Goal: Book appointment/travel/reservation

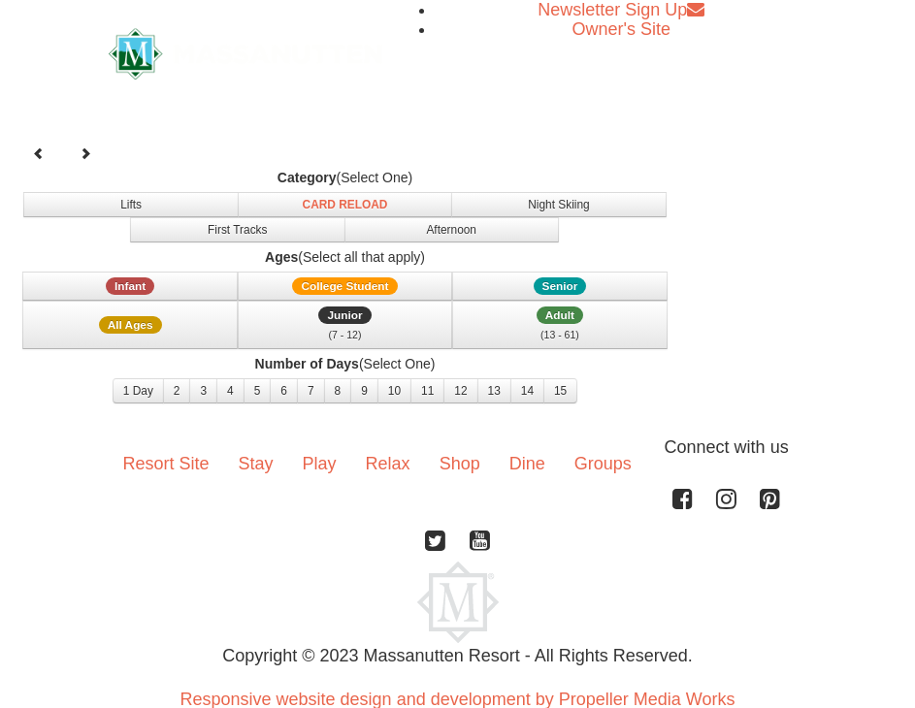
select select "9"
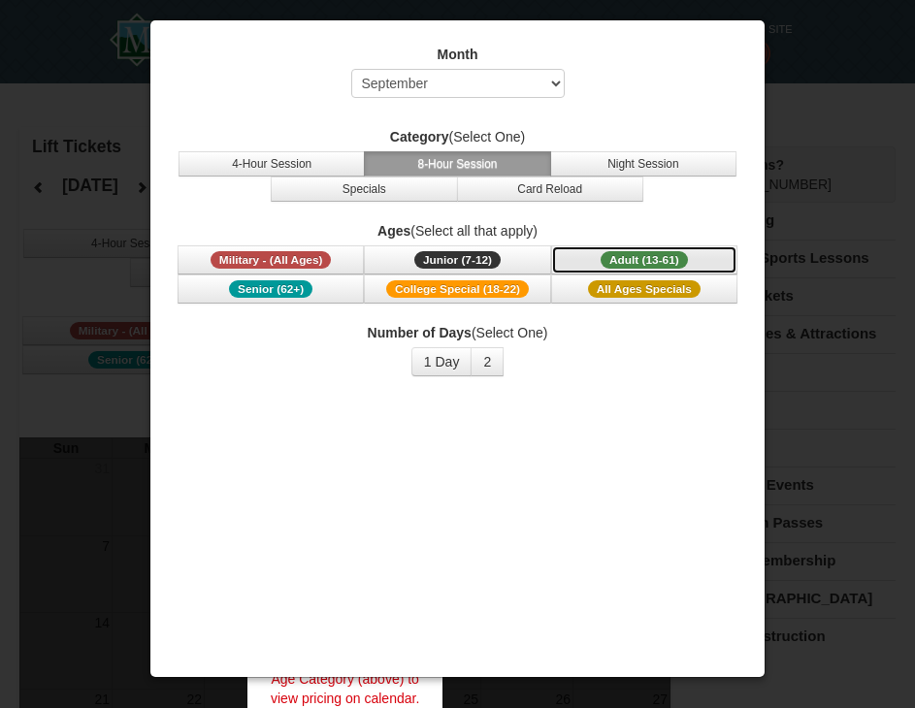
click at [613, 256] on span "Adult (13-61)" at bounding box center [643, 259] width 87 height 17
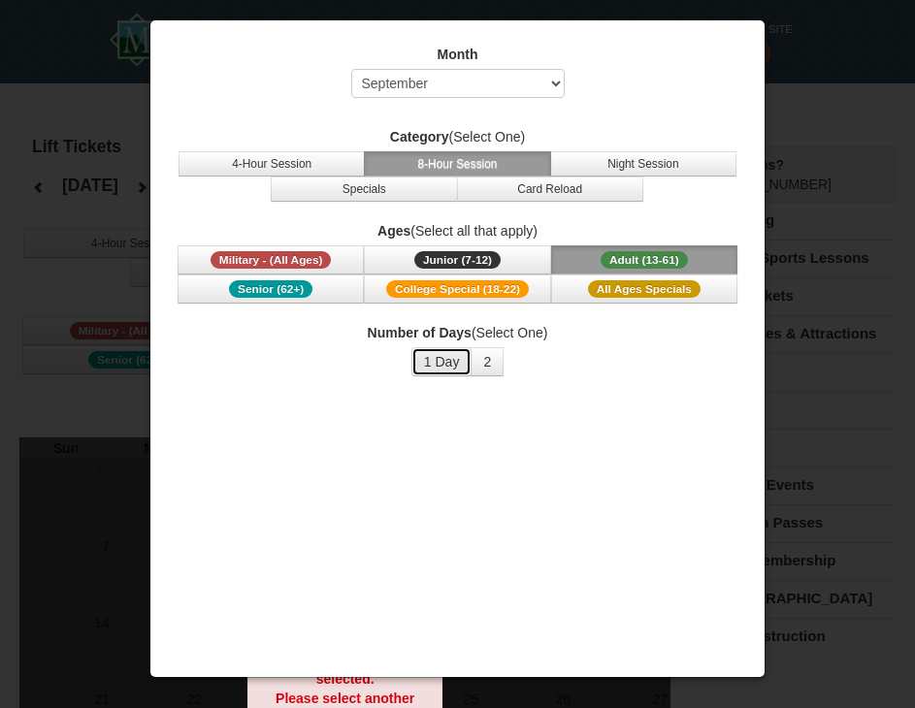
click at [440, 362] on button "1 Day" at bounding box center [441, 361] width 61 height 29
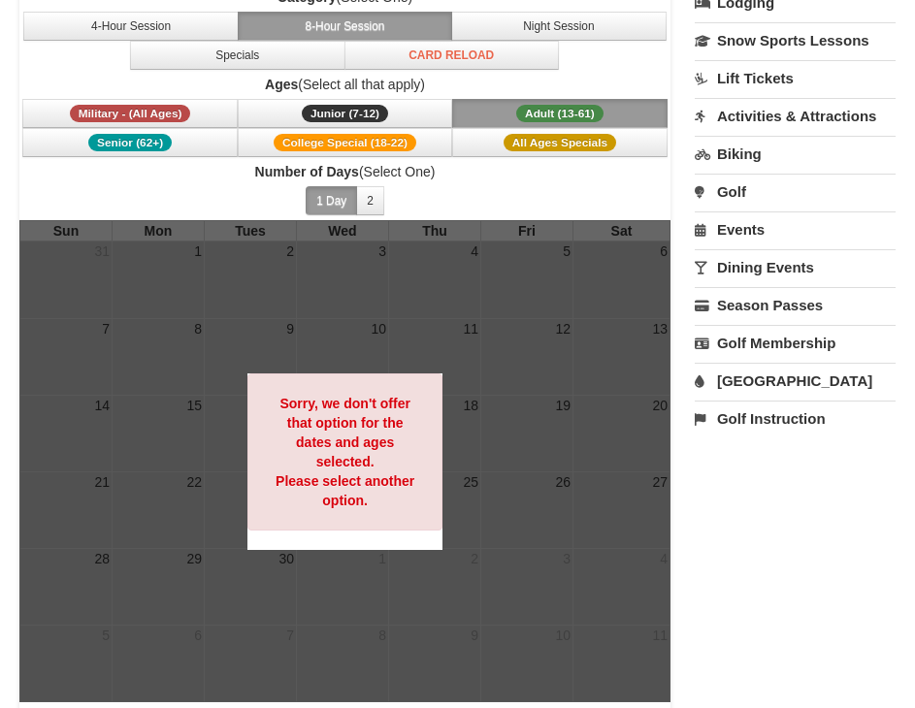
scroll to position [291, 0]
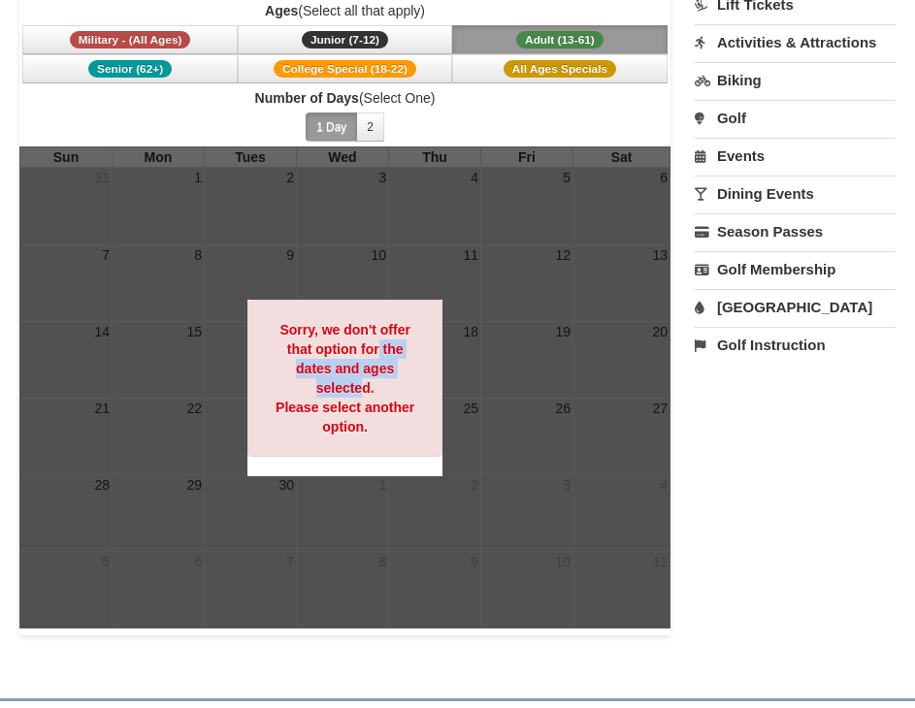
drag, startPoint x: 374, startPoint y: 363, endPoint x: 362, endPoint y: 394, distance: 33.5
click at [362, 394] on strong "Sorry, we don't offer that option for the dates and ages selected. Please selec…" at bounding box center [344, 378] width 139 height 113
click at [413, 354] on div "Sorry, we don't offer that option for the dates and ages selected. Please selec…" at bounding box center [344, 378] width 195 height 157
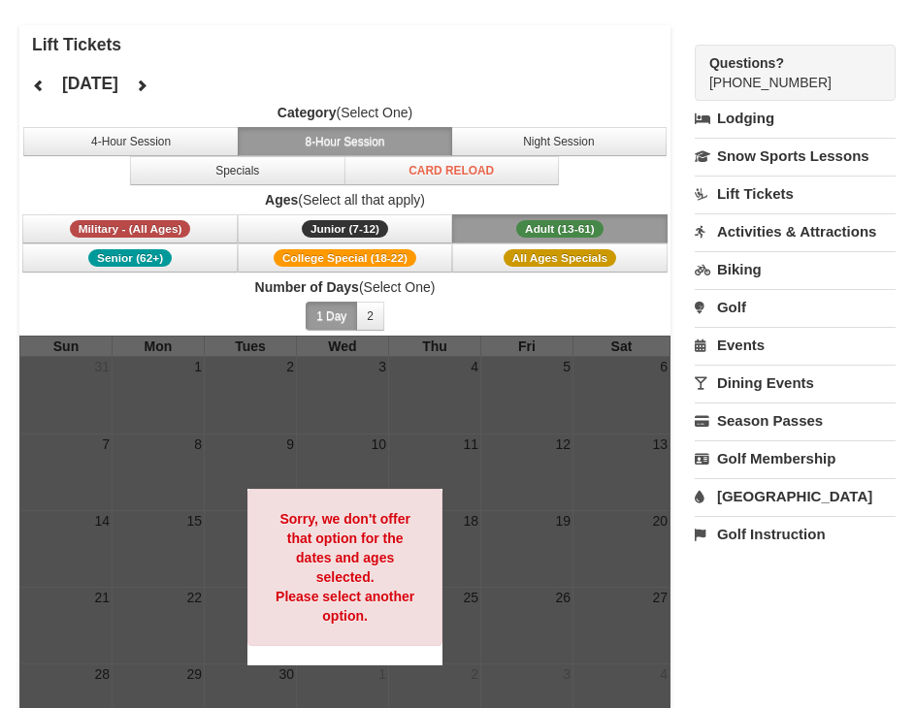
scroll to position [97, 0]
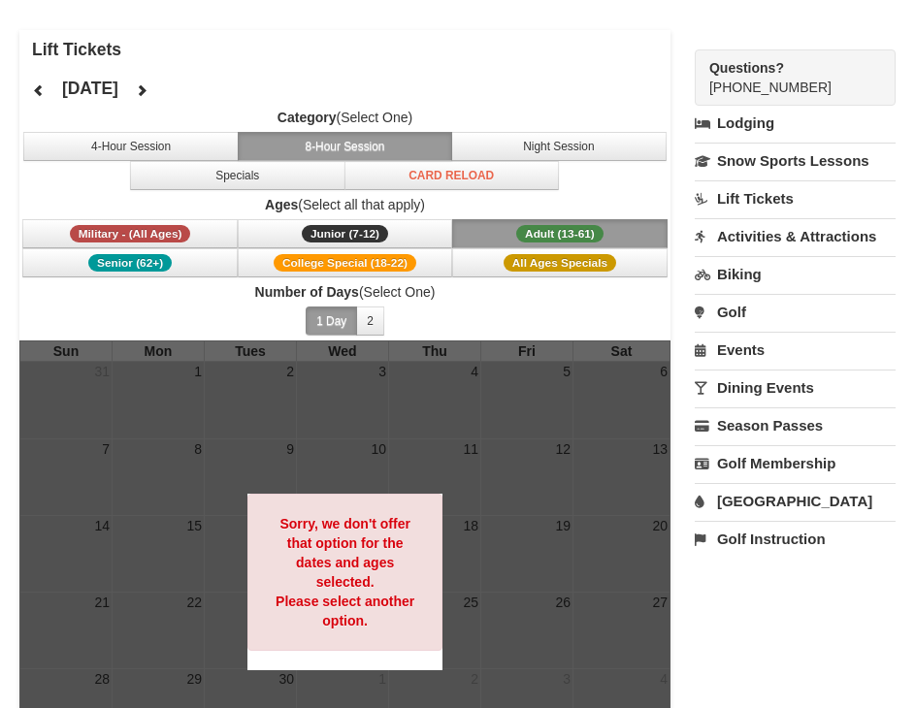
click at [751, 224] on link "Activities & Attractions" at bounding box center [794, 236] width 201 height 36
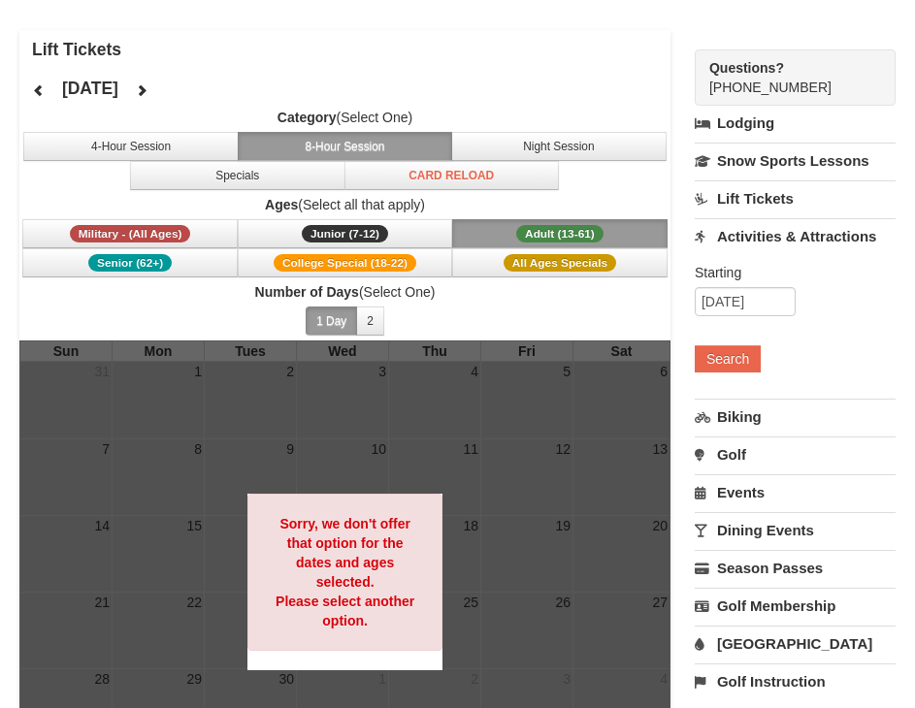
click at [190, 130] on span "Category (Select One) 4-Hour Session 8-Hour Session Night Session Specials Card…" at bounding box center [344, 149] width 651 height 82
click at [178, 144] on button "4-Hour Session" at bounding box center [130, 146] width 214 height 29
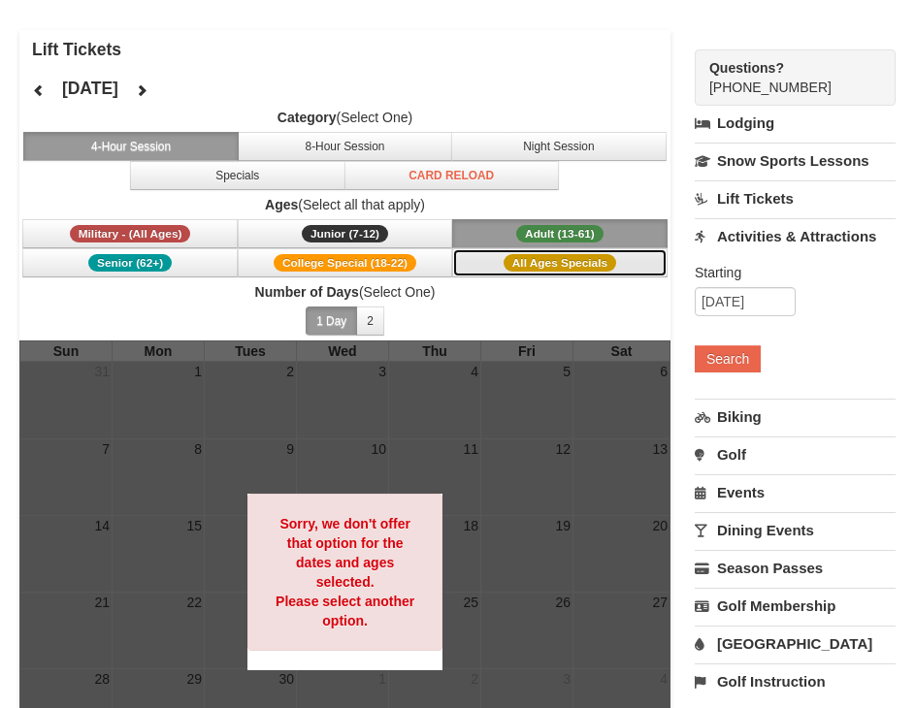
click at [471, 263] on button "All Ages Specials" at bounding box center [559, 262] width 214 height 29
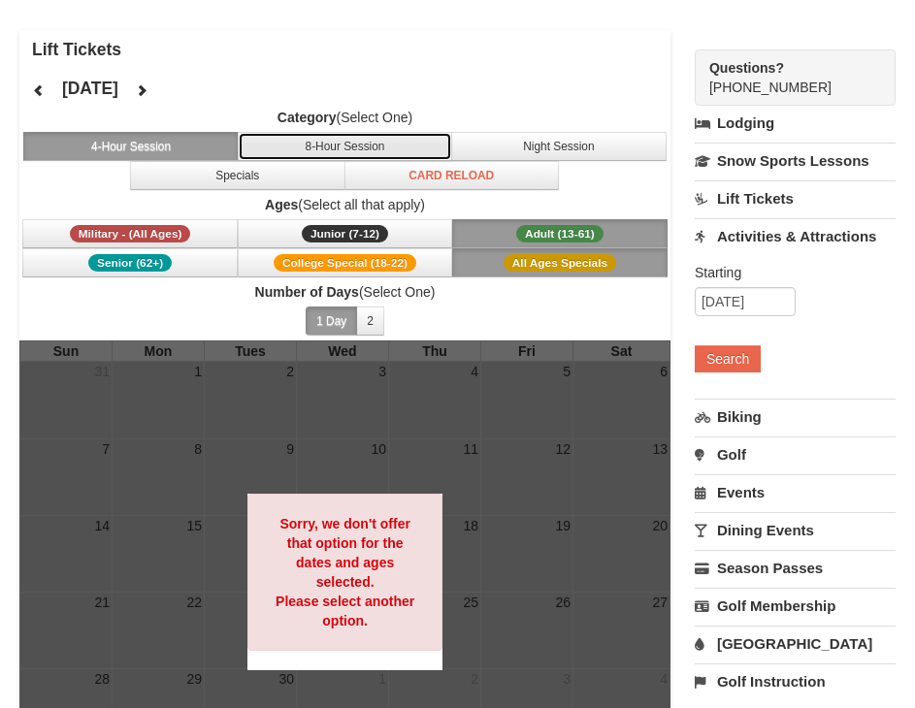
click at [401, 143] on button "8-Hour Session" at bounding box center [345, 146] width 214 height 29
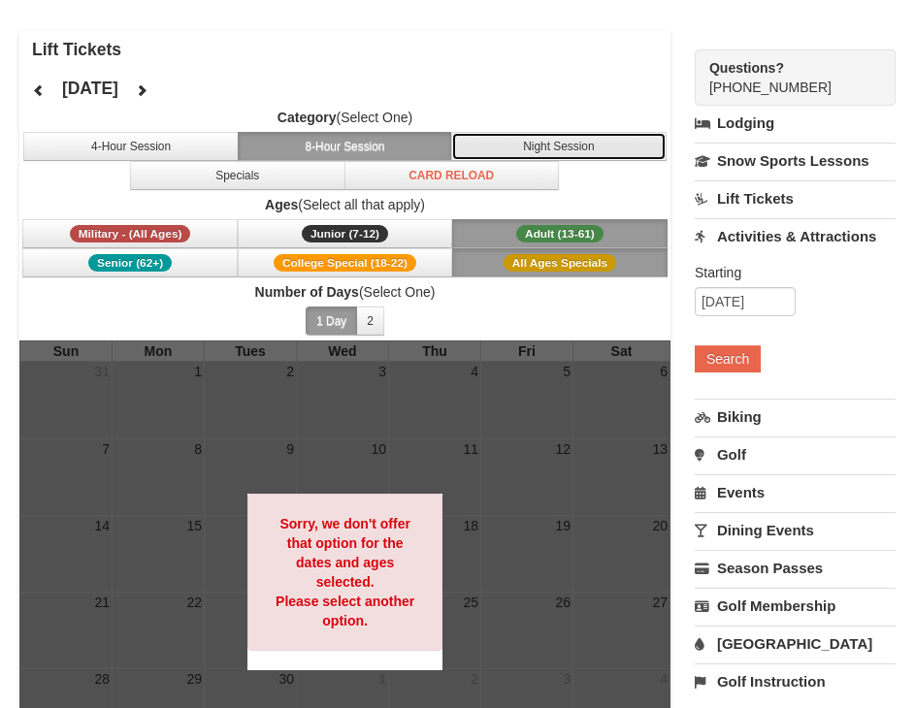
click at [494, 151] on button "Night Session" at bounding box center [558, 146] width 214 height 29
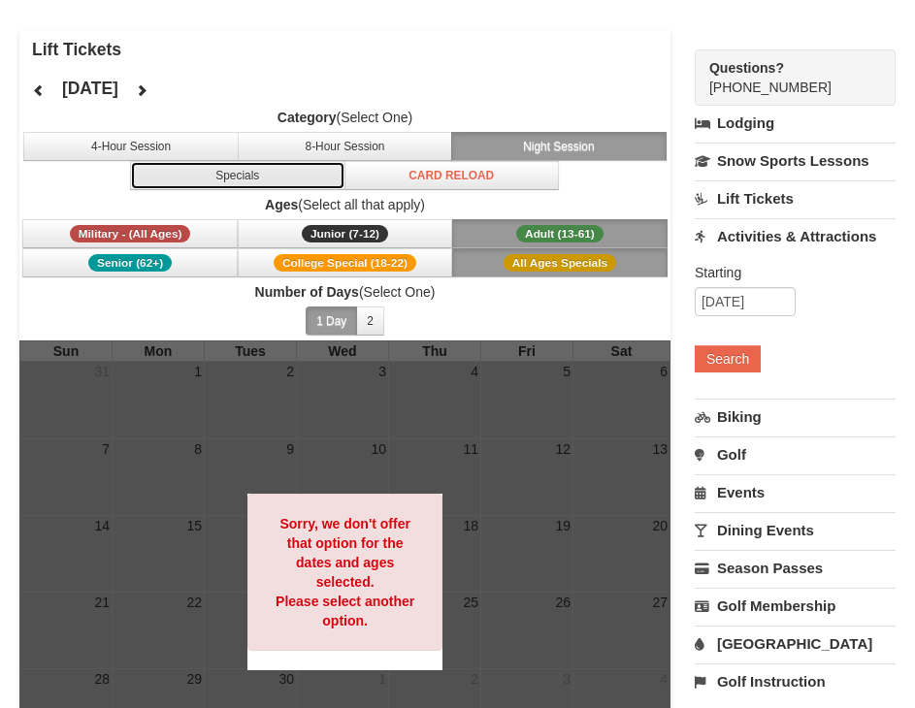
click at [317, 181] on button "Specials" at bounding box center [237, 175] width 214 height 29
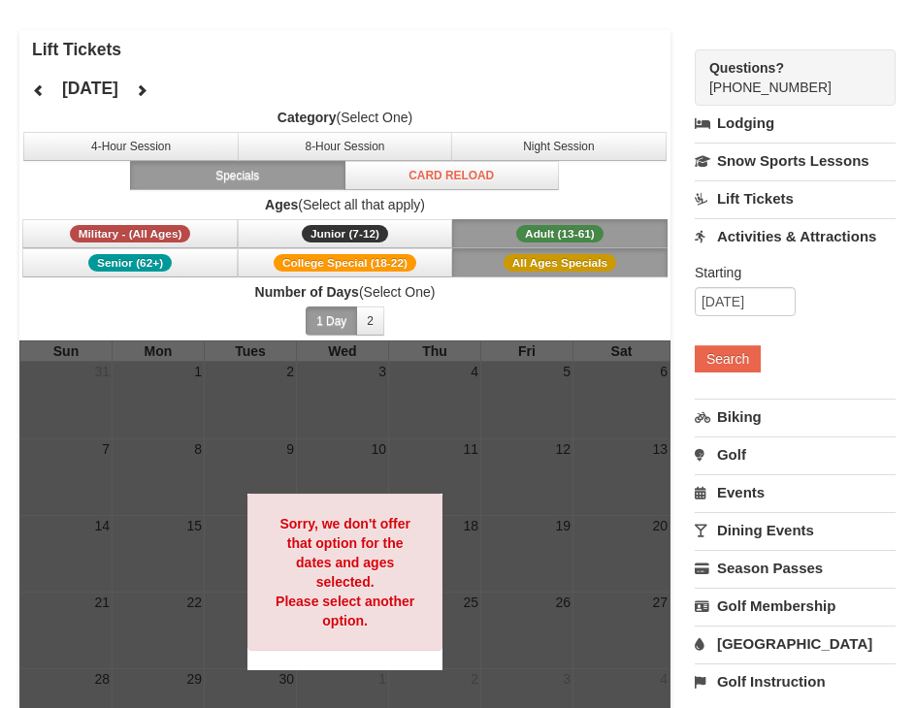
click at [482, 232] on button "Adult (13-61) (13 - 61)" at bounding box center [559, 233] width 214 height 29
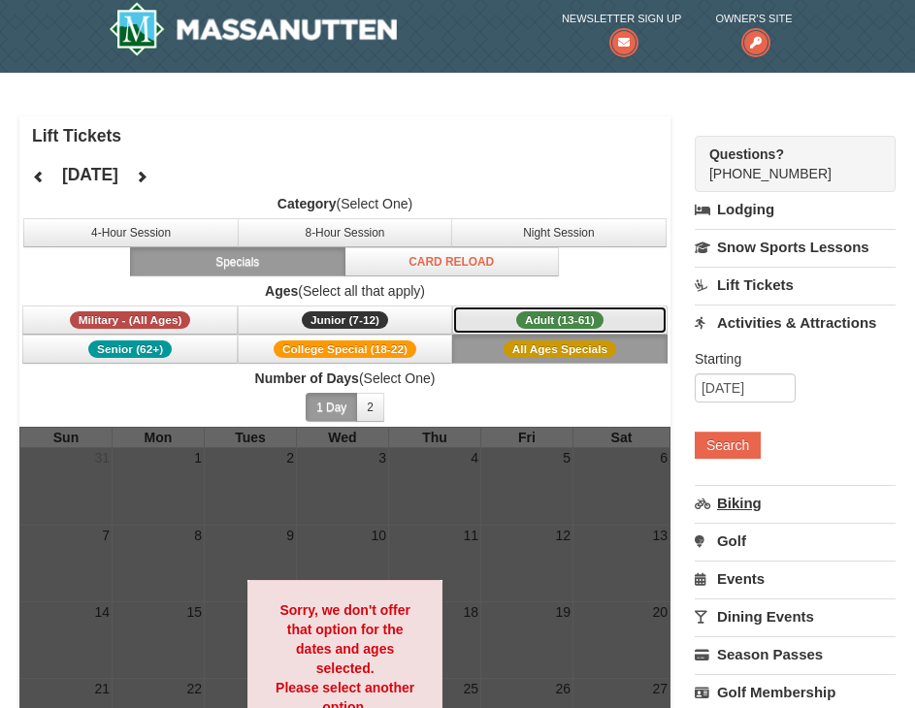
scroll to position [0, 0]
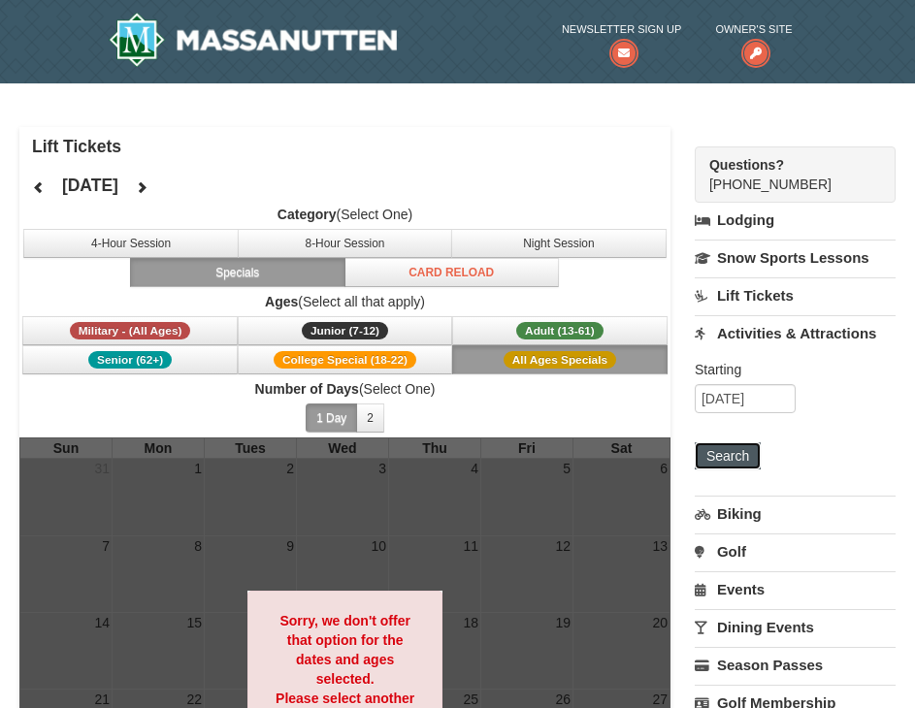
click at [755, 452] on button "Search" at bounding box center [727, 455] width 66 height 27
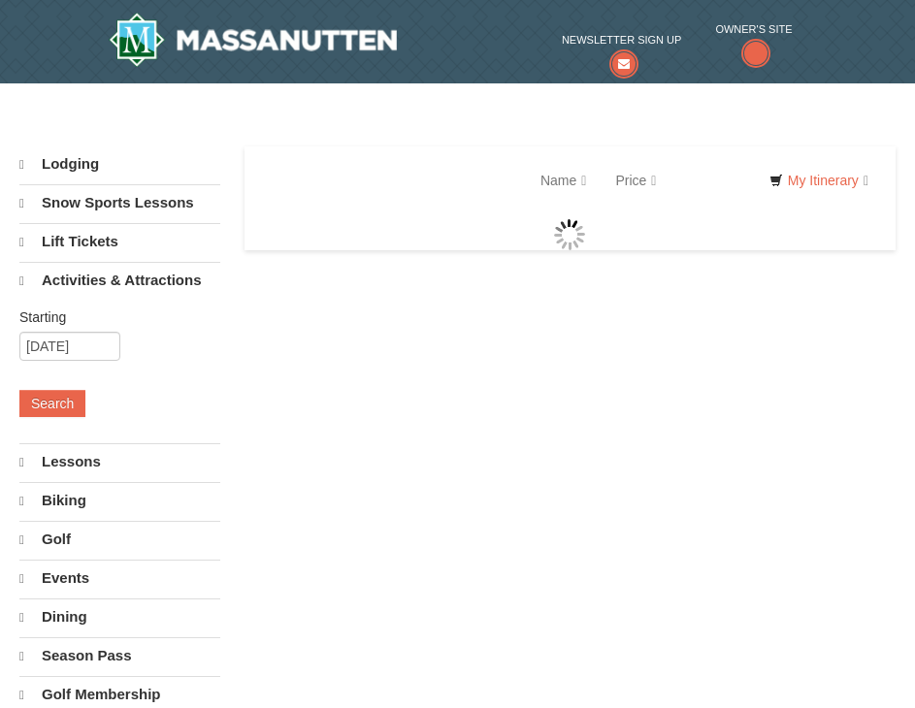
select select "9"
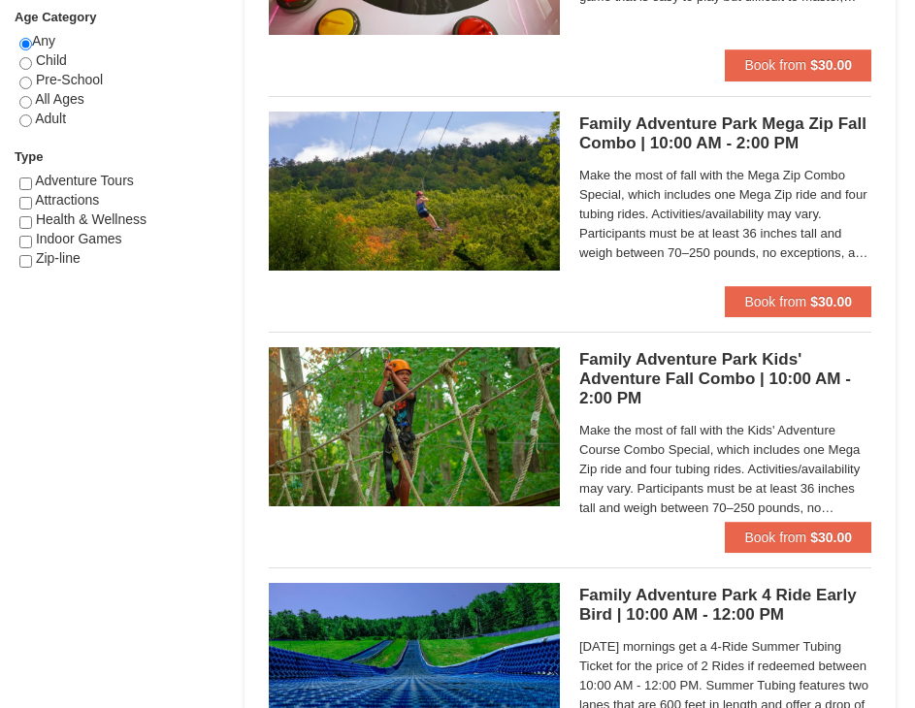
scroll to position [1067, 0]
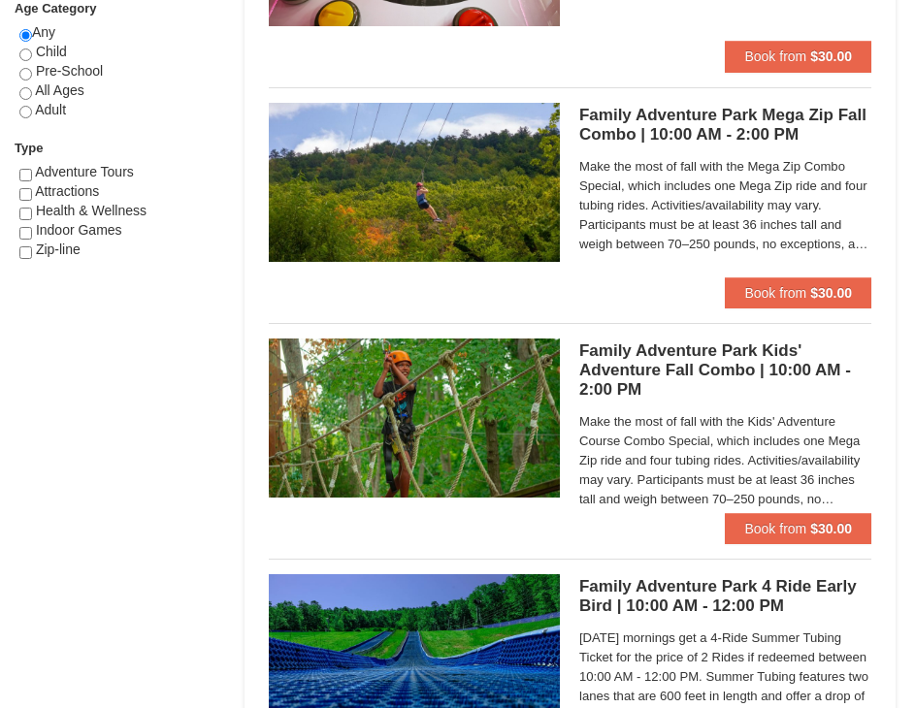
click at [787, 444] on span "Make the most of fall with the Kids' Adventure Course Combo Special, which incl…" at bounding box center [725, 460] width 292 height 97
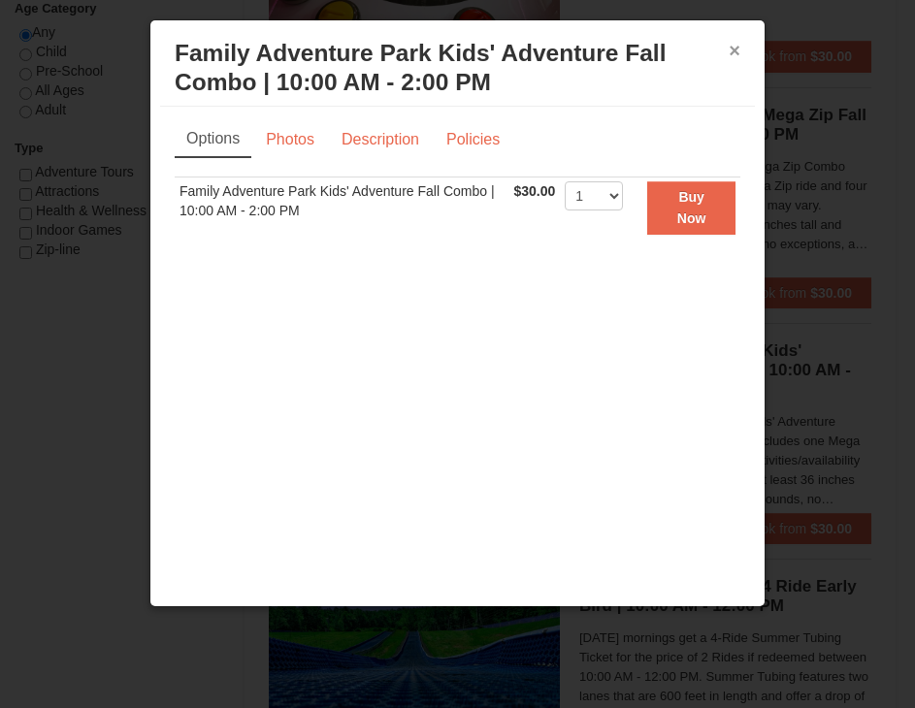
drag, startPoint x: 709, startPoint y: 54, endPoint x: 719, endPoint y: 49, distance: 10.8
click at [715, 51] on div "× Family Adventure Park Kids' Adventure Fall Combo | 10:00 AM - 2:00 PM Massanu…" at bounding box center [457, 68] width 595 height 77
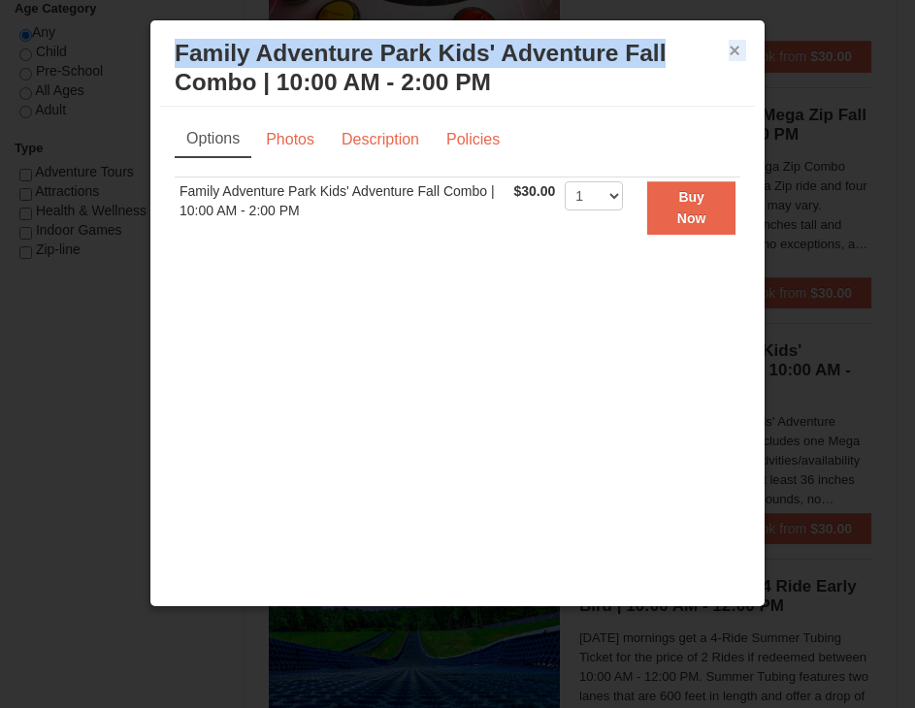
click at [728, 48] on button "×" at bounding box center [734, 50] width 12 height 19
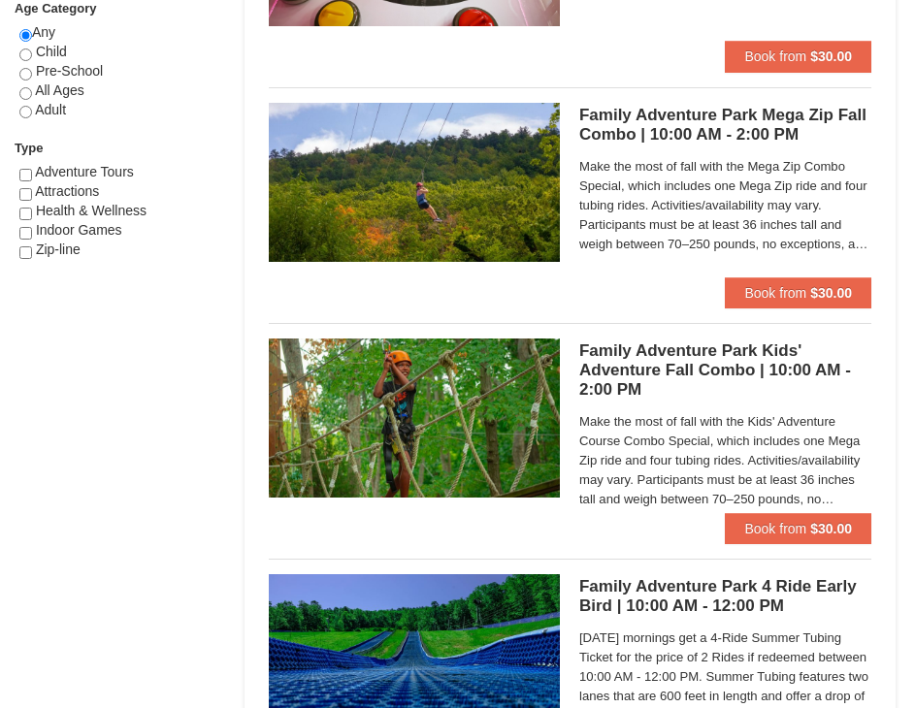
click at [409, 451] on img at bounding box center [414, 418] width 291 height 159
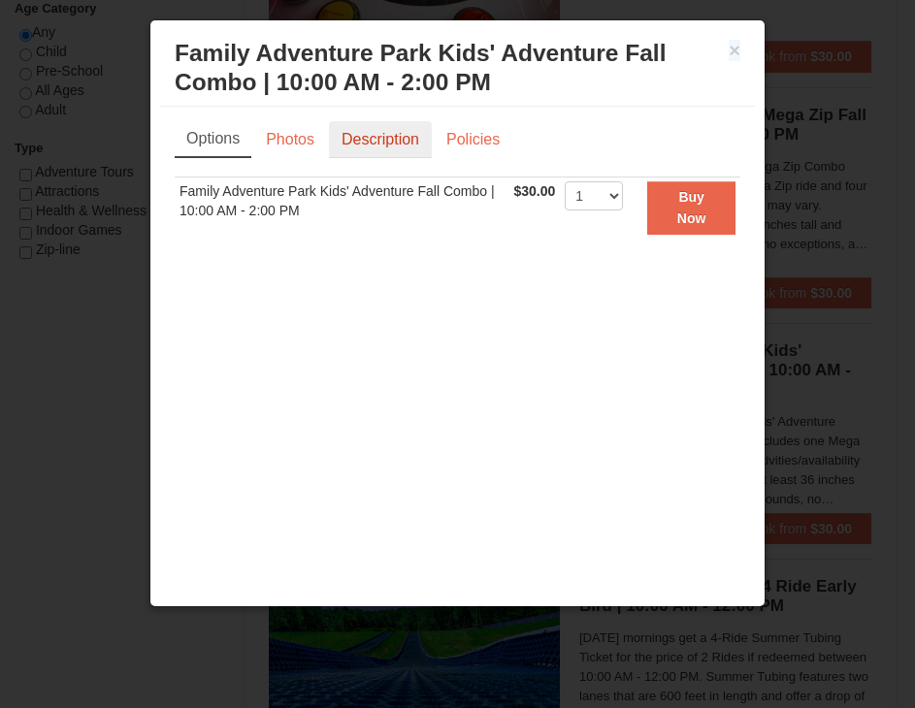
click at [385, 145] on link "Description" at bounding box center [380, 139] width 103 height 37
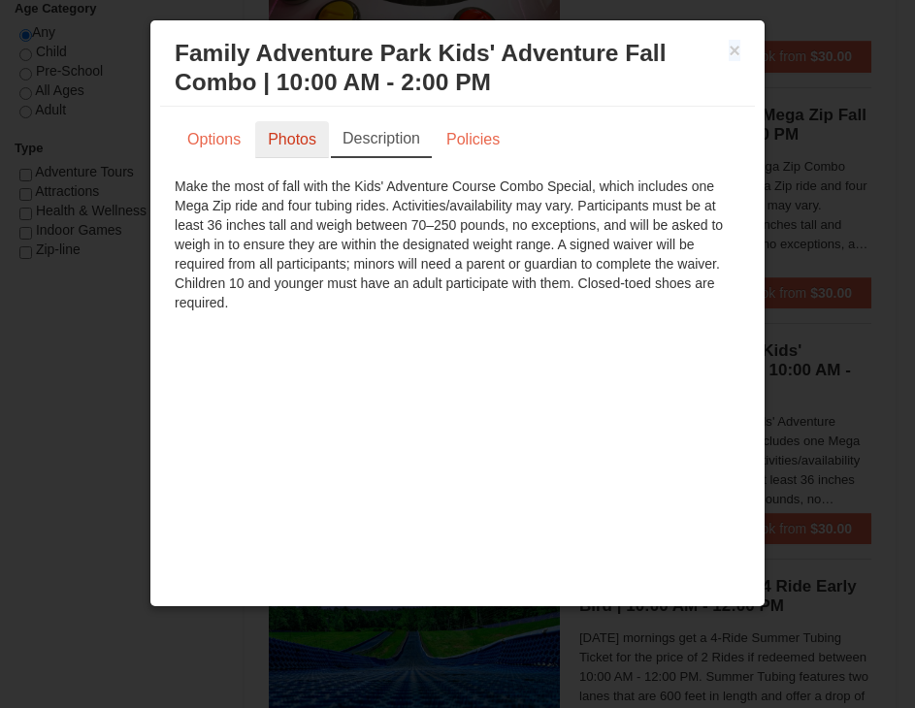
click at [296, 145] on link "Photos" at bounding box center [292, 139] width 74 height 37
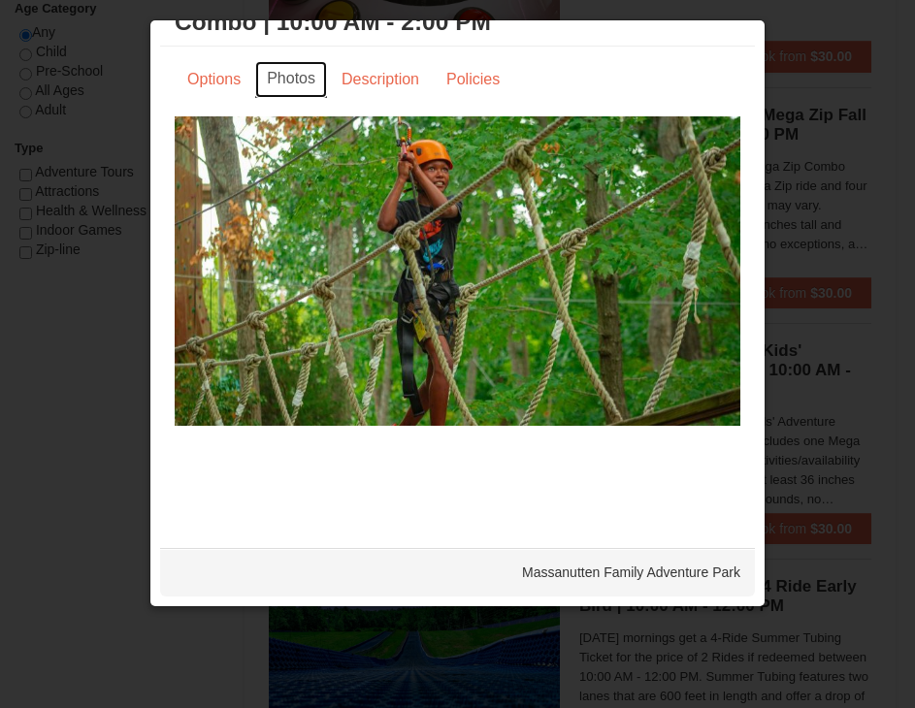
scroll to position [0, 0]
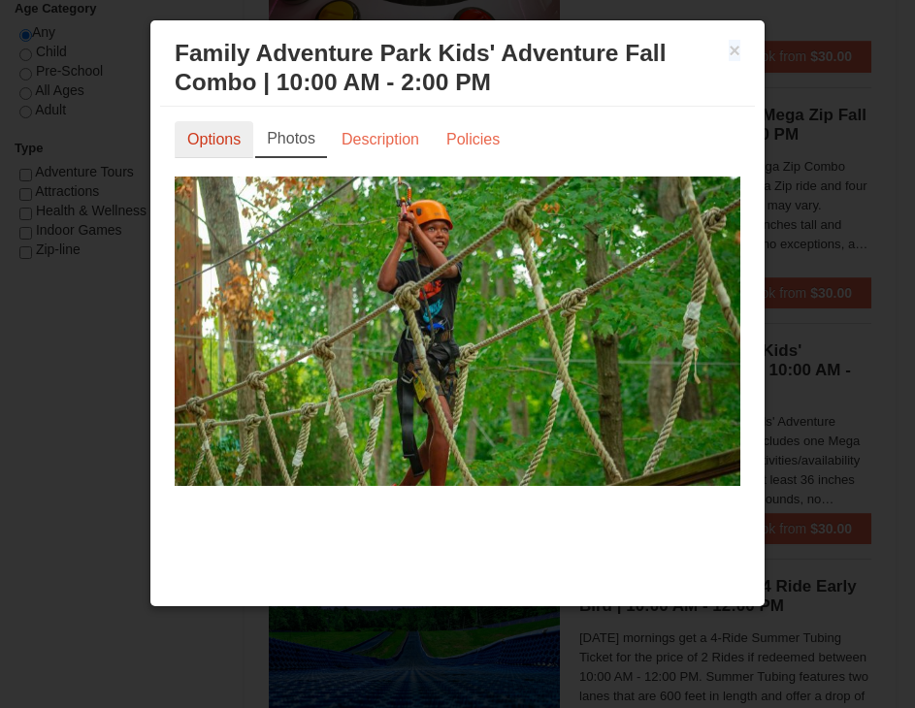
click at [232, 131] on link "Options" at bounding box center [214, 139] width 79 height 37
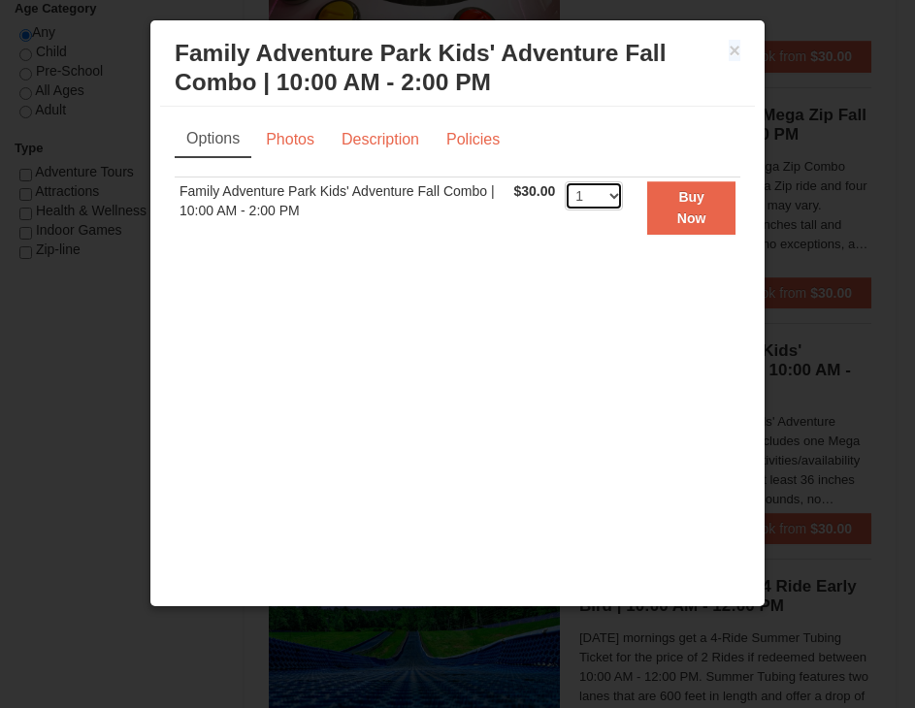
click at [565, 196] on select "1 2 3 4 5 6 7 8 9 10 11 12 13 14 15 16 17 18 19 20 21 22 23 24 25 26 27 28 29 3…" at bounding box center [594, 195] width 58 height 29
click at [565, 181] on select "1 2 3 4 5 6 7 8 9 10 11 12 13 14 15 16 17 18 19 20 21 22 23 24 25 26 27 28 29 3…" at bounding box center [594, 195] width 58 height 29
click at [589, 201] on select "1 2 3 4 5 6 7 8 9 10 11 12 13 14 15 16 17 18 19 20 21 22 23 24 25 26 27 28 29 3…" at bounding box center [594, 195] width 58 height 29
select select "1"
click at [565, 181] on select "1 2 3 4 5 6 7 8 9 10 11 12 13 14 15 16 17 18 19 20 21 22 23 24 25 26 27 28 29 3…" at bounding box center [594, 195] width 58 height 29
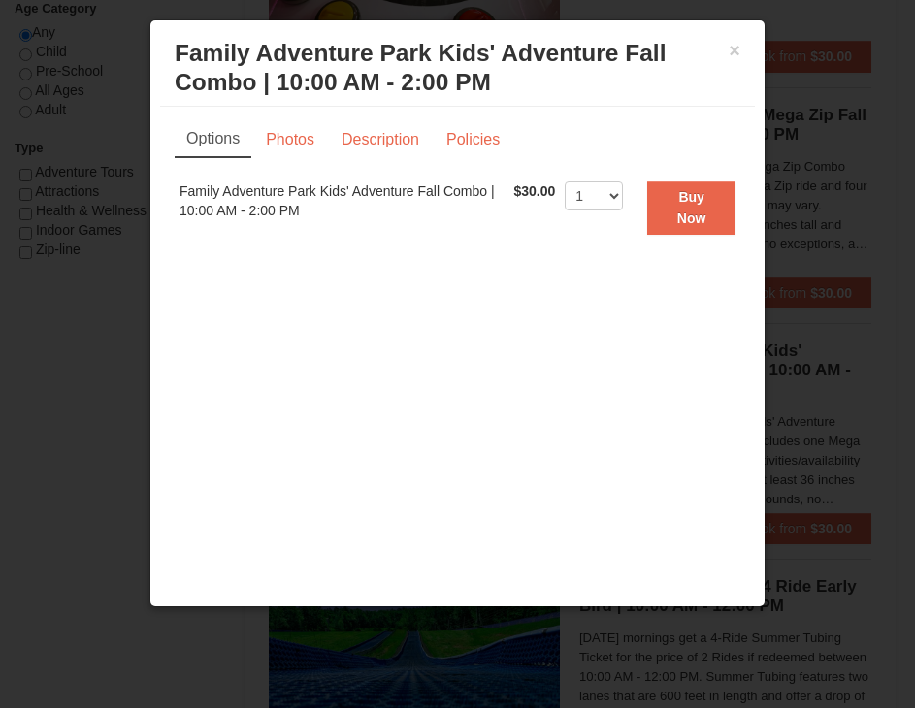
drag, startPoint x: 229, startPoint y: 79, endPoint x: 605, endPoint y: 55, distance: 377.1
click at [231, 79] on h3 "Family Adventure Park Kids' Adventure Fall Combo | 10:00 AM - 2:00 PM Massanutt…" at bounding box center [457, 68] width 565 height 58
click at [728, 46] on button "×" at bounding box center [734, 50] width 12 height 19
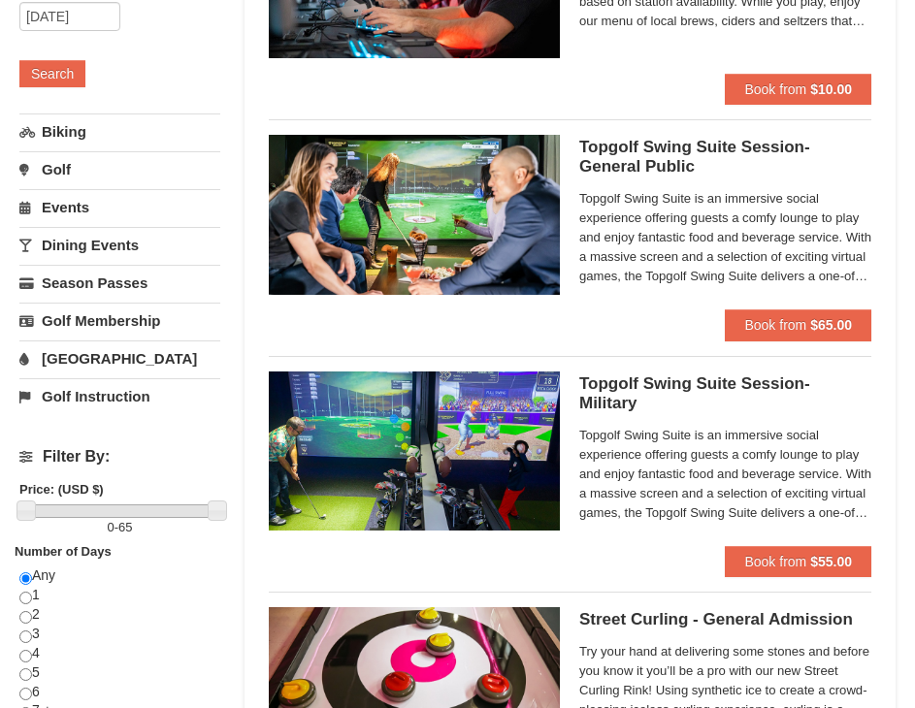
scroll to position [291, 0]
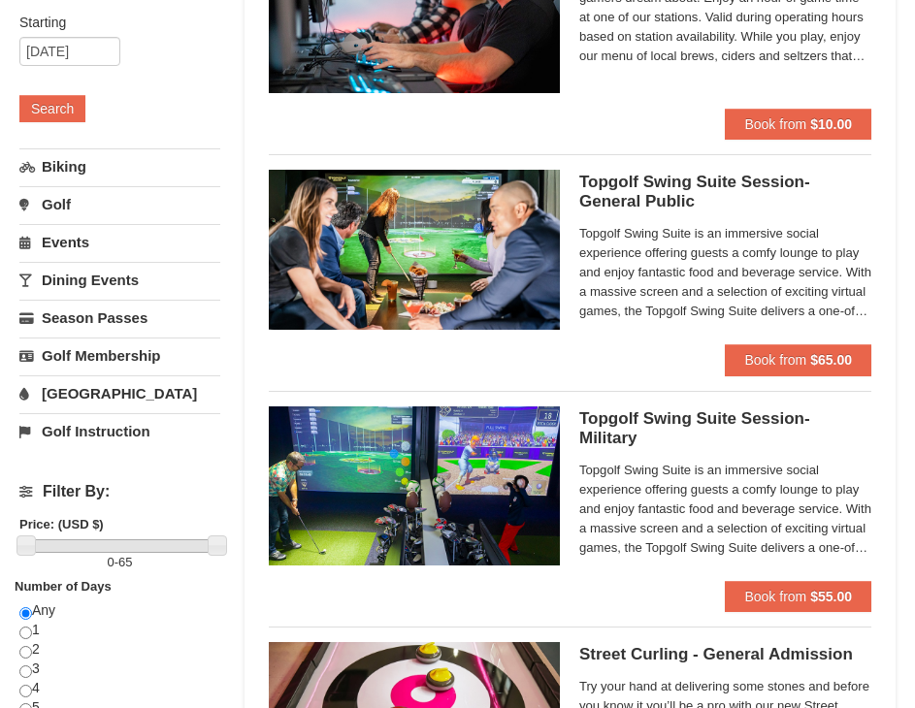
click at [109, 167] on link "Biking" at bounding box center [119, 166] width 201 height 36
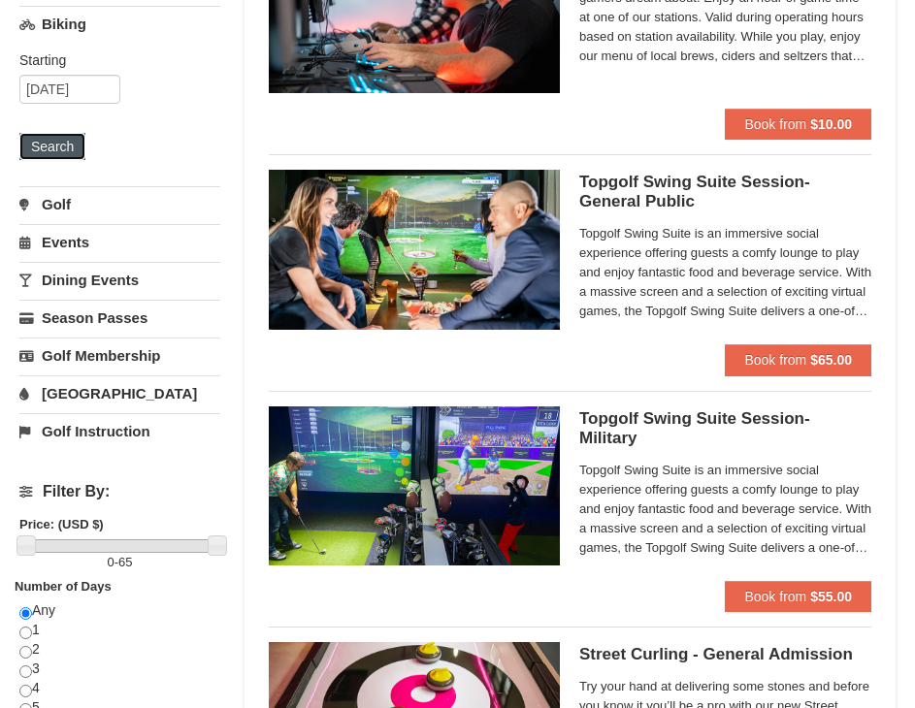
click at [80, 147] on button "Search" at bounding box center [52, 146] width 66 height 27
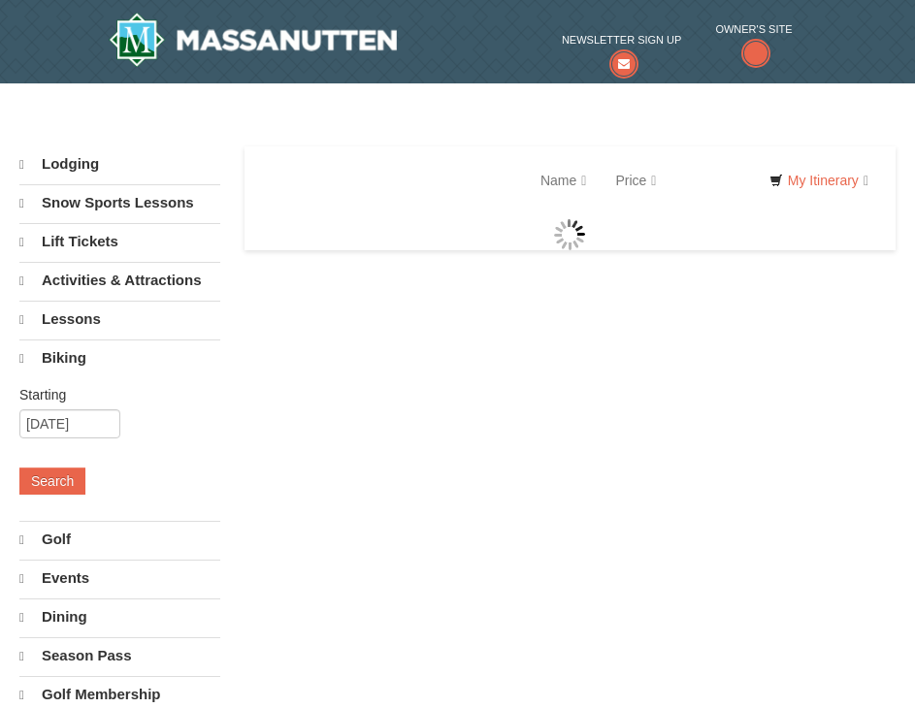
select select "9"
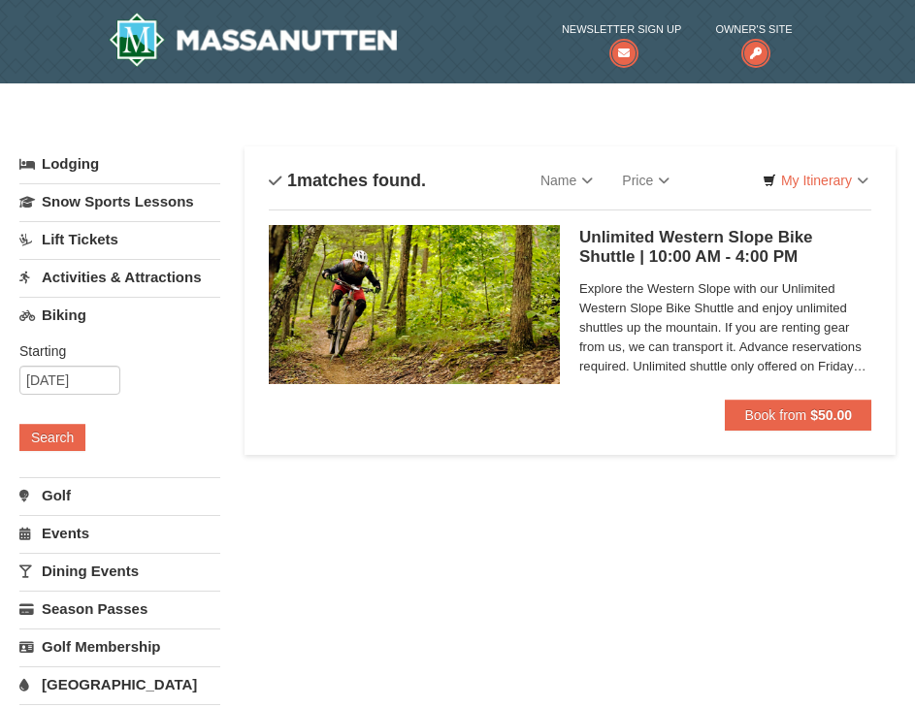
click at [111, 239] on link "Lift Tickets" at bounding box center [119, 239] width 201 height 36
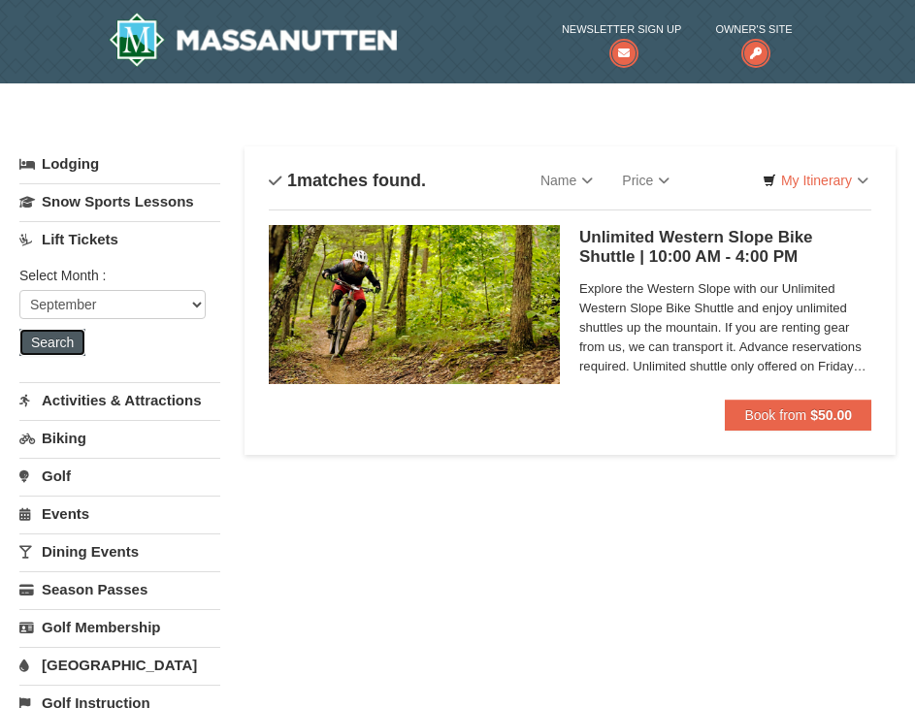
click at [79, 339] on button "Search" at bounding box center [52, 342] width 66 height 27
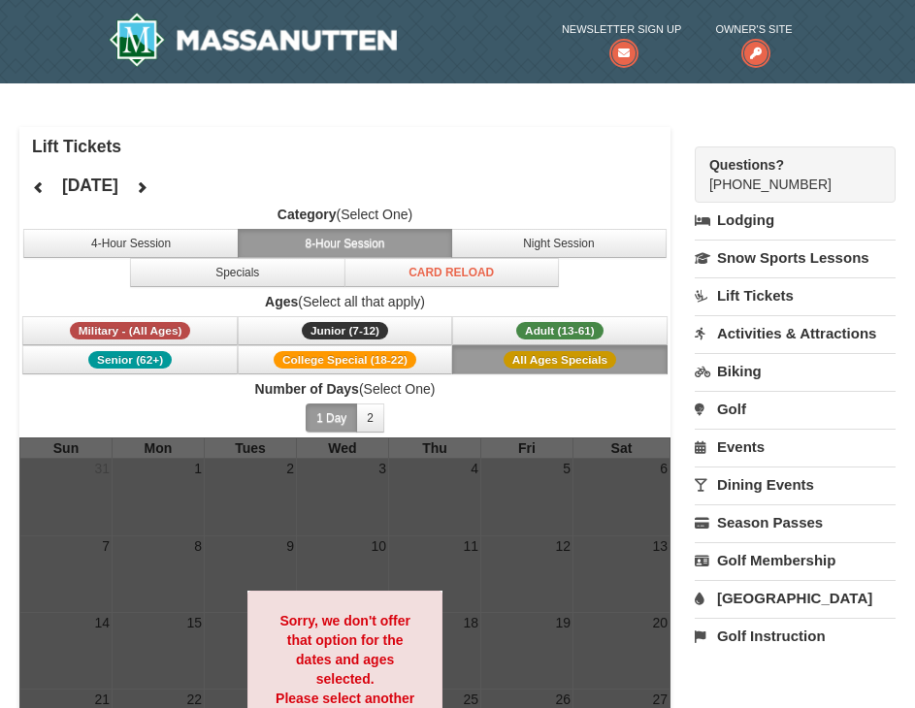
click at [740, 299] on link "Lift Tickets" at bounding box center [794, 295] width 201 height 36
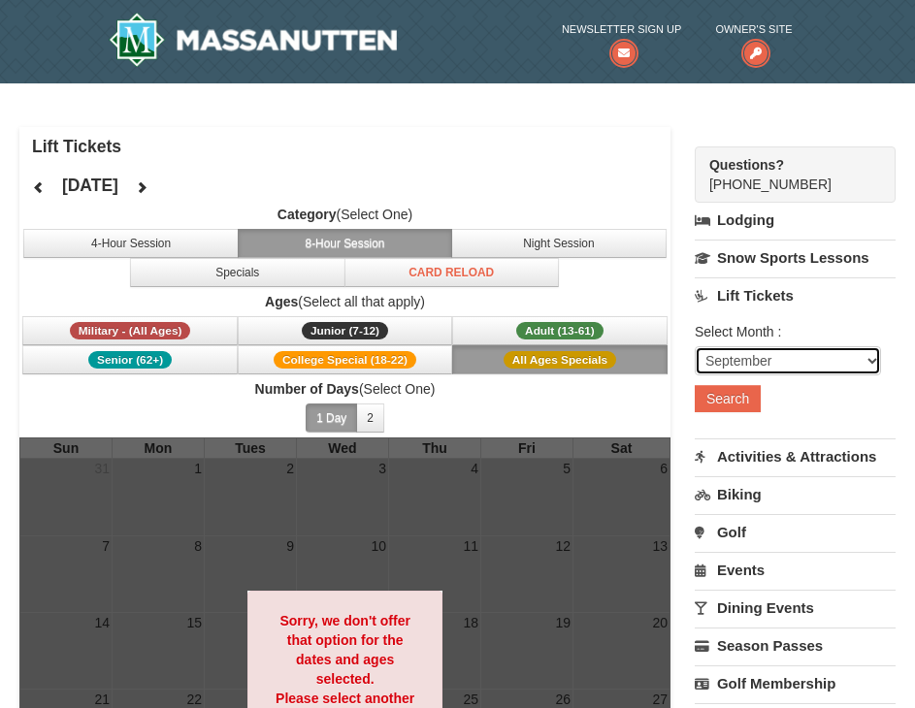
click at [753, 360] on select "September October November December January February March April May June July …" at bounding box center [787, 360] width 186 height 29
select select "2"
click at [694, 346] on select "September October November December January February March April May June July …" at bounding box center [787, 360] width 186 height 29
click at [748, 403] on button "Search" at bounding box center [727, 398] width 66 height 27
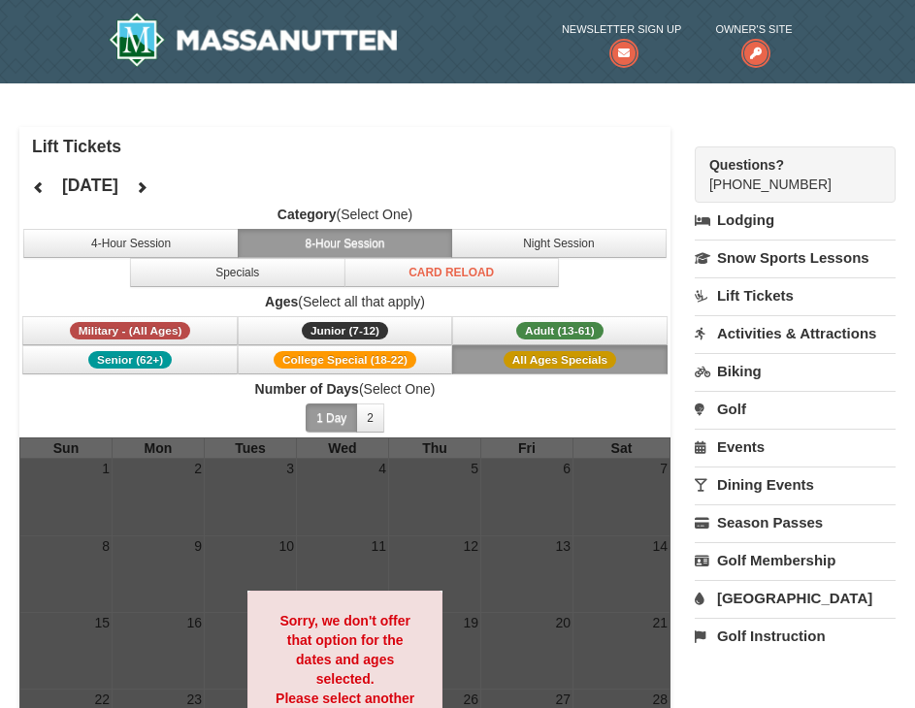
click at [755, 293] on link "Lift Tickets" at bounding box center [794, 295] width 201 height 36
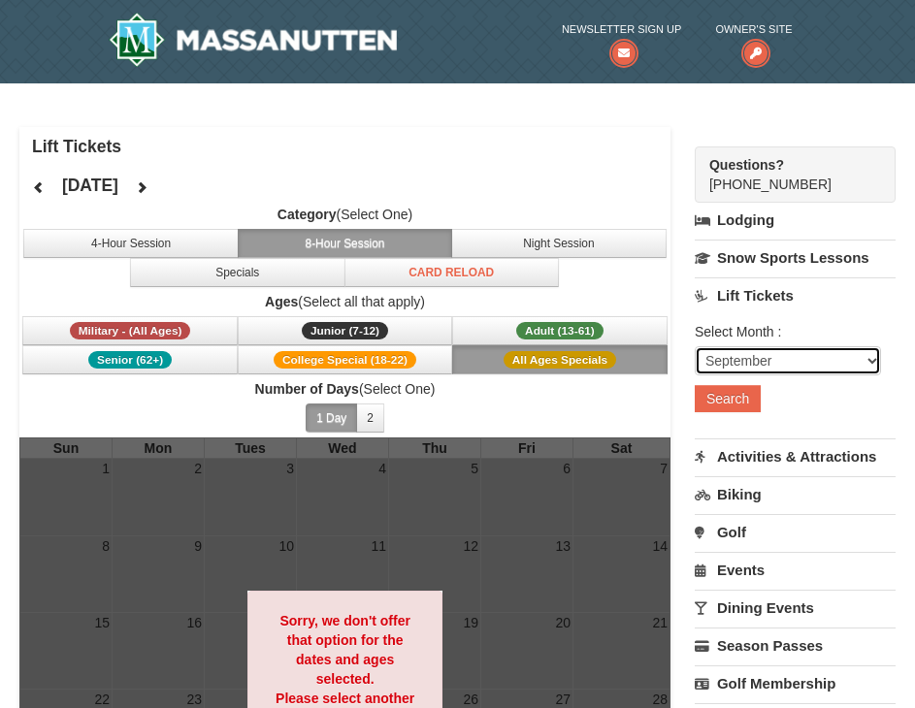
click at [752, 364] on select "September October November December January February March April May June July …" at bounding box center [787, 360] width 186 height 29
select select "12"
click at [694, 346] on select "September October November December January February March April May June July …" at bounding box center [787, 360] width 186 height 29
click at [748, 399] on button "Search" at bounding box center [727, 398] width 66 height 27
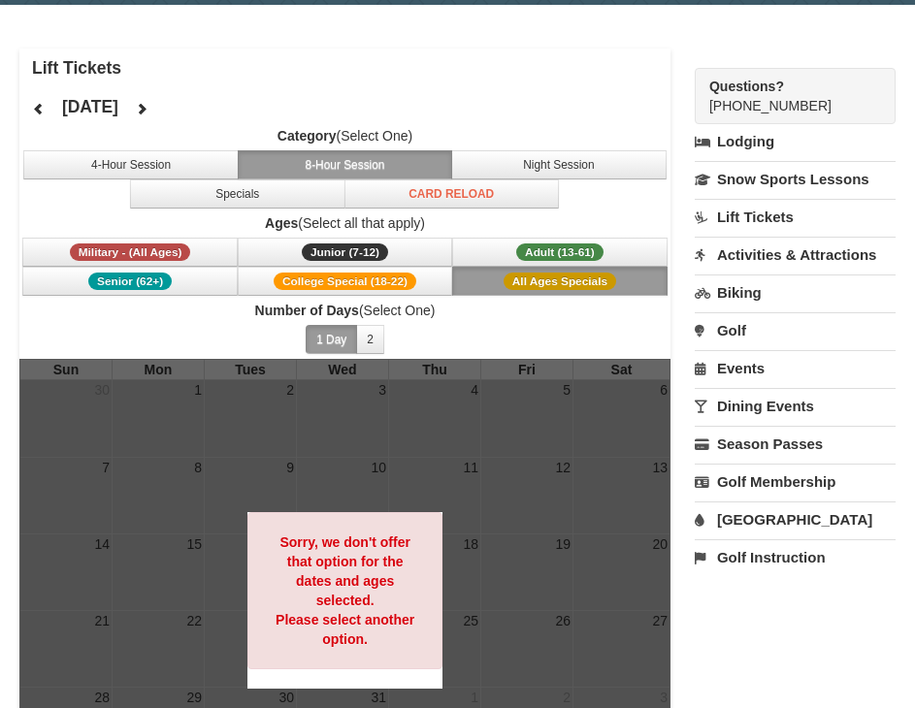
scroll to position [194, 0]
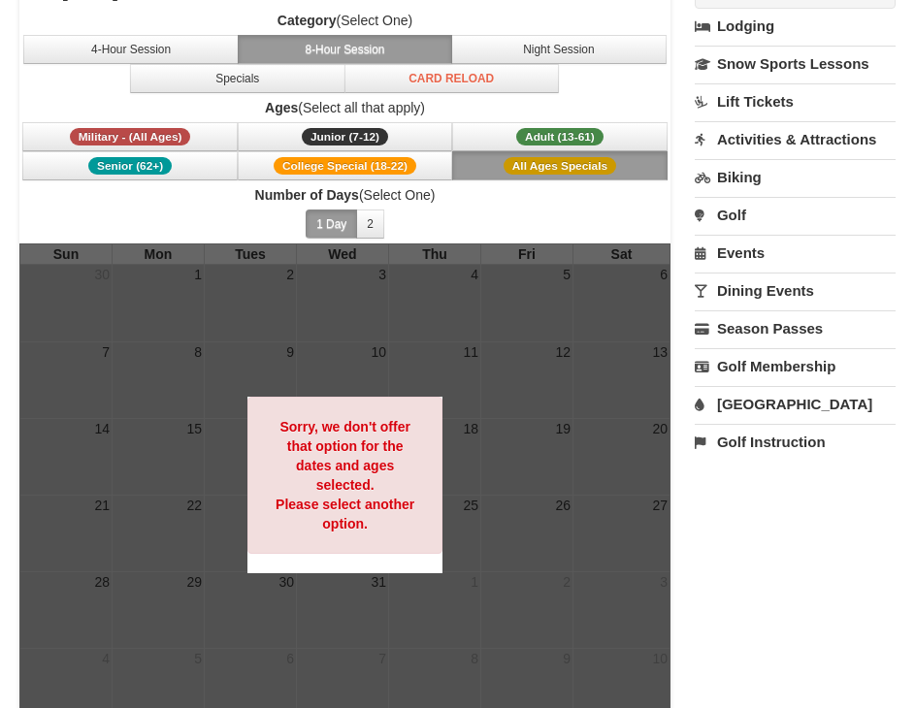
click at [188, 19] on label "Category (Select One)" at bounding box center [344, 20] width 651 height 19
click at [176, 37] on button "4-Hour Session" at bounding box center [130, 49] width 214 height 29
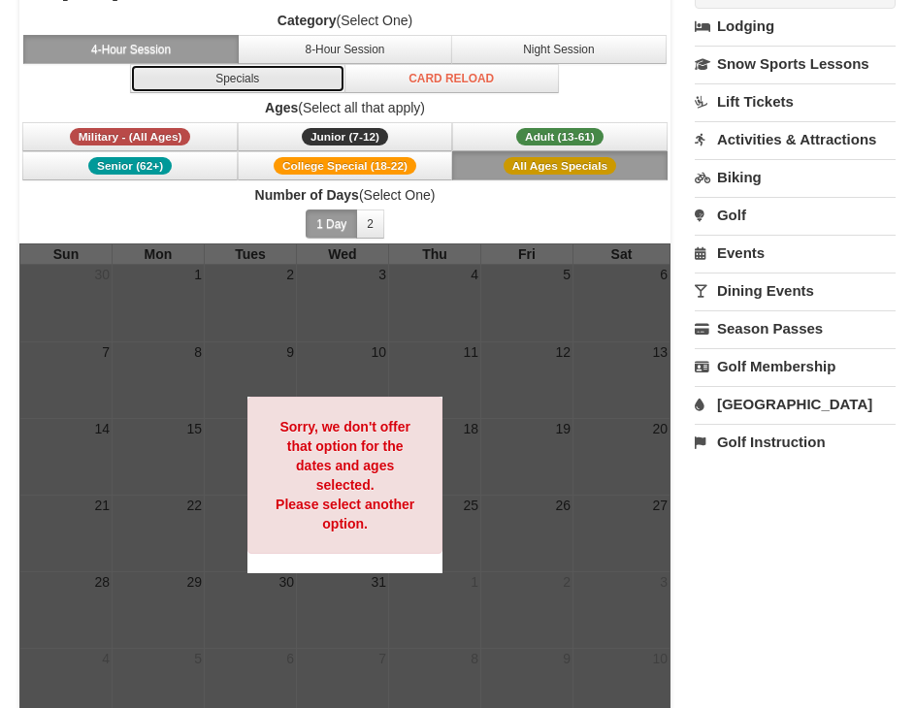
click at [181, 80] on button "Specials" at bounding box center [237, 78] width 214 height 29
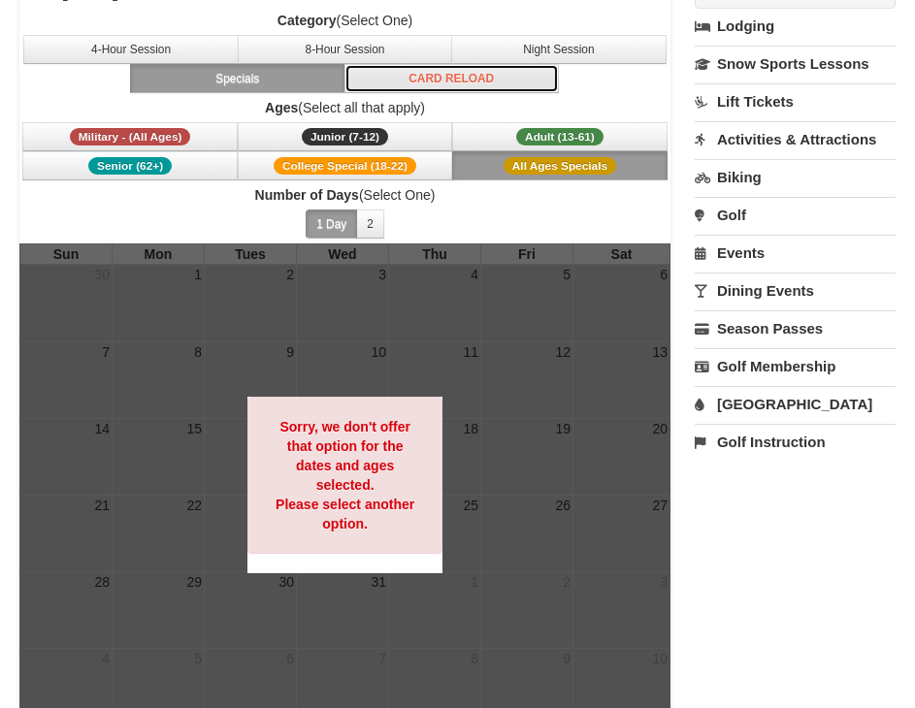
click at [405, 82] on button "Card Reload" at bounding box center [451, 78] width 214 height 29
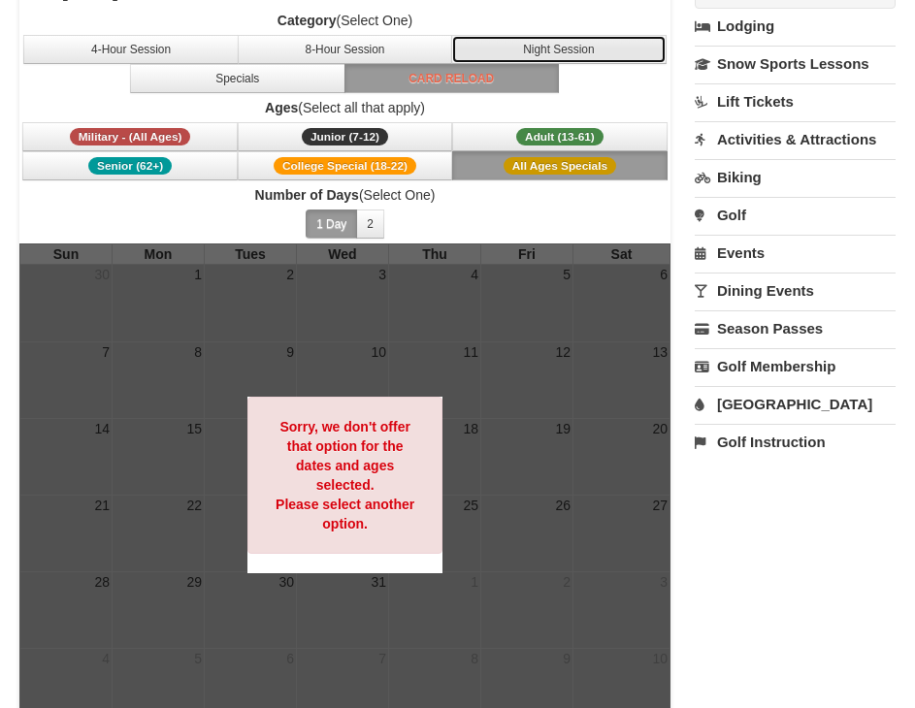
click at [602, 35] on button "Night Session" at bounding box center [558, 49] width 214 height 29
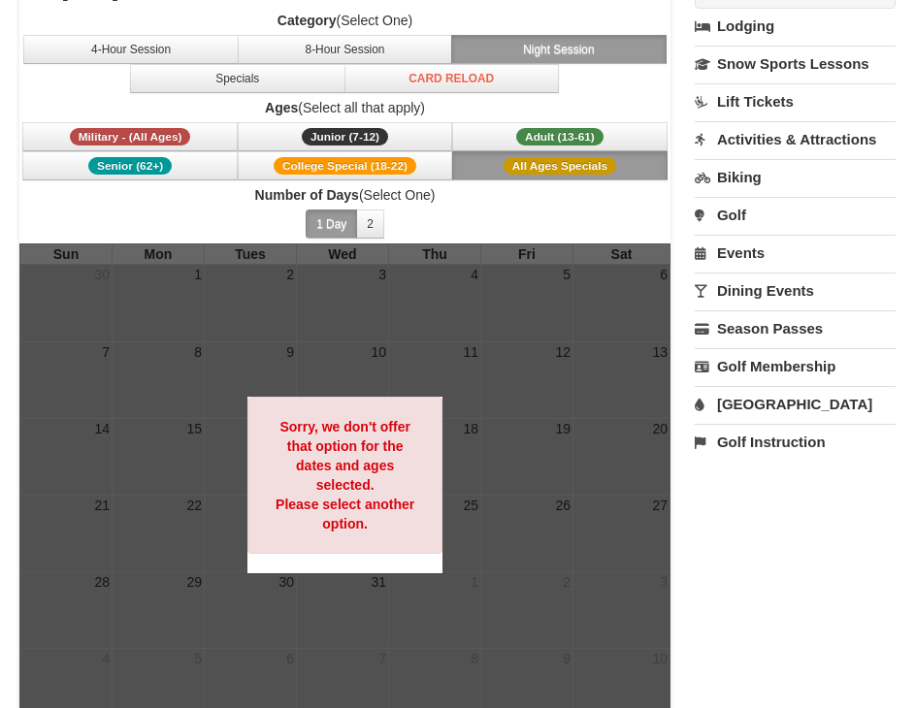
click at [730, 266] on link "Events" at bounding box center [794, 253] width 201 height 36
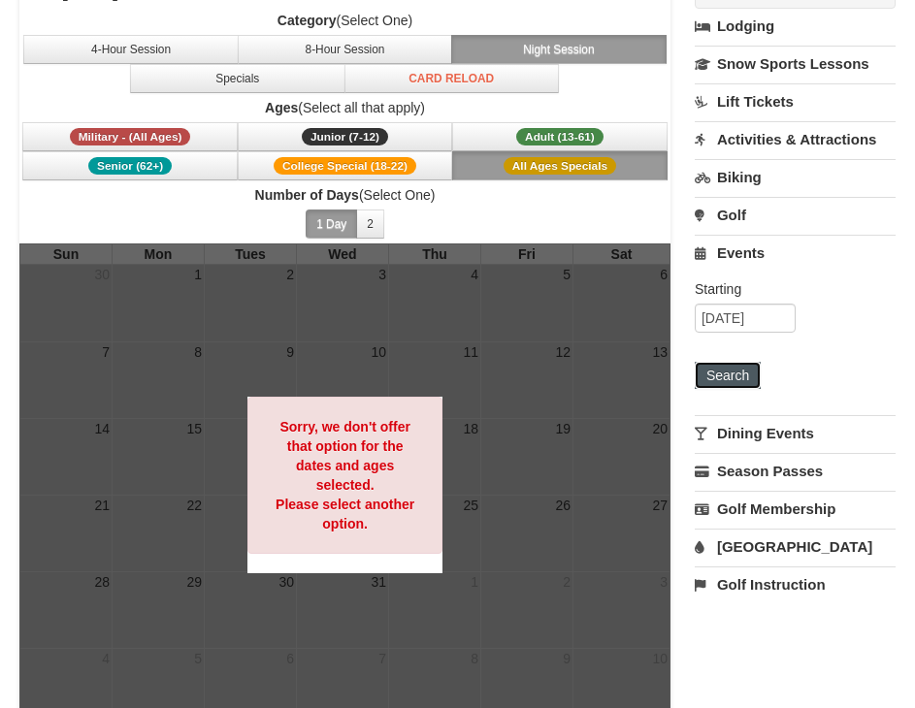
click at [755, 371] on button "Search" at bounding box center [727, 375] width 66 height 27
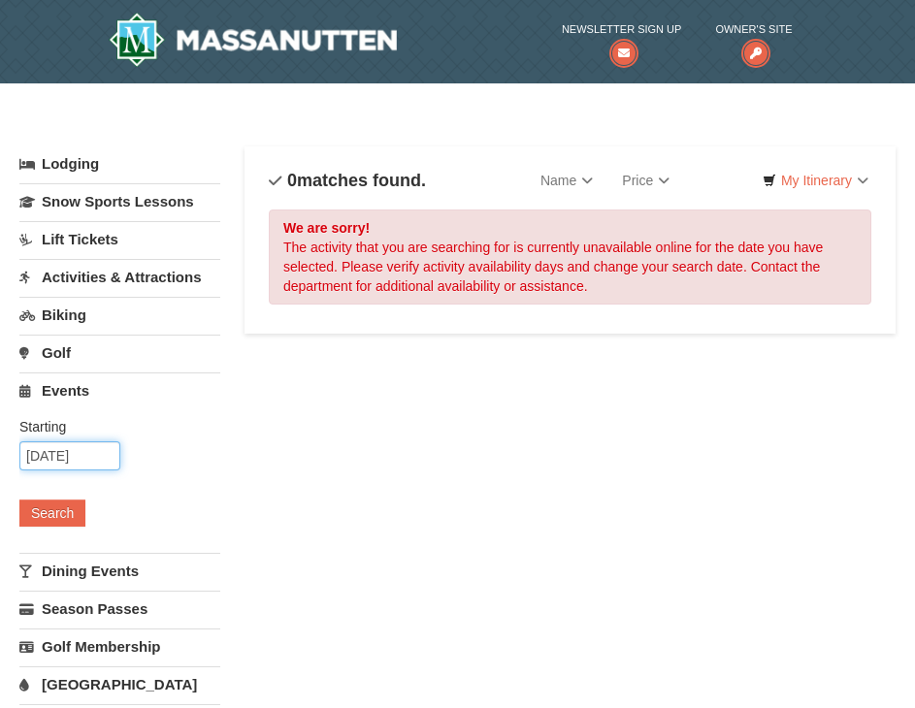
click at [88, 452] on input "[DATE]" at bounding box center [69, 455] width 101 height 29
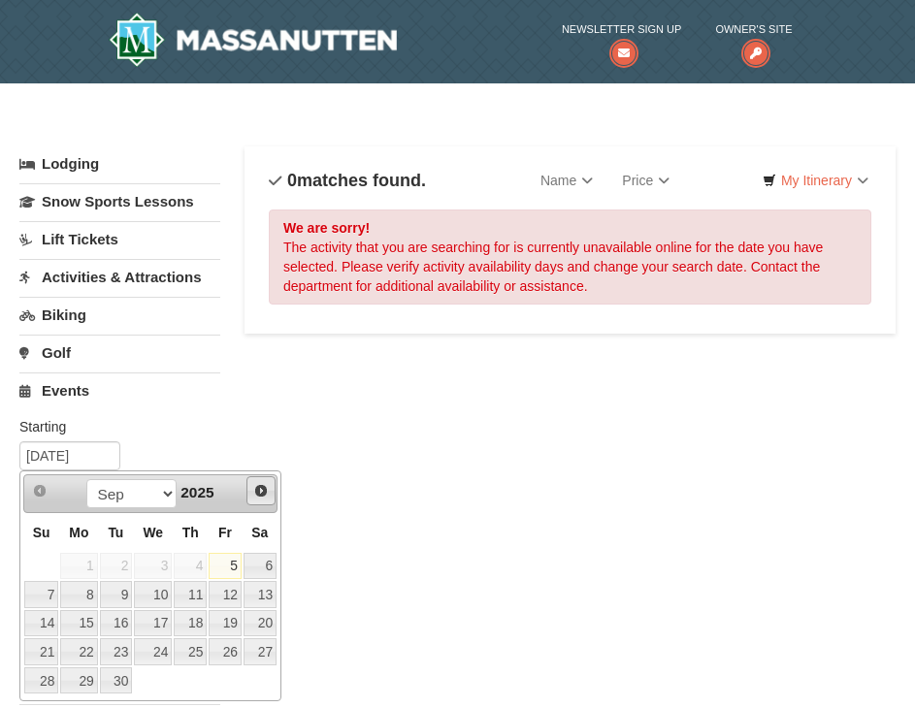
click at [260, 495] on span "Next" at bounding box center [261, 491] width 16 height 16
click at [249, 596] on link "8" at bounding box center [259, 594] width 33 height 27
type input "[DATE]"
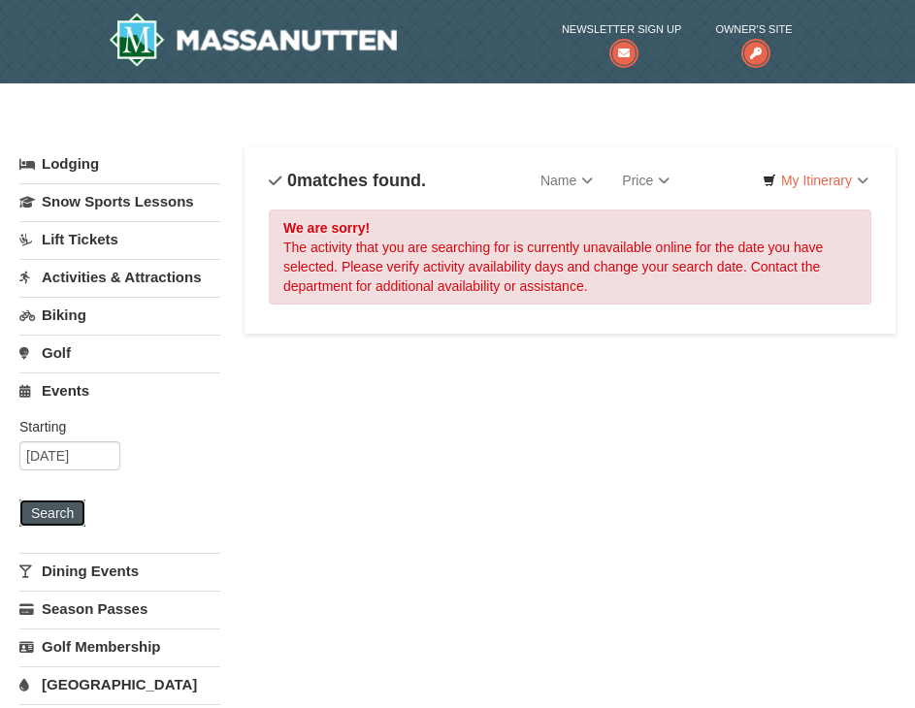
click at [69, 507] on button "Search" at bounding box center [52, 513] width 66 height 27
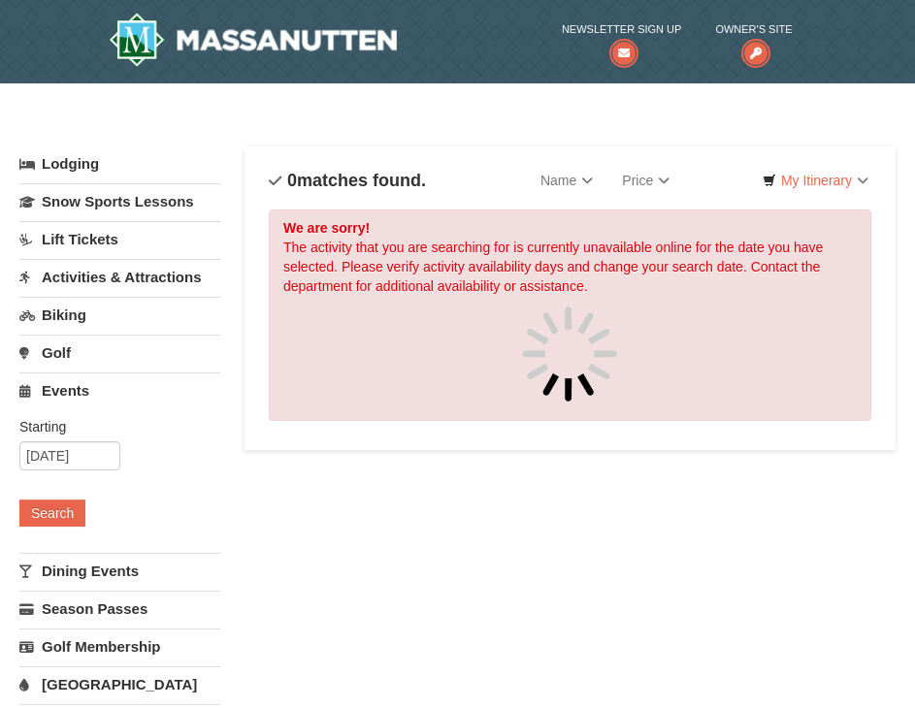
click at [95, 275] on link "Activities & Attractions" at bounding box center [119, 277] width 201 height 36
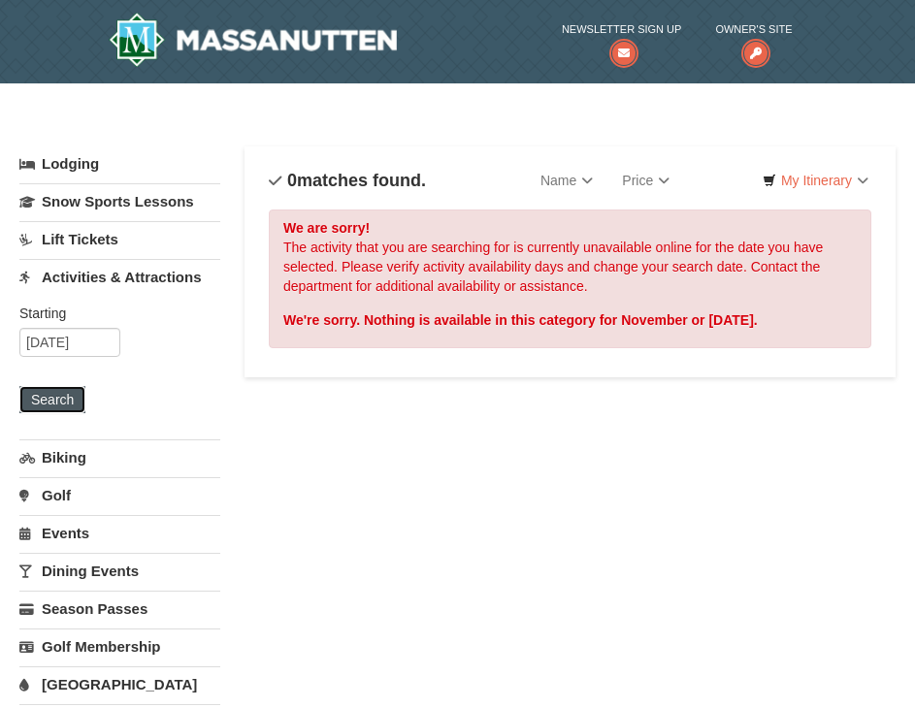
click at [53, 407] on button "Search" at bounding box center [52, 399] width 66 height 27
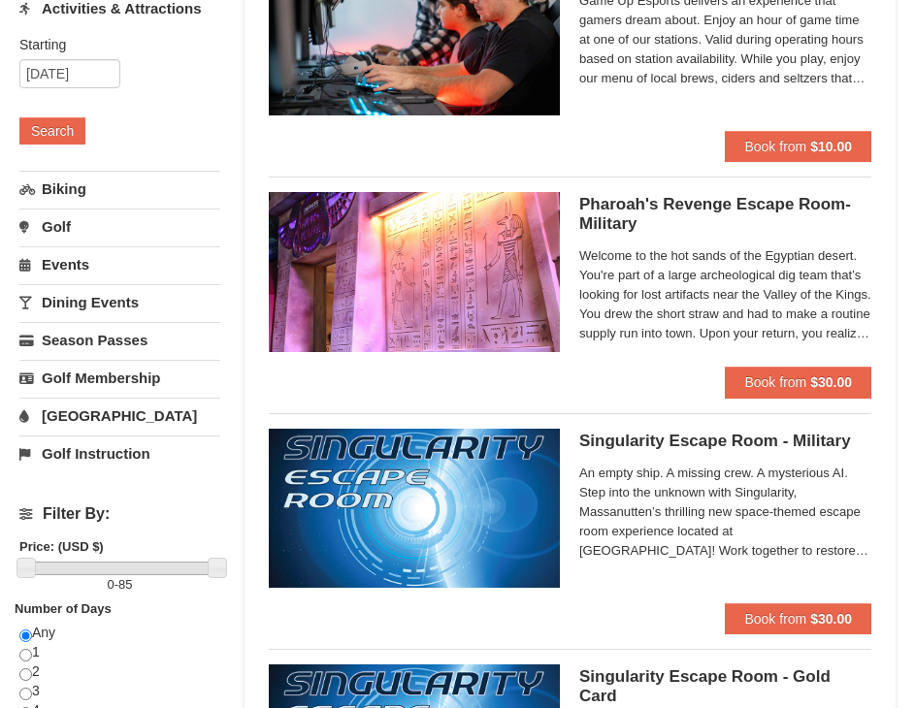
scroll to position [291, 0]
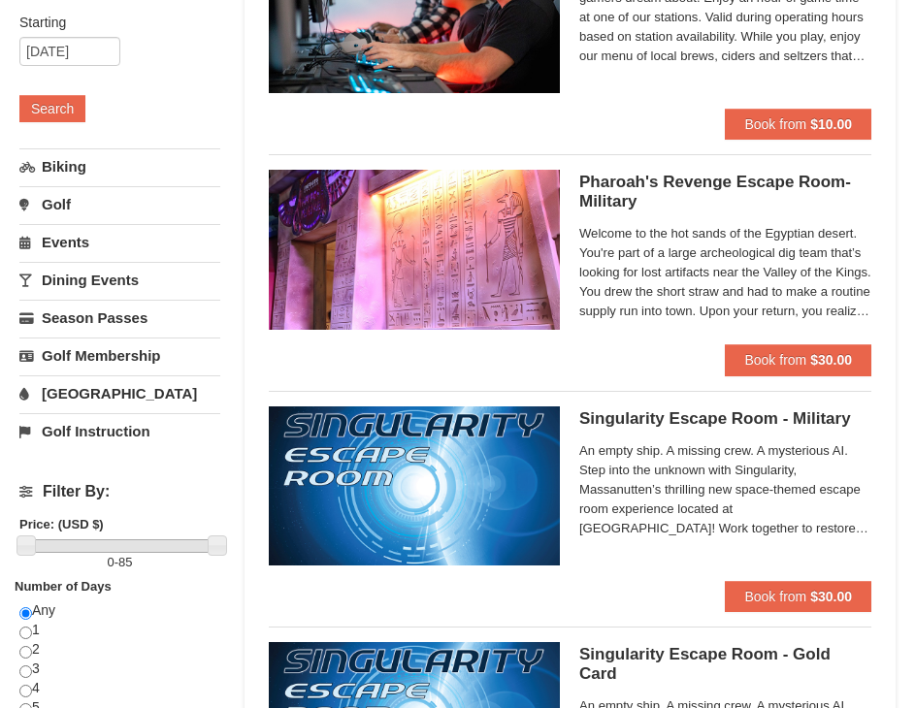
click at [773, 248] on span "Welcome to the hot sands of the Egyptian desert. You're part of a large archeol…" at bounding box center [725, 272] width 292 height 97
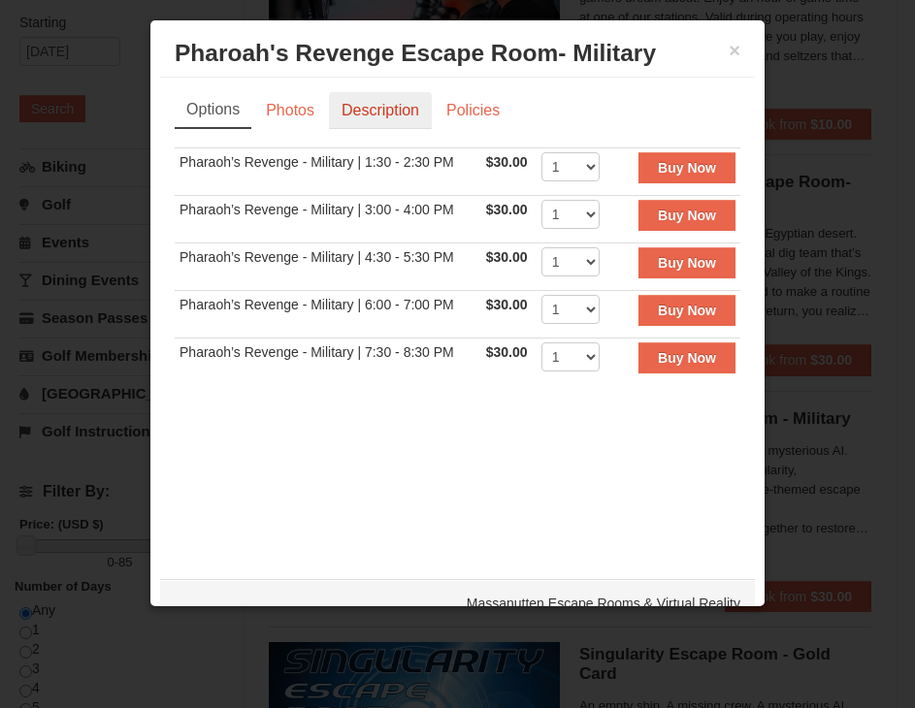
click at [368, 103] on link "Description" at bounding box center [380, 110] width 103 height 37
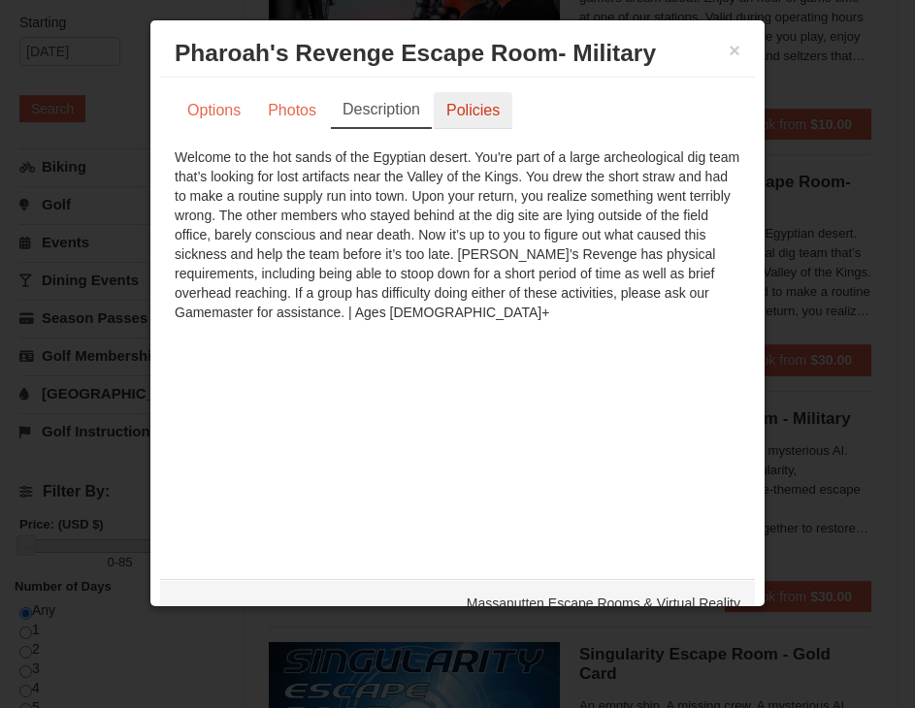
click at [437, 106] on link "Policies" at bounding box center [473, 110] width 79 height 37
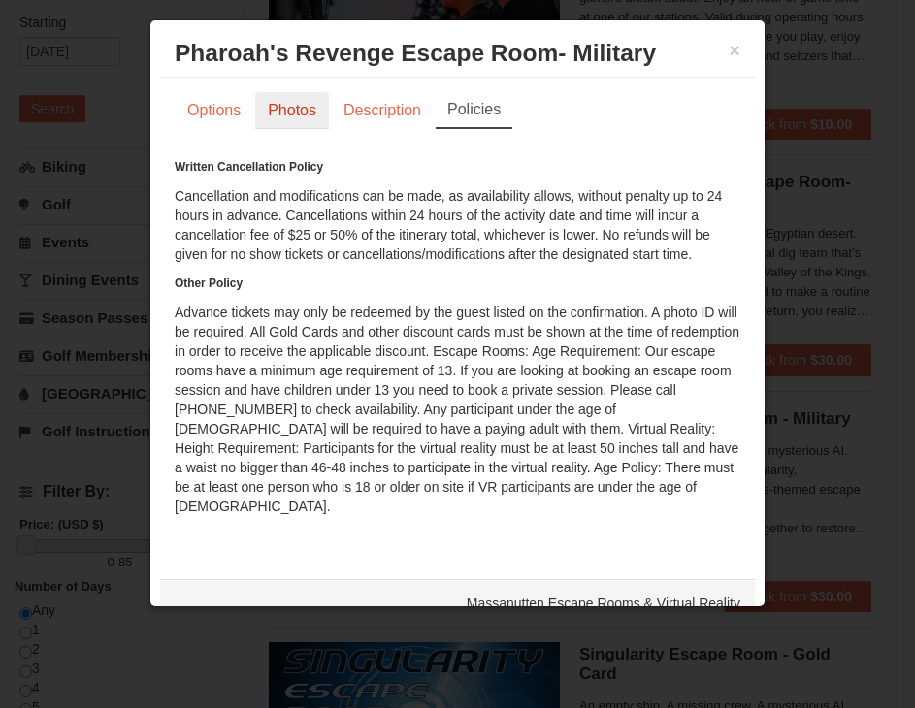
click at [278, 123] on link "Photos" at bounding box center [292, 110] width 74 height 37
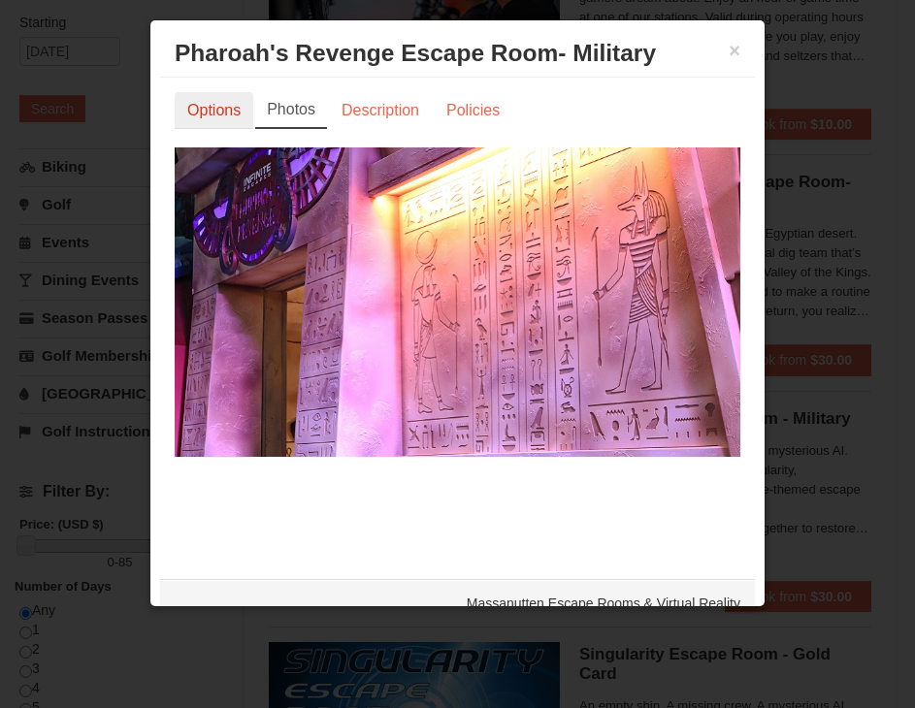
click at [234, 117] on link "Options" at bounding box center [214, 110] width 79 height 37
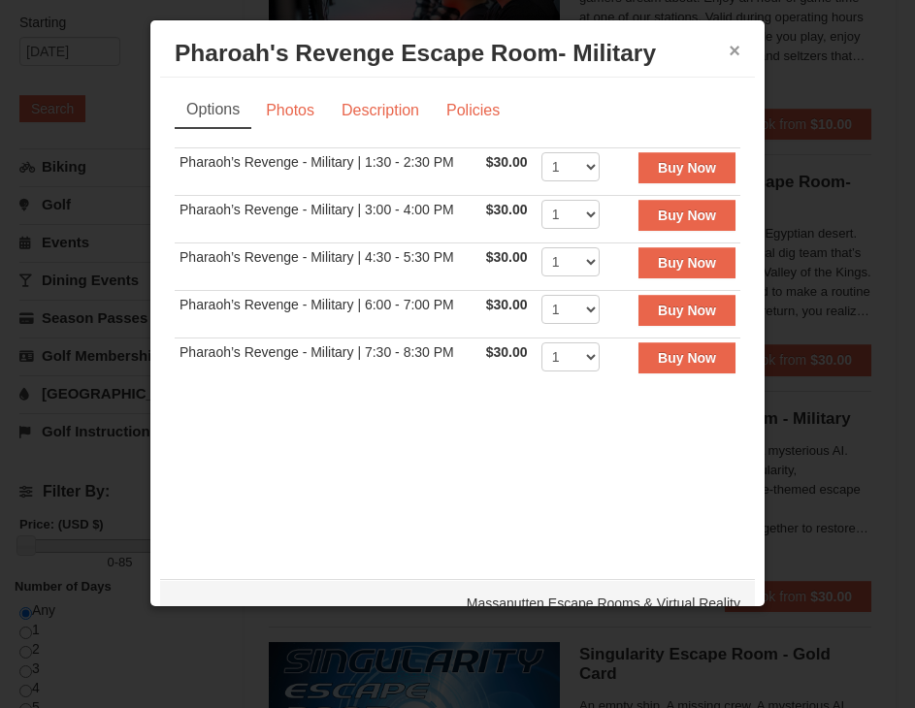
click at [728, 52] on button "×" at bounding box center [734, 50] width 12 height 19
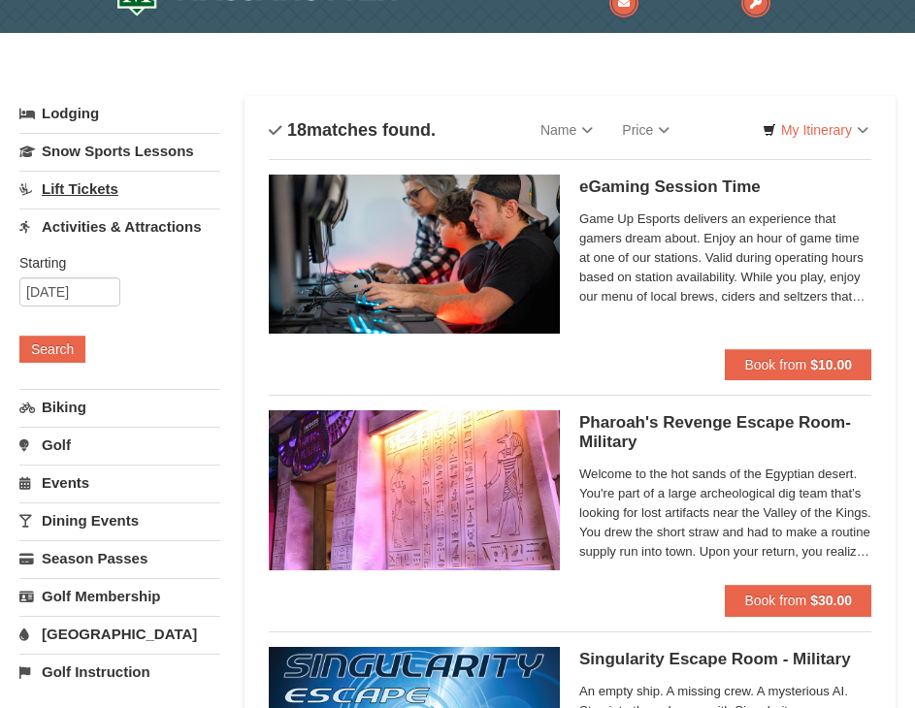
scroll to position [97, 0]
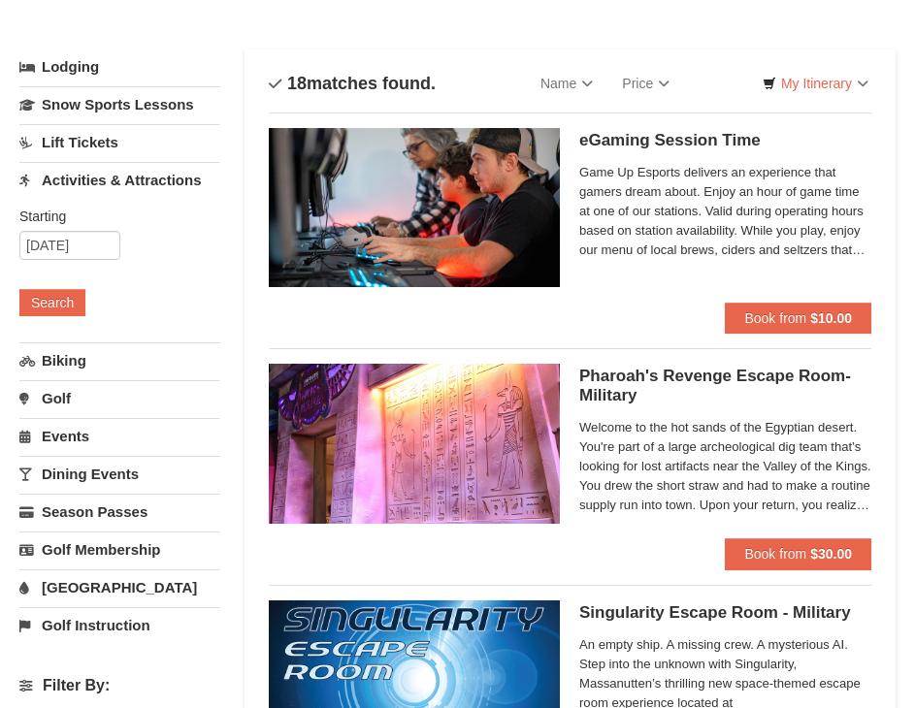
click at [150, 477] on link "Dining Events" at bounding box center [119, 474] width 201 height 36
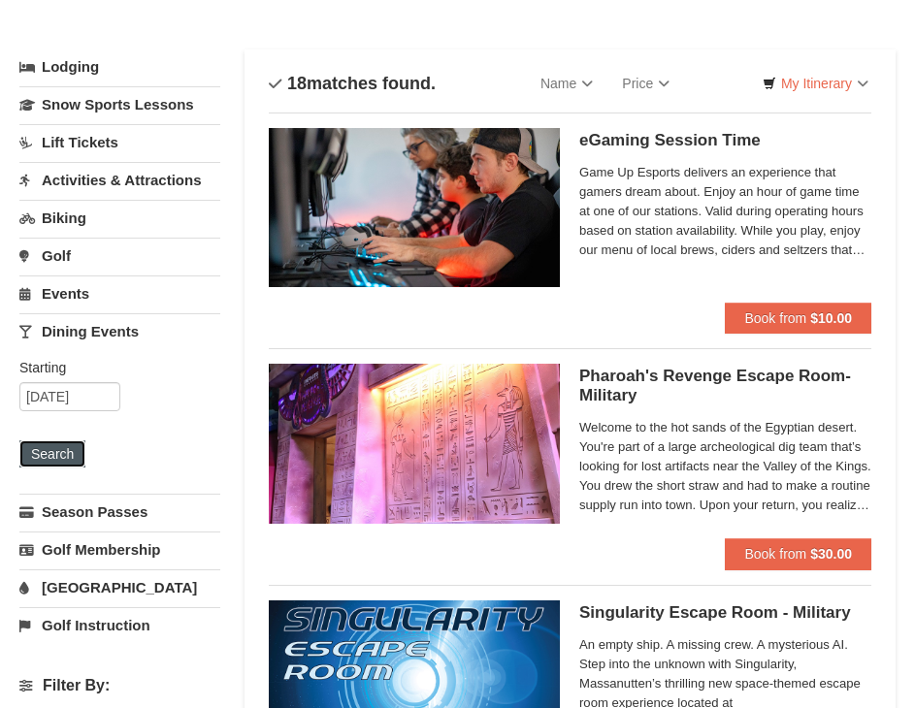
click at [74, 451] on button "Search" at bounding box center [52, 453] width 66 height 27
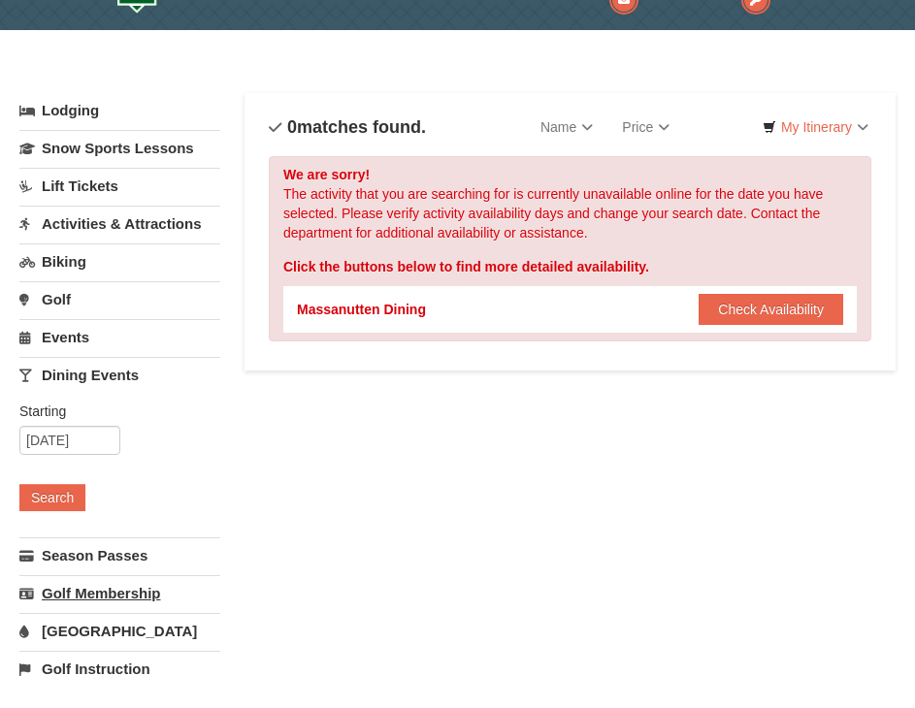
scroll to position [194, 0]
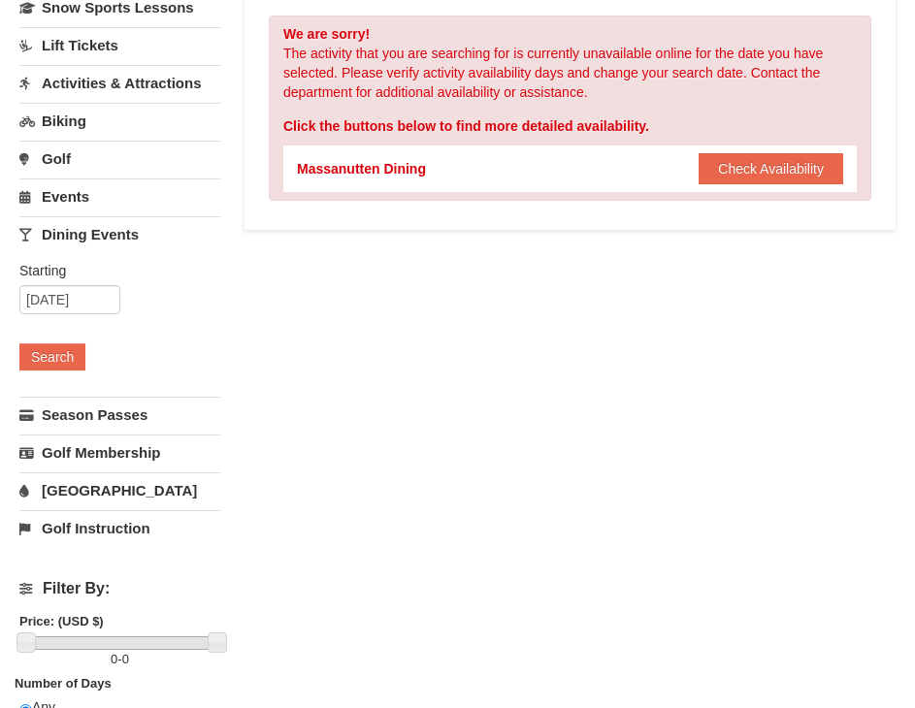
click at [51, 489] on link "[GEOGRAPHIC_DATA]" at bounding box center [119, 490] width 201 height 36
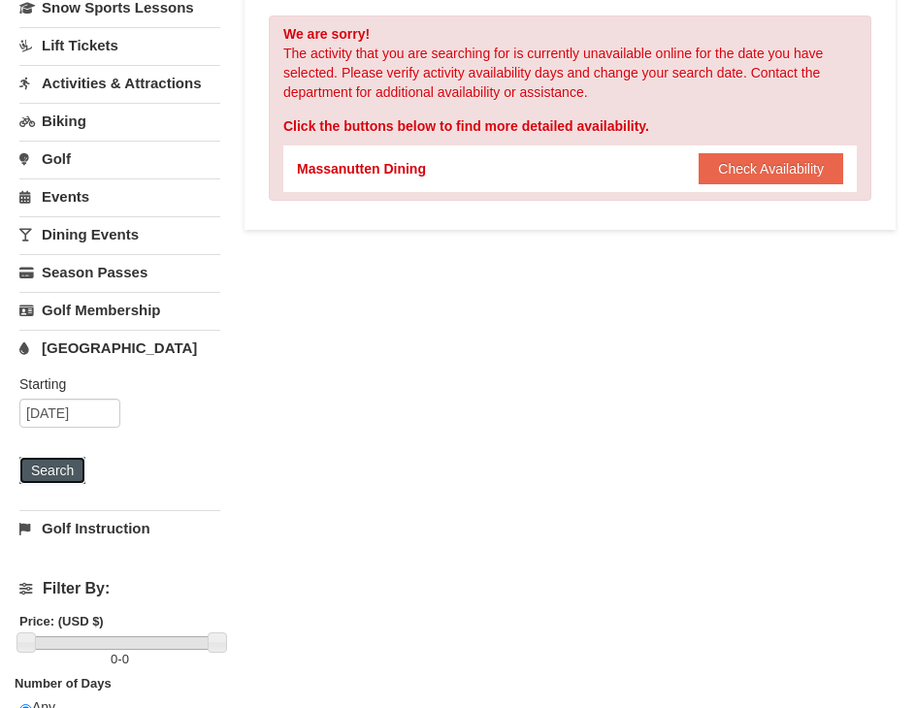
click at [60, 472] on button "Search" at bounding box center [52, 470] width 66 height 27
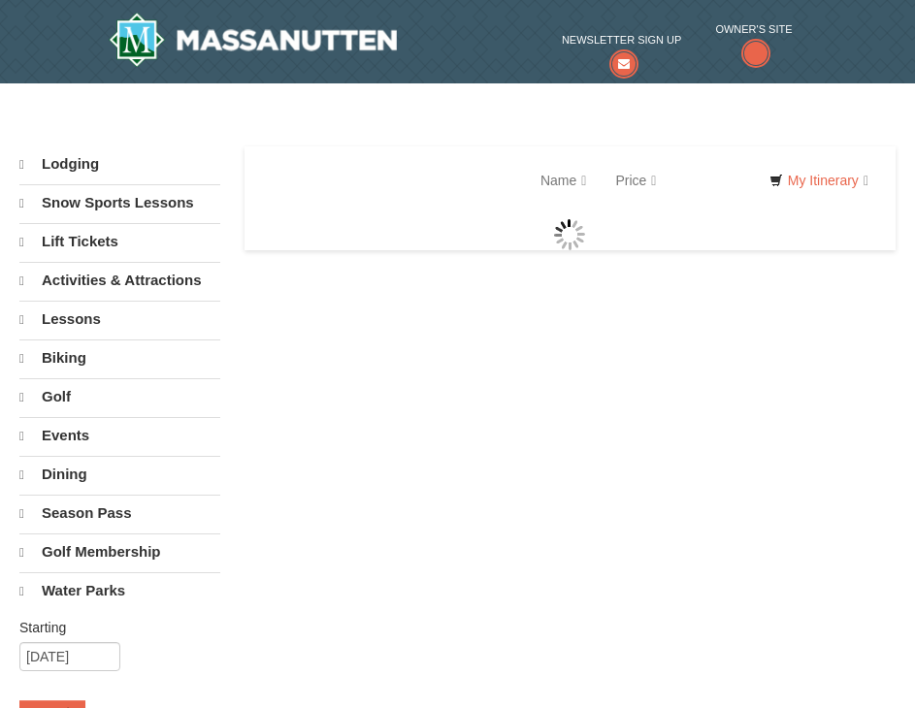
select select "9"
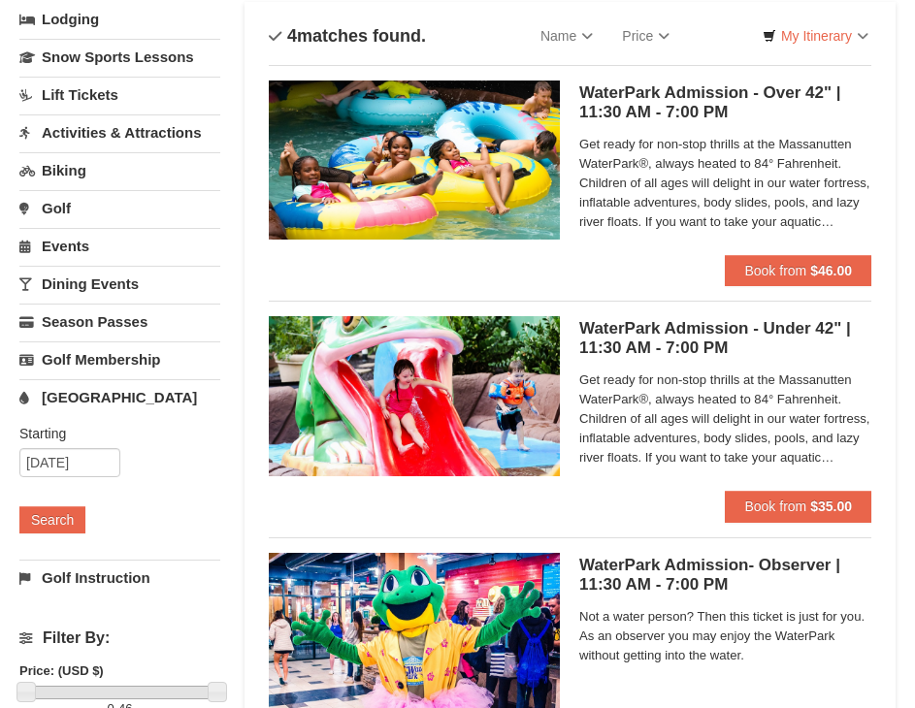
scroll to position [97, 0]
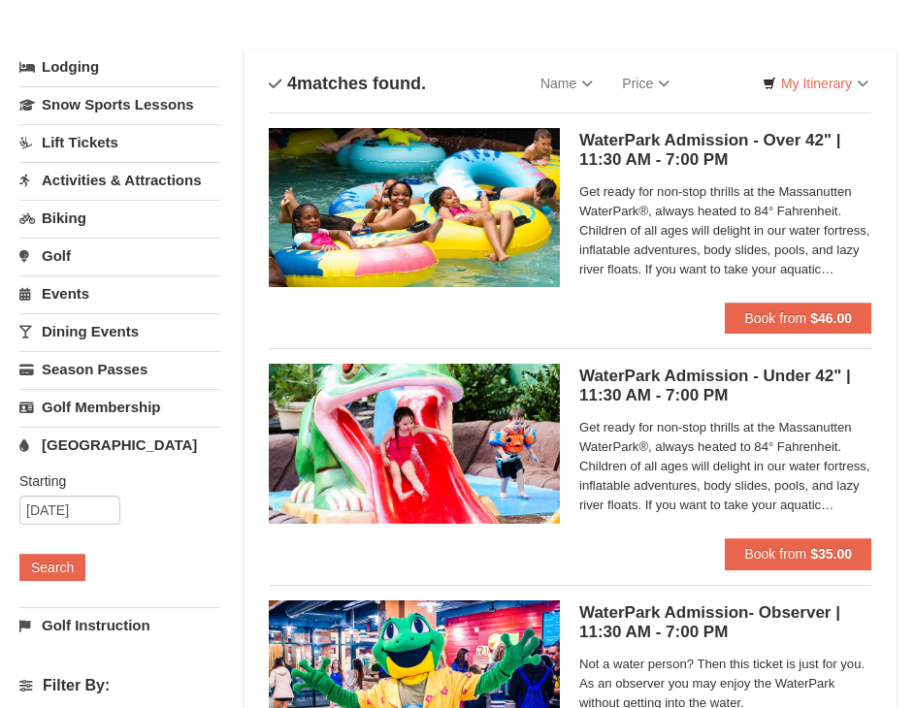
click at [685, 269] on span "Get ready for non-stop thrills at the Massanutten WaterPark®, always heated to …" at bounding box center [725, 230] width 292 height 97
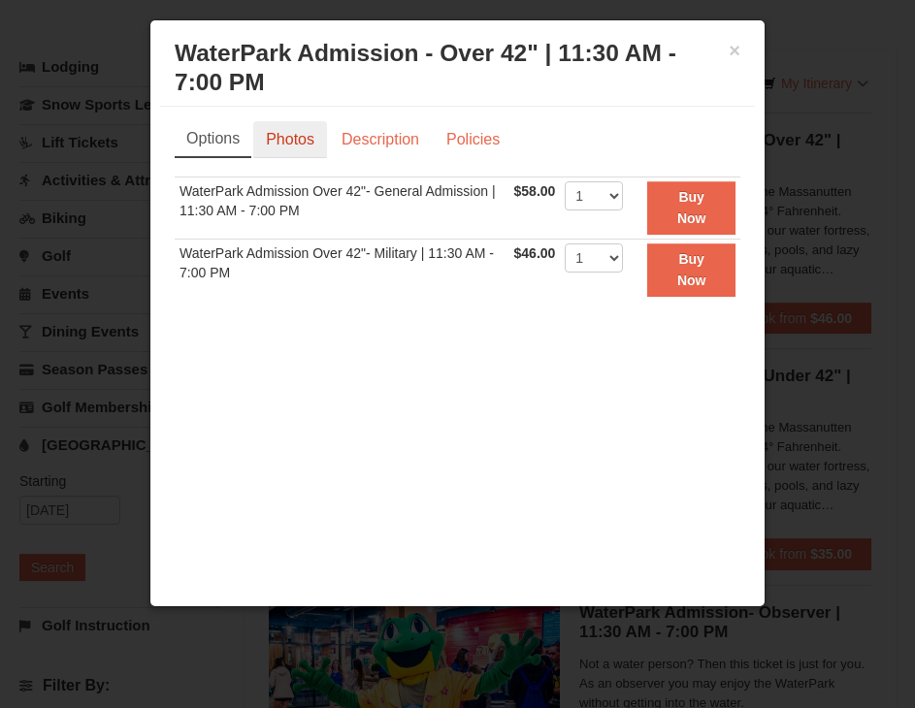
click at [292, 147] on link "Photos" at bounding box center [290, 139] width 74 height 37
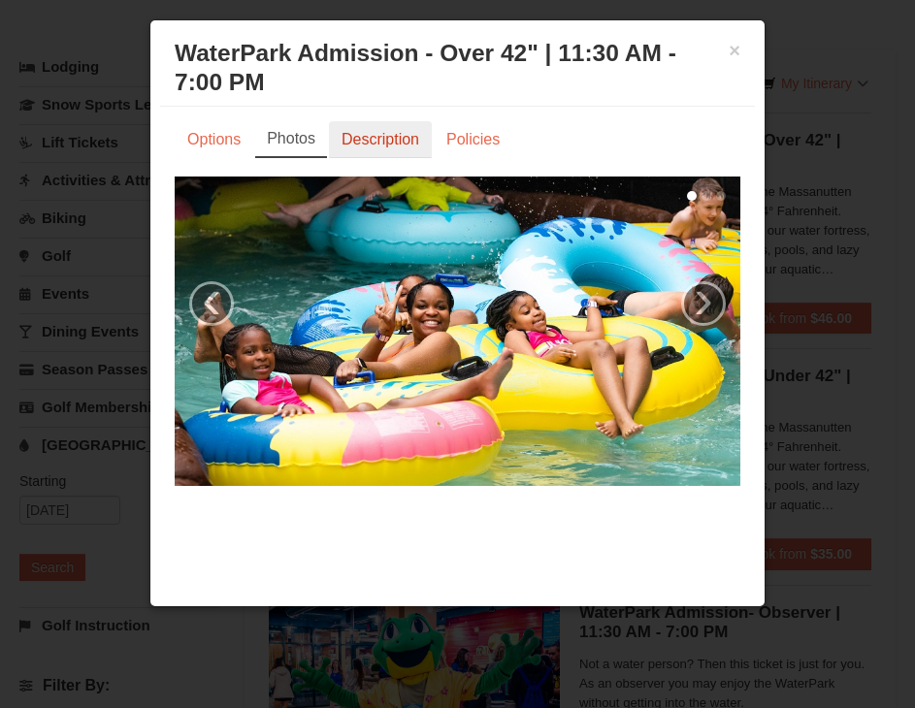
click at [343, 132] on link "Description" at bounding box center [380, 139] width 103 height 37
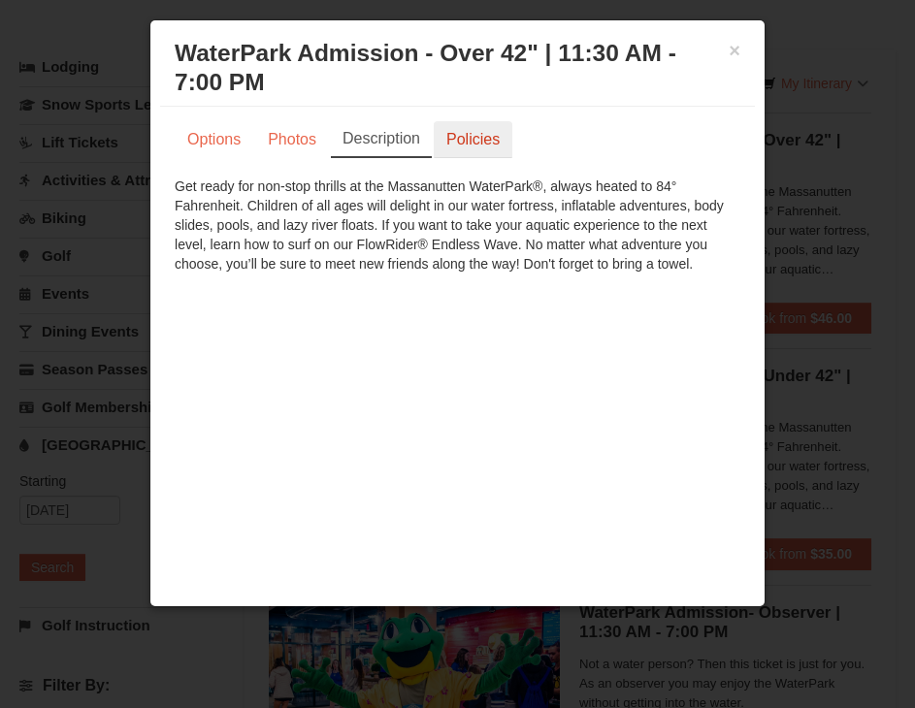
click at [468, 150] on link "Policies" at bounding box center [473, 139] width 79 height 37
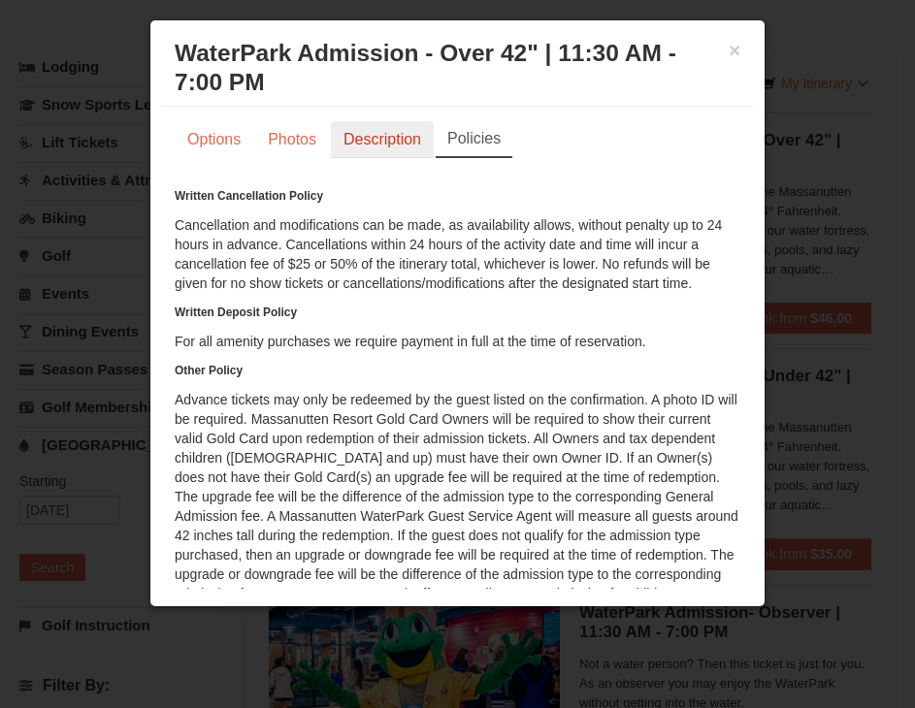
click at [377, 134] on link "Description" at bounding box center [382, 139] width 103 height 37
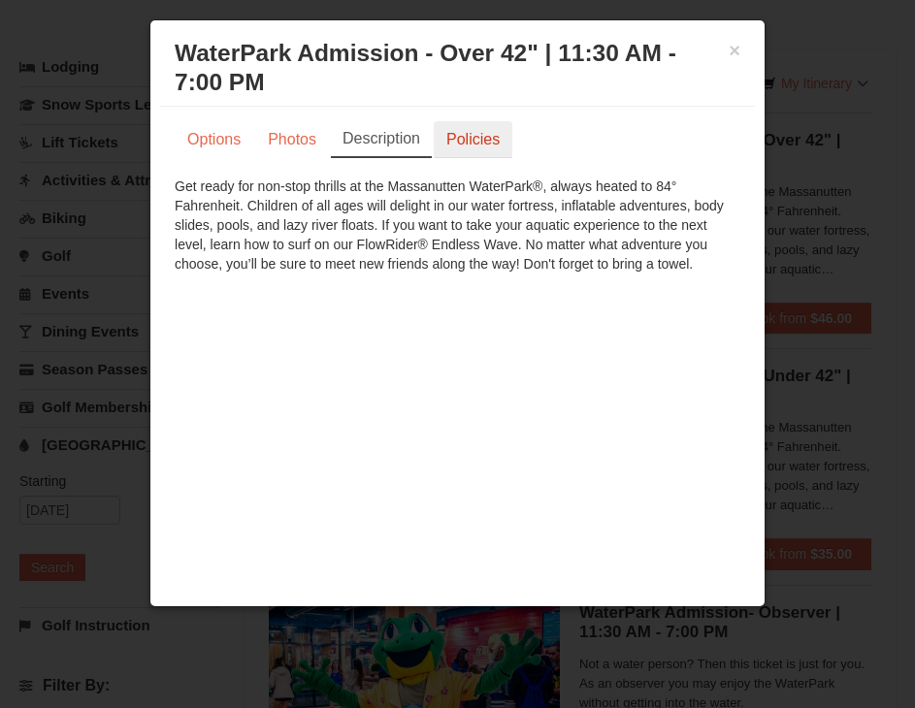
click at [451, 123] on link "Policies" at bounding box center [473, 139] width 79 height 37
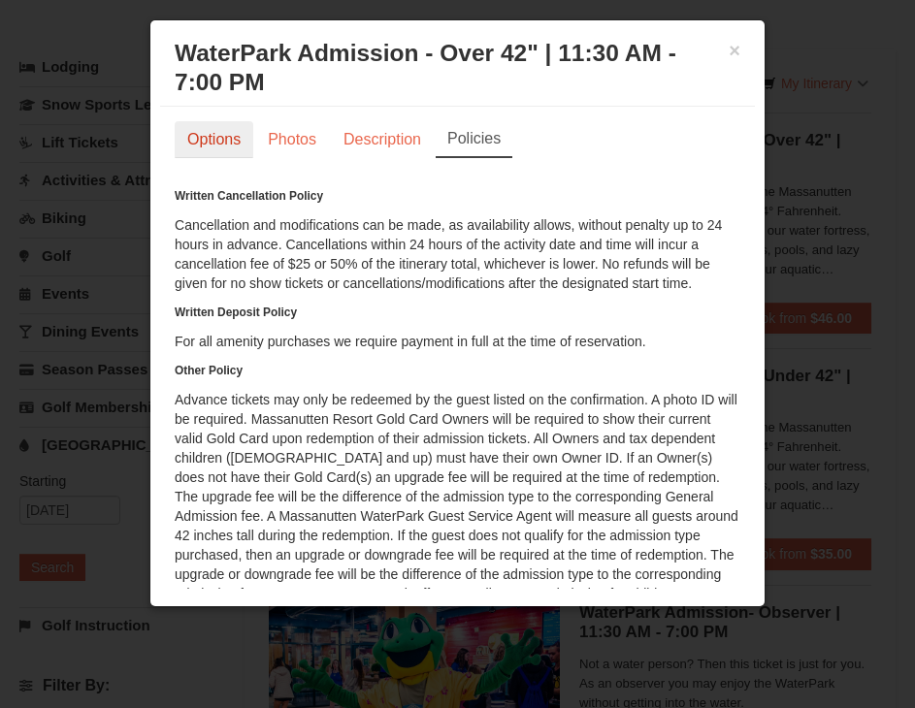
click at [220, 150] on link "Options" at bounding box center [214, 139] width 79 height 37
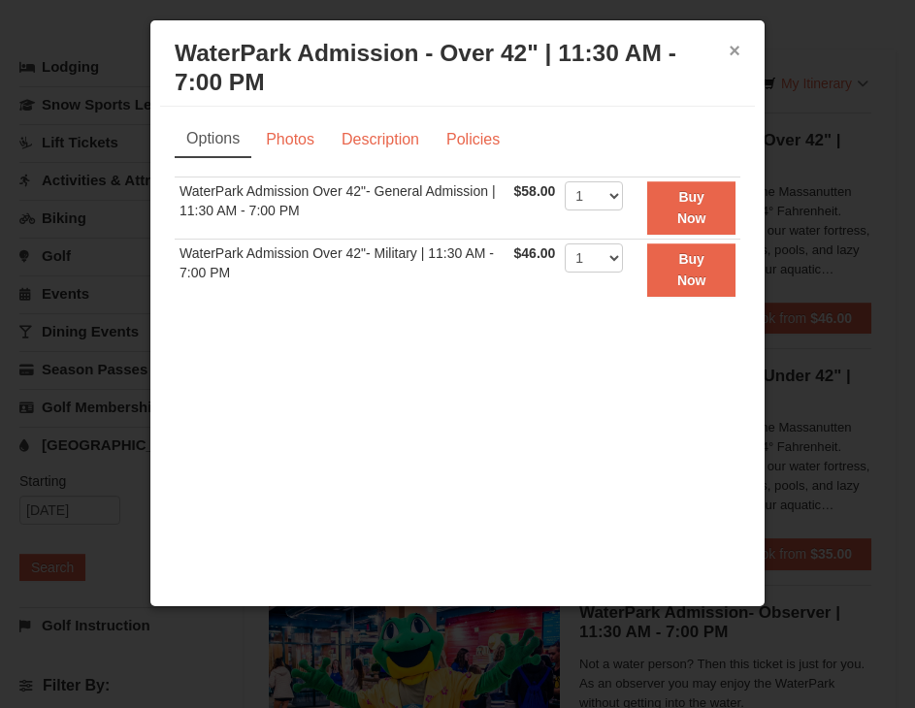
click at [728, 50] on button "×" at bounding box center [734, 50] width 12 height 19
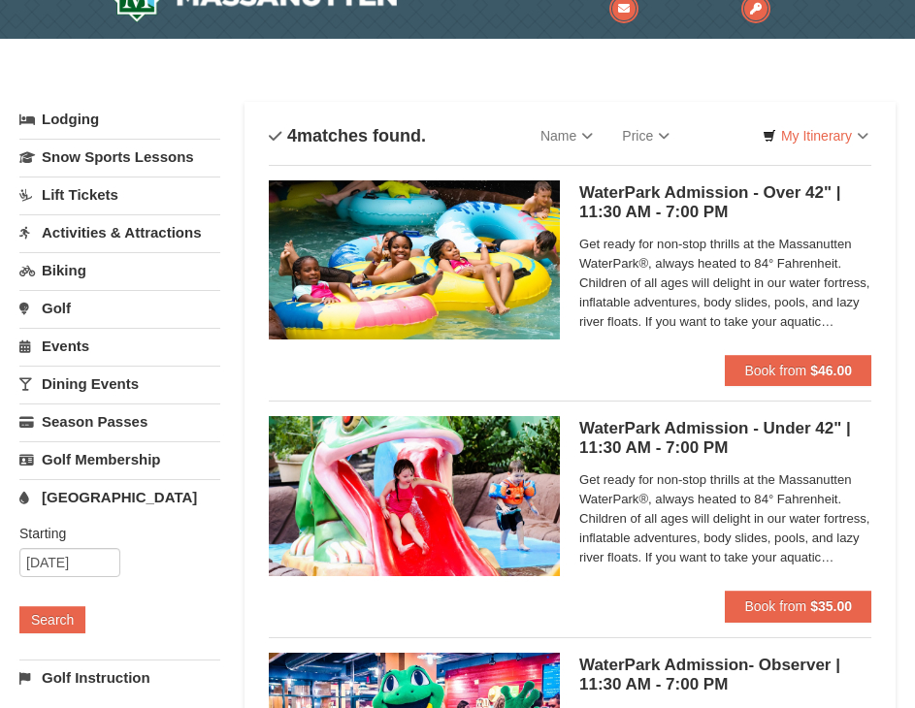
scroll to position [0, 0]
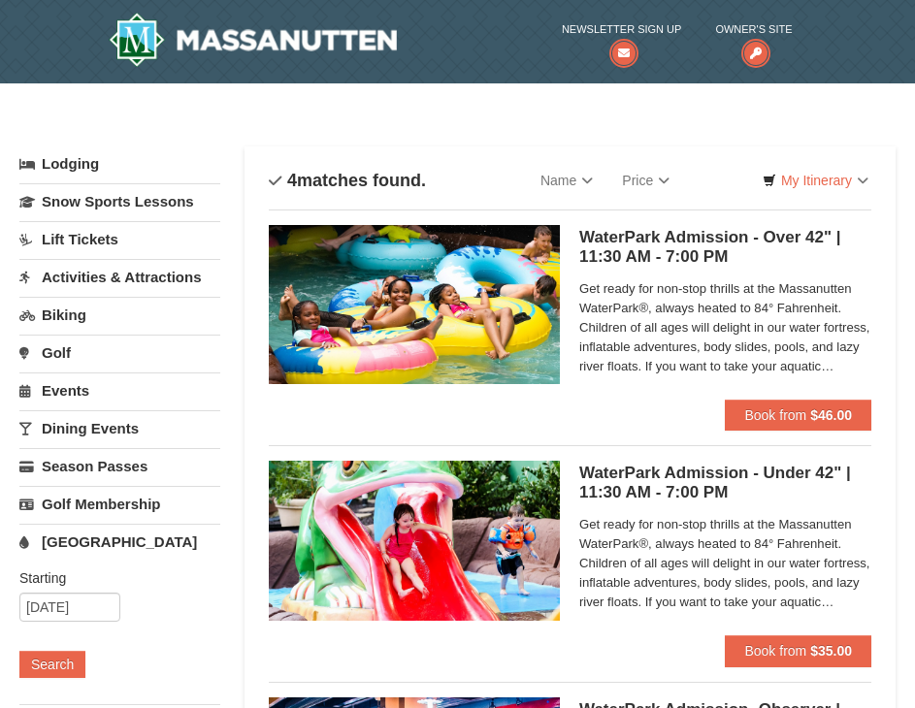
click at [80, 157] on link "Lodging" at bounding box center [119, 163] width 201 height 35
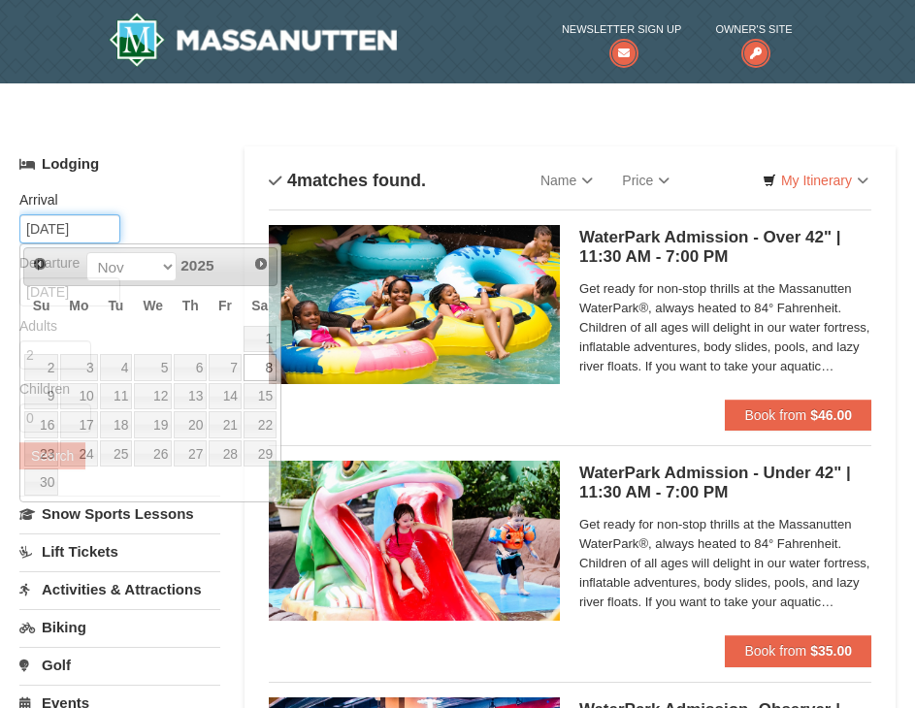
click at [41, 225] on input "11/08/2025" at bounding box center [69, 228] width 101 height 29
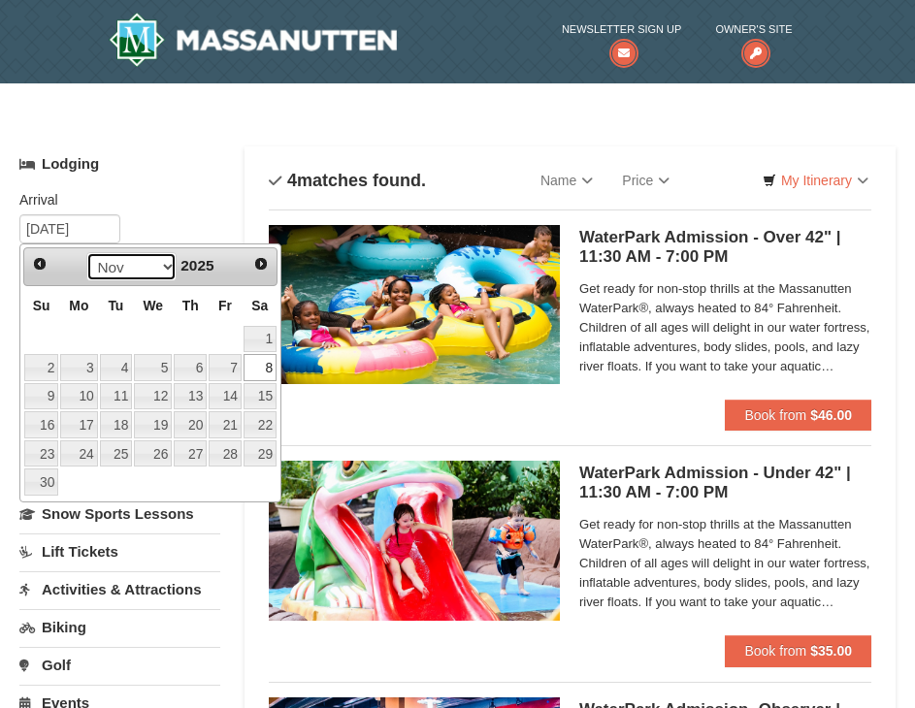
click at [154, 267] on select "Sep Oct Nov Dec" at bounding box center [131, 266] width 90 height 29
click at [203, 286] on div "Prev Next Sep Oct Nov Dec 2025" at bounding box center [150, 266] width 254 height 39
click at [260, 267] on span "Next" at bounding box center [261, 264] width 16 height 16
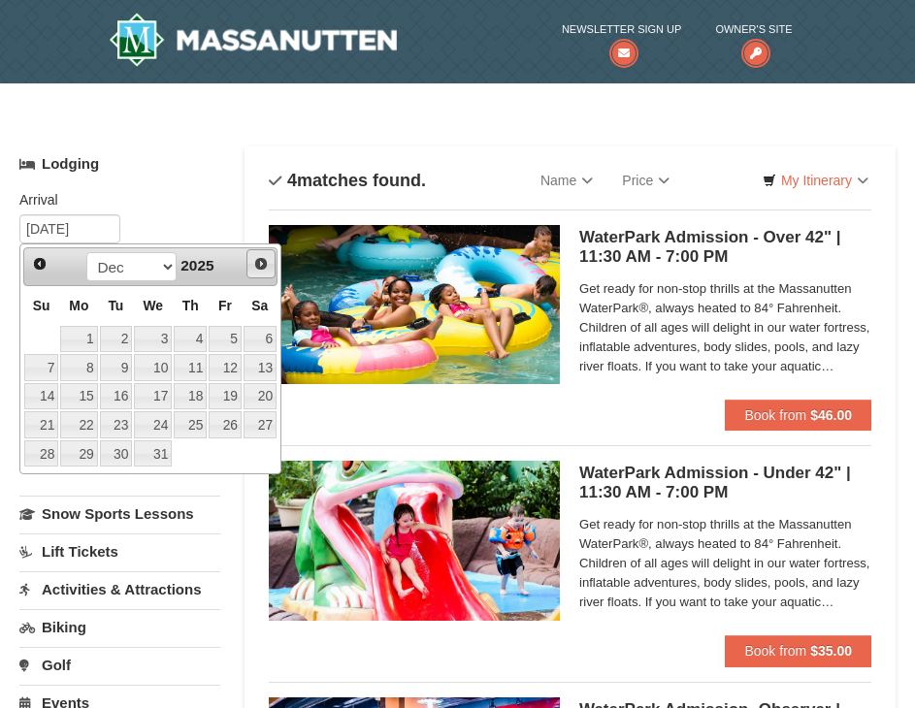
click at [260, 267] on span "Next" at bounding box center [261, 264] width 16 height 16
click at [37, 262] on span "Prev" at bounding box center [40, 264] width 16 height 16
click at [161, 362] on link "11" at bounding box center [153, 367] width 38 height 27
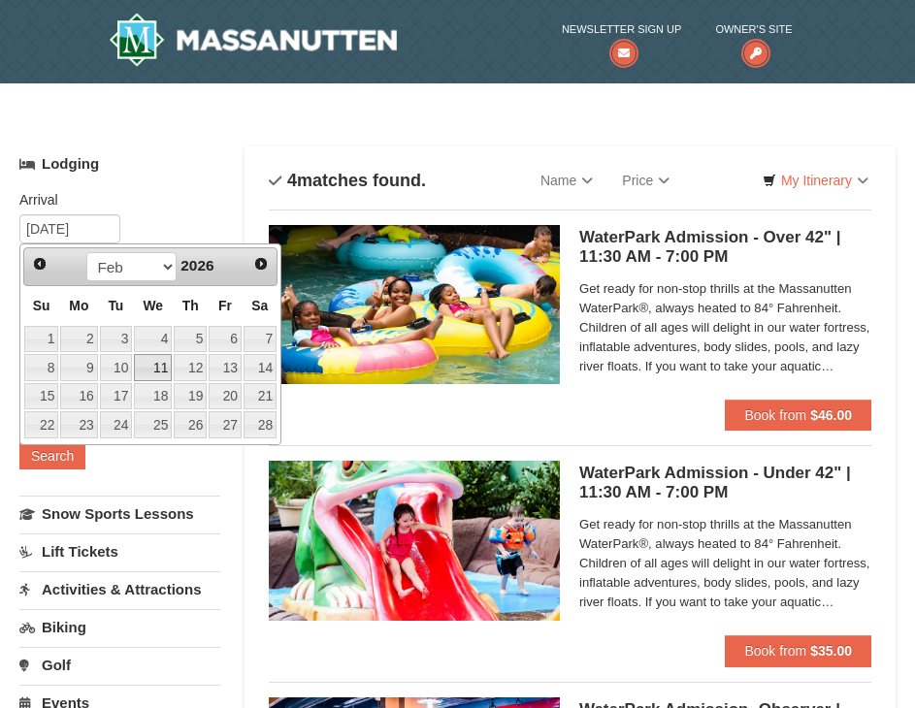
type input "[DATE]"
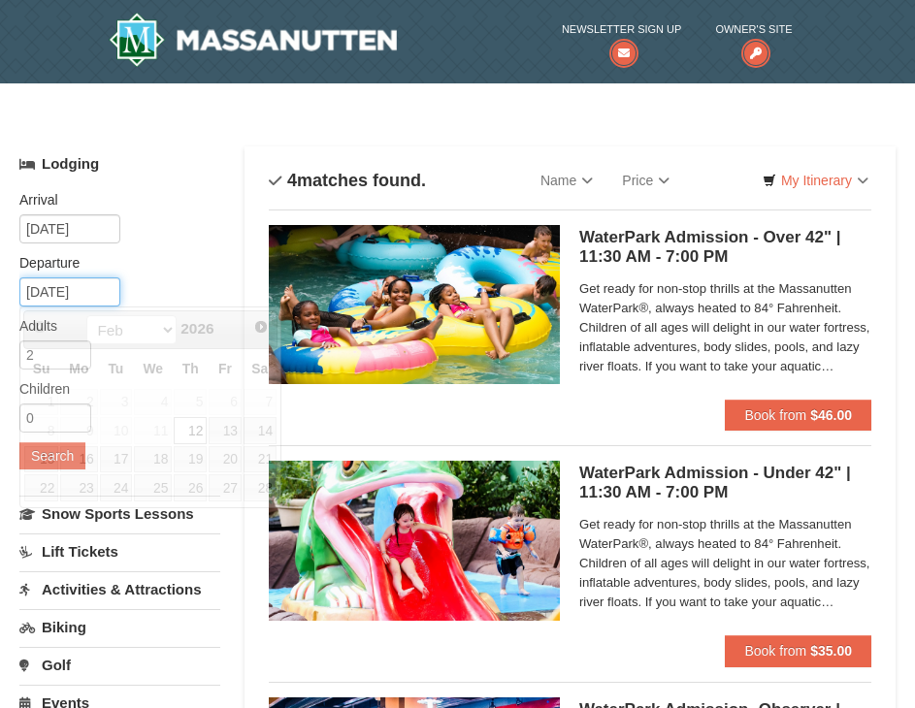
click at [74, 290] on input "02/12/2026" at bounding box center [69, 291] width 101 height 29
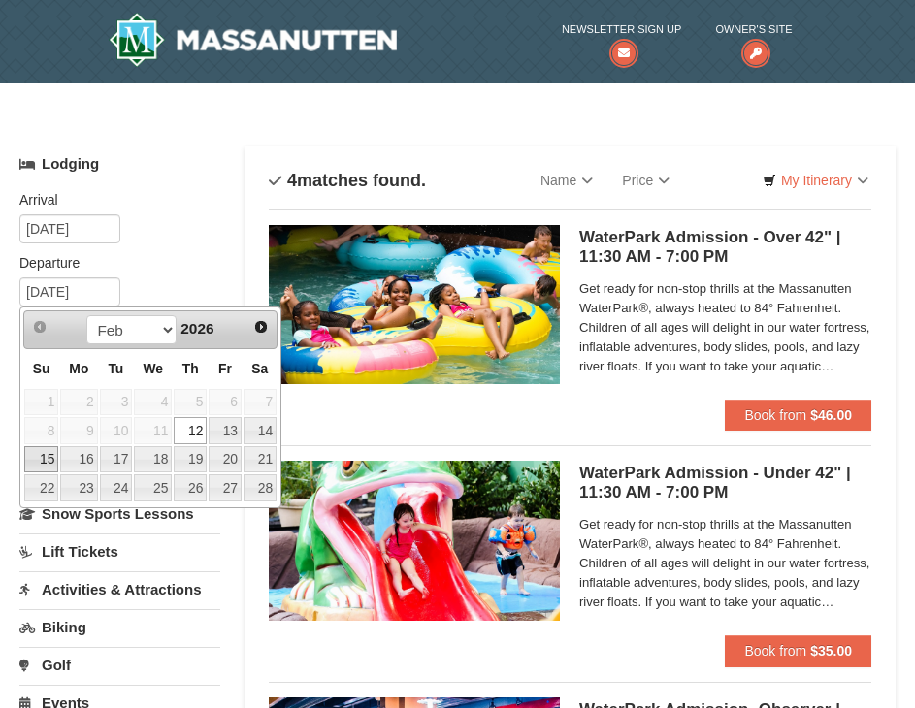
click at [32, 463] on link "15" at bounding box center [41, 459] width 34 height 27
type input "[DATE]"
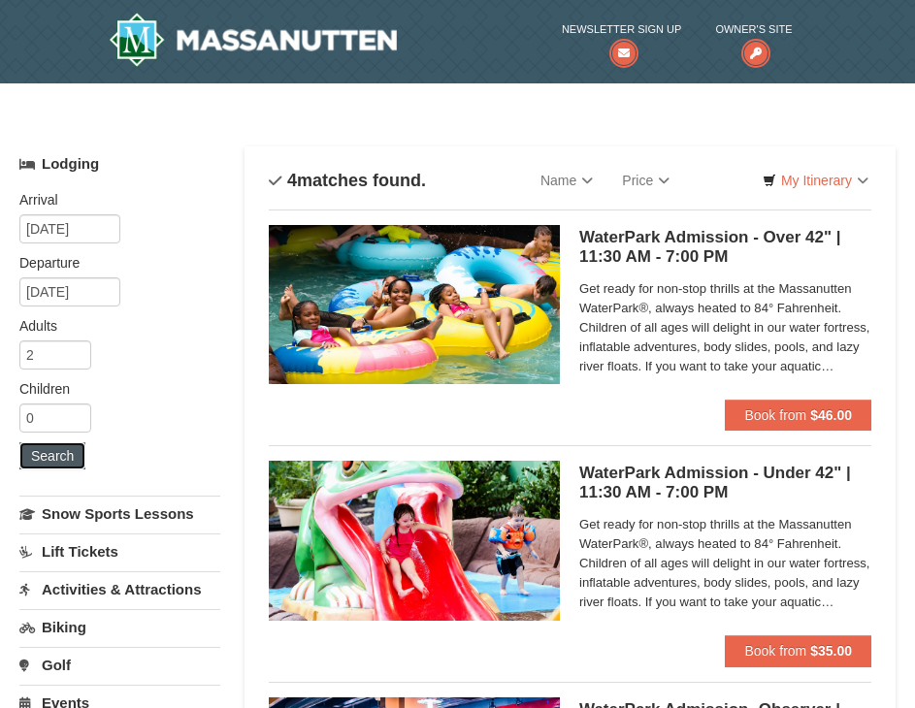
click at [32, 455] on button "Search" at bounding box center [52, 455] width 66 height 27
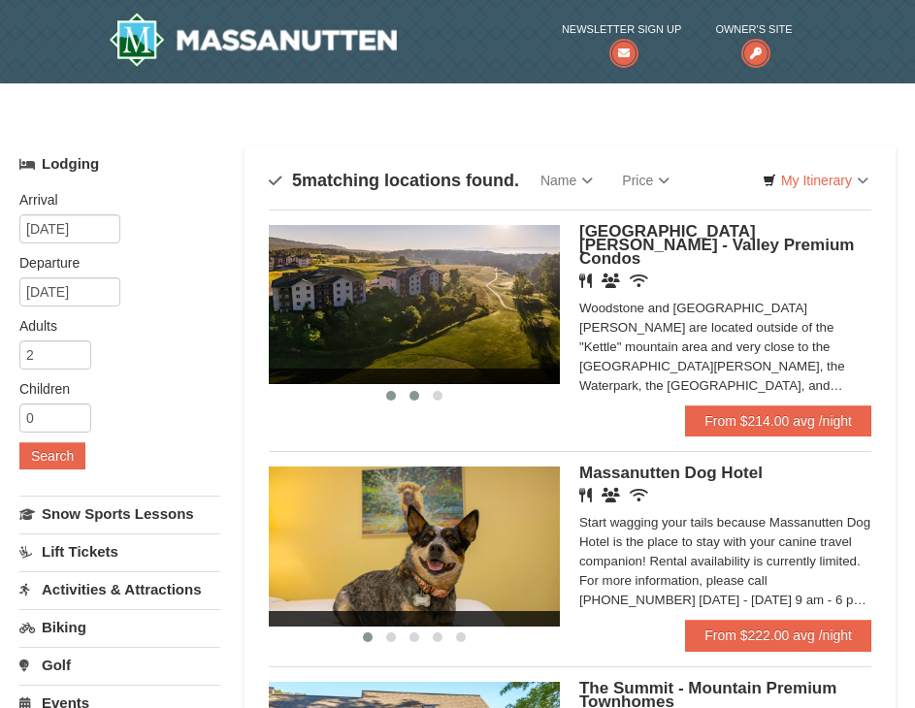
click at [420, 401] on button at bounding box center [414, 395] width 23 height 19
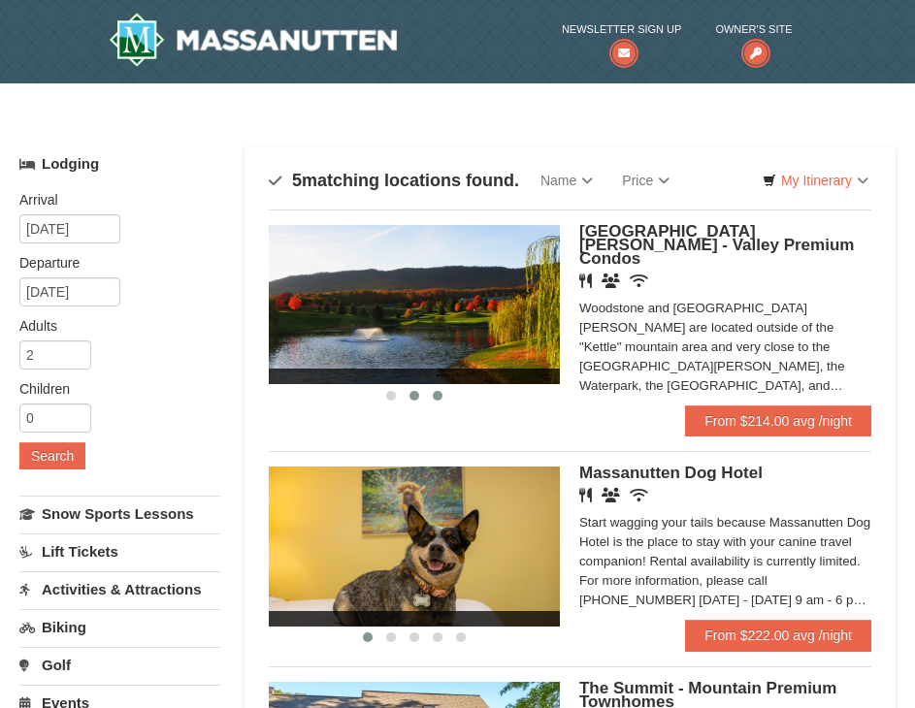
click at [446, 401] on button at bounding box center [437, 395] width 23 height 19
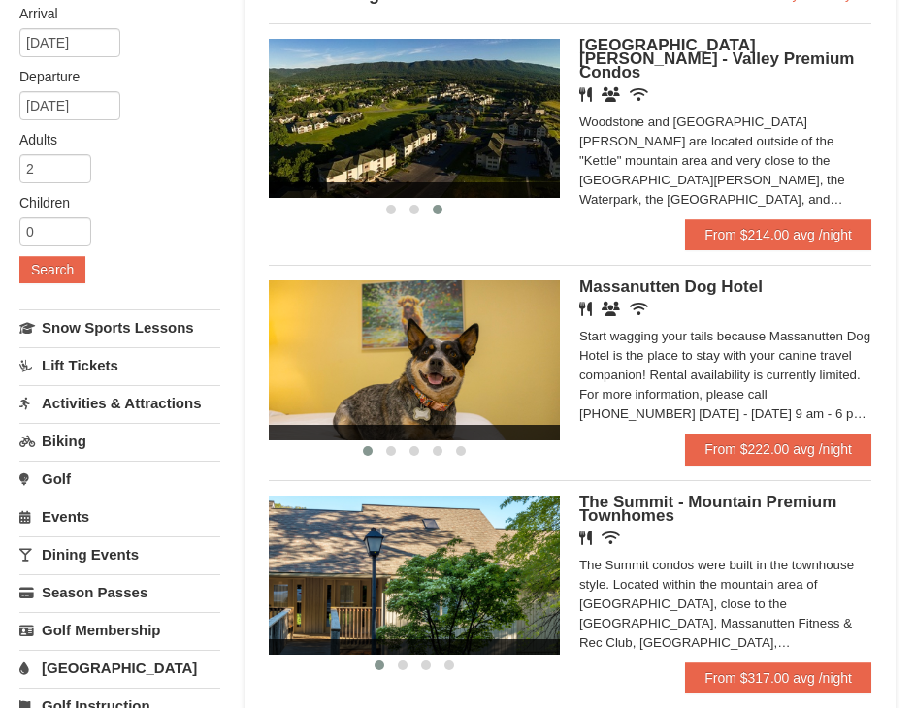
scroll to position [194, 0]
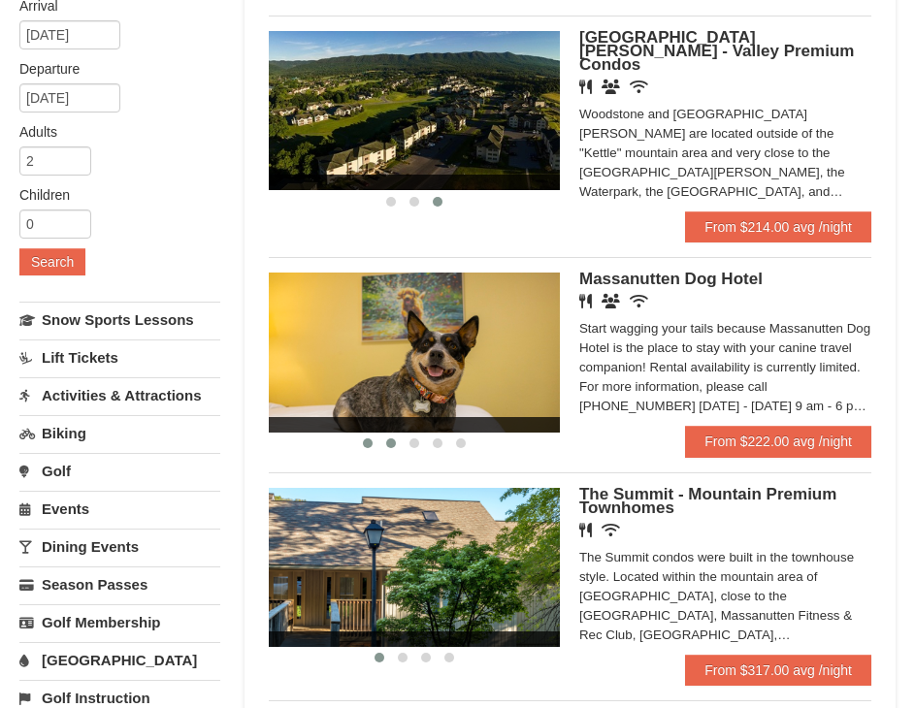
click at [390, 438] on span at bounding box center [391, 443] width 10 height 10
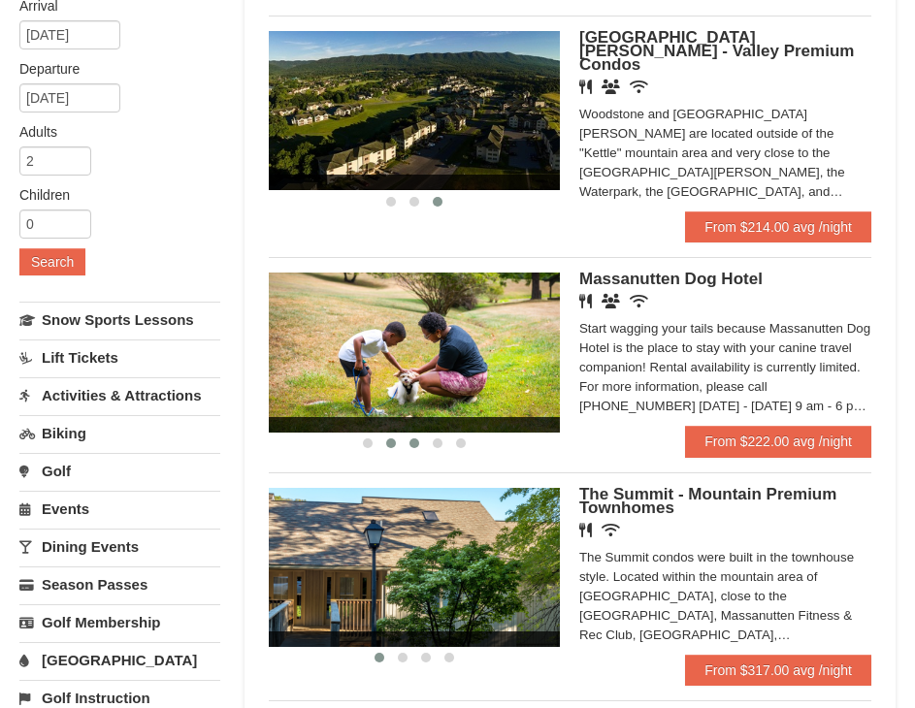
click at [409, 438] on span at bounding box center [414, 443] width 10 height 10
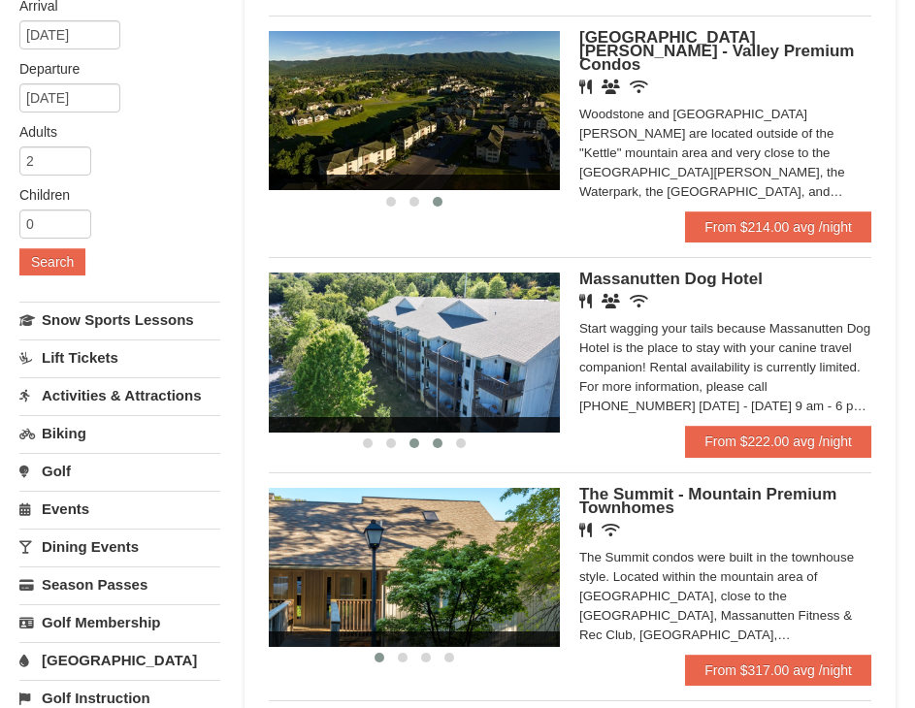
click at [437, 438] on span at bounding box center [438, 443] width 10 height 10
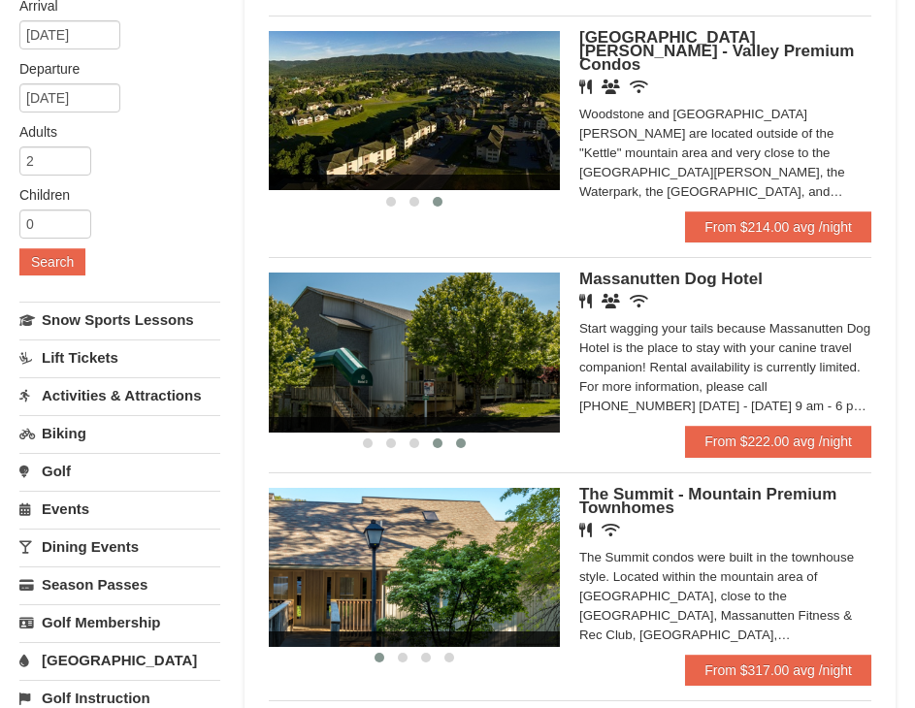
click at [464, 435] on button at bounding box center [460, 443] width 23 height 19
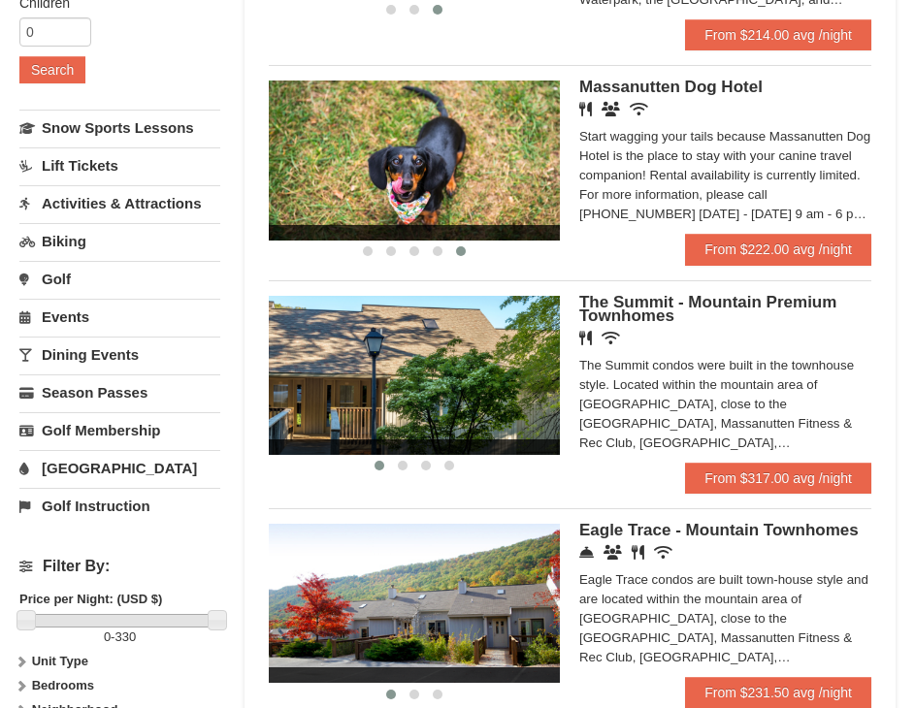
scroll to position [388, 0]
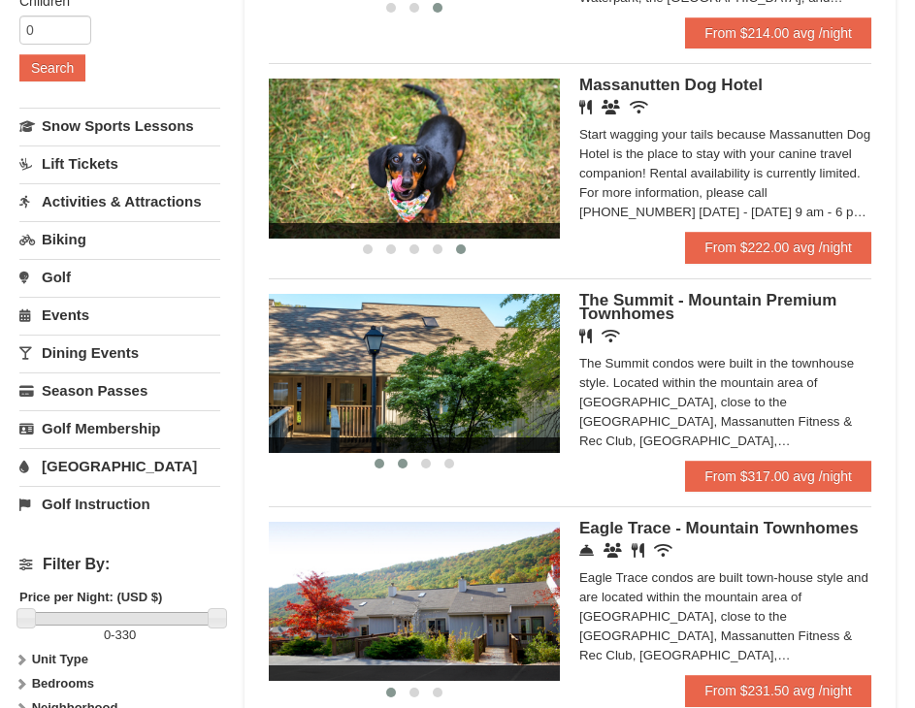
click at [404, 459] on span at bounding box center [403, 464] width 10 height 10
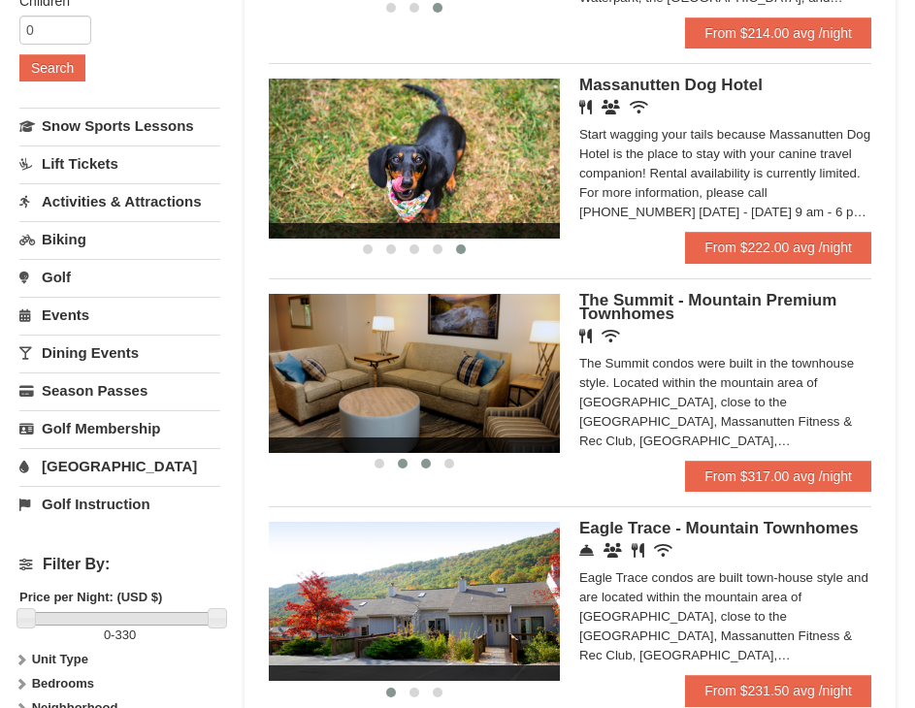
click at [423, 459] on span at bounding box center [426, 464] width 10 height 10
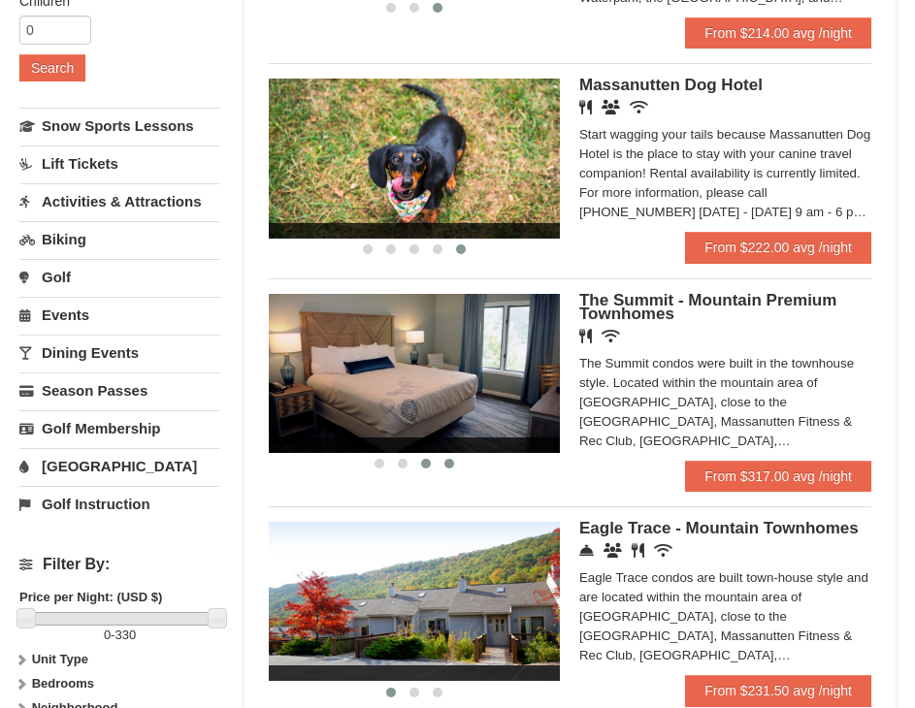
click at [442, 454] on button at bounding box center [448, 463] width 23 height 19
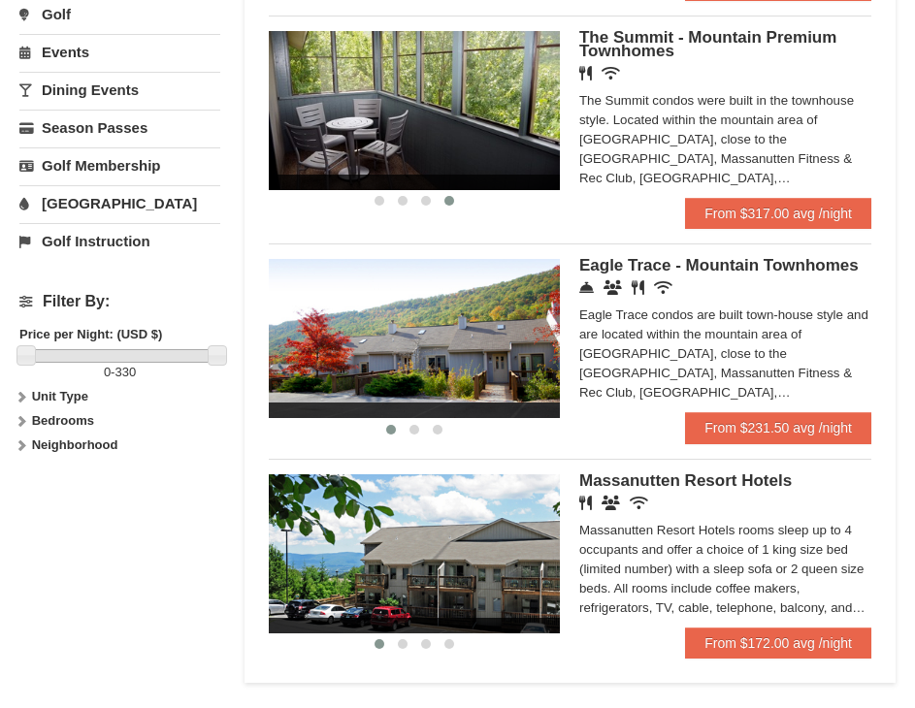
scroll to position [679, 0]
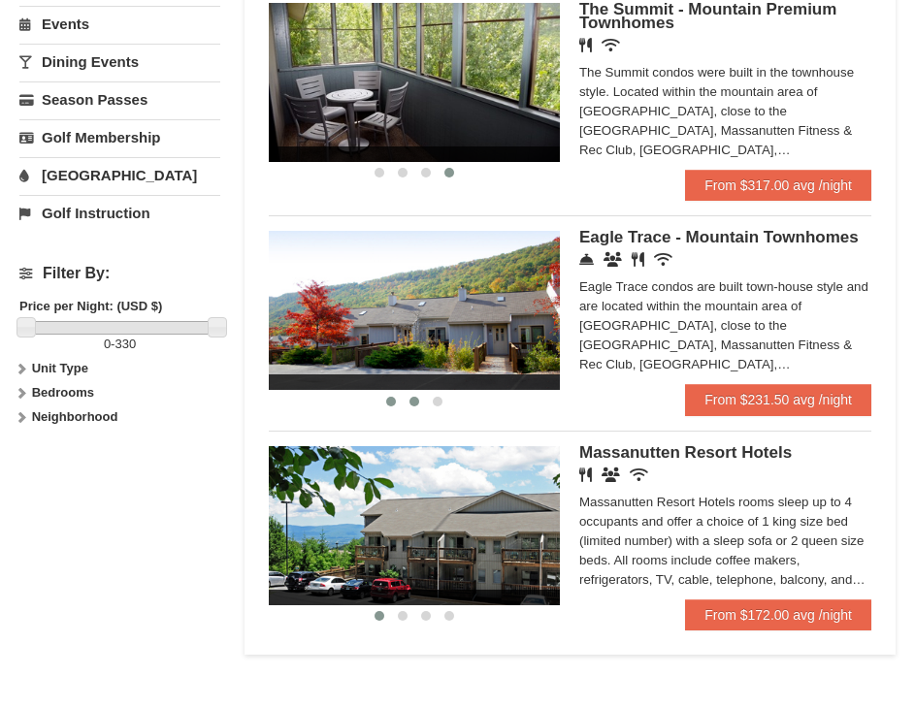
click at [417, 394] on button at bounding box center [414, 401] width 23 height 19
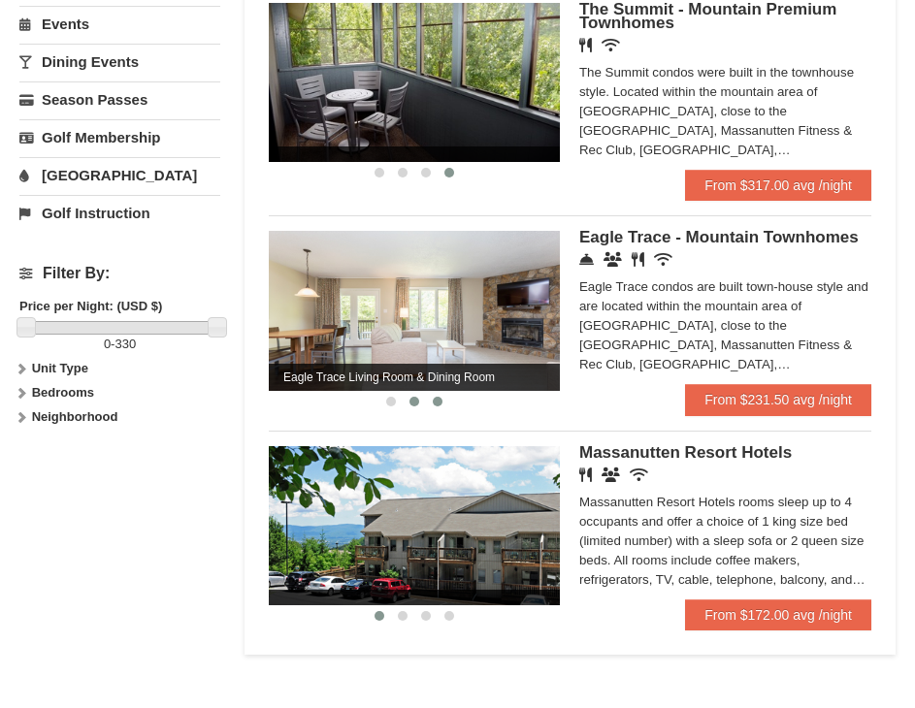
click at [442, 392] on button at bounding box center [437, 401] width 23 height 19
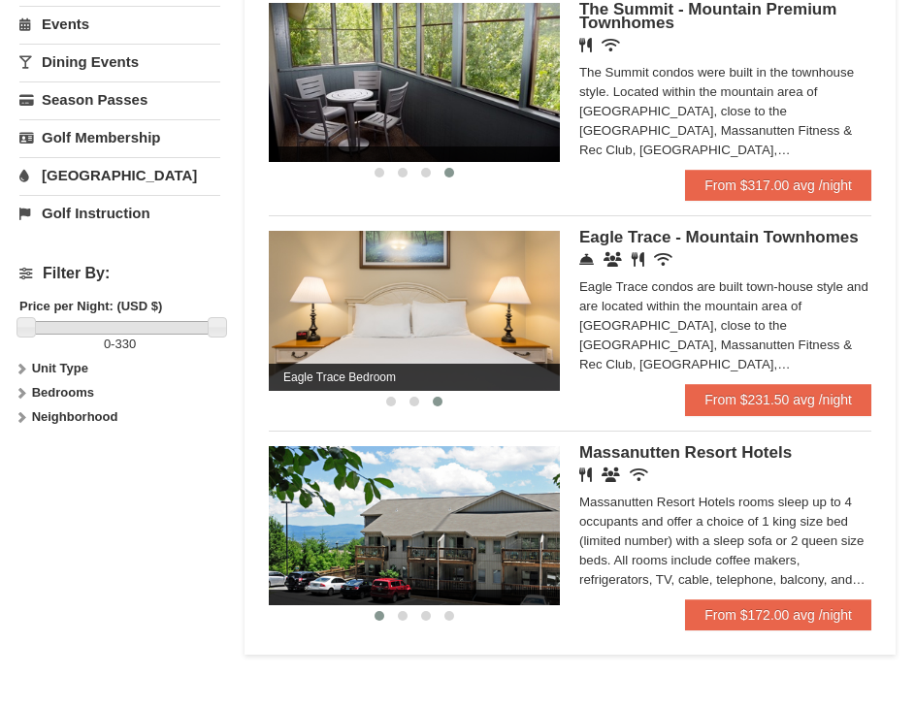
click at [464, 332] on img at bounding box center [414, 310] width 291 height 159
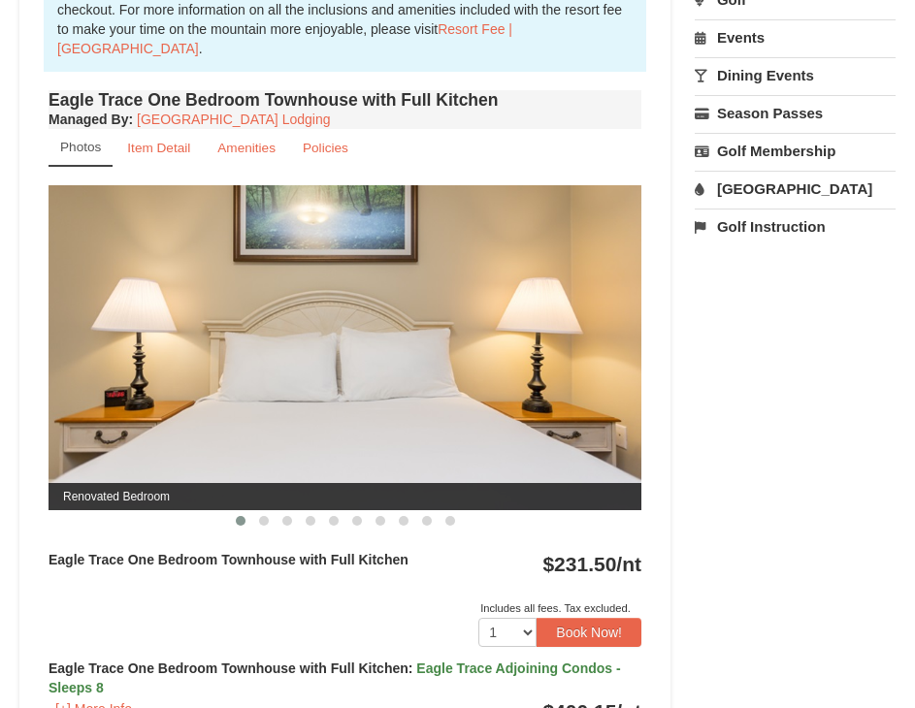
scroll to position [795, 0]
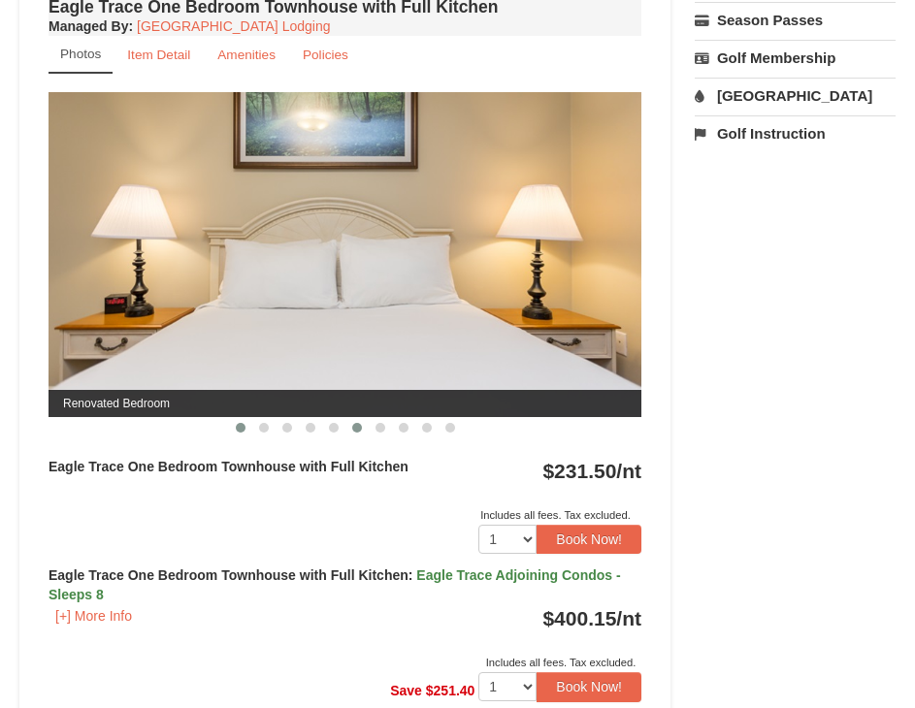
click at [365, 425] on button at bounding box center [356, 427] width 23 height 19
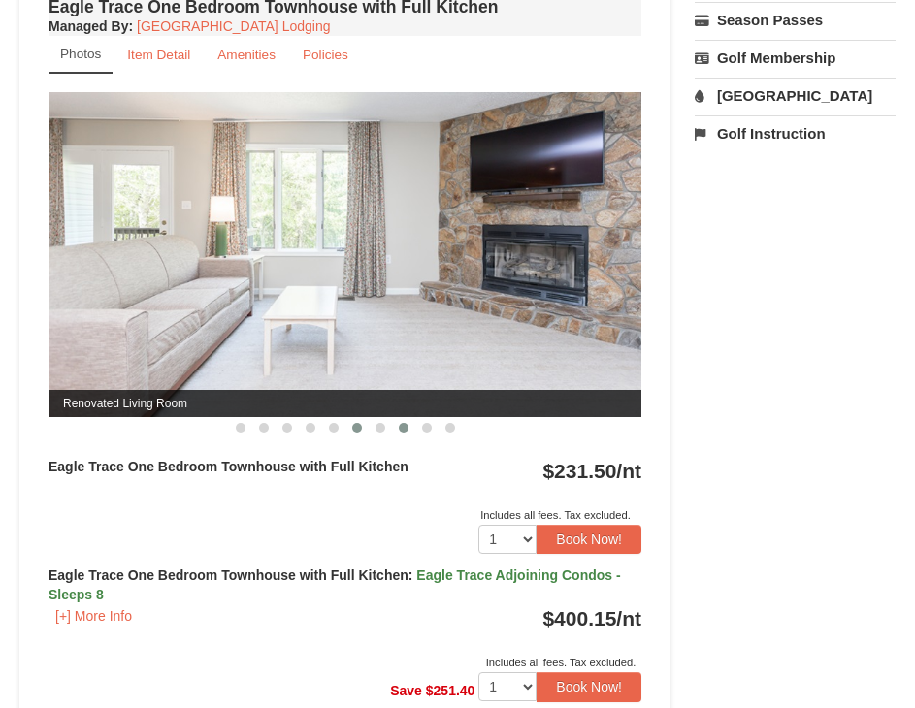
click at [408, 424] on button at bounding box center [403, 427] width 23 height 19
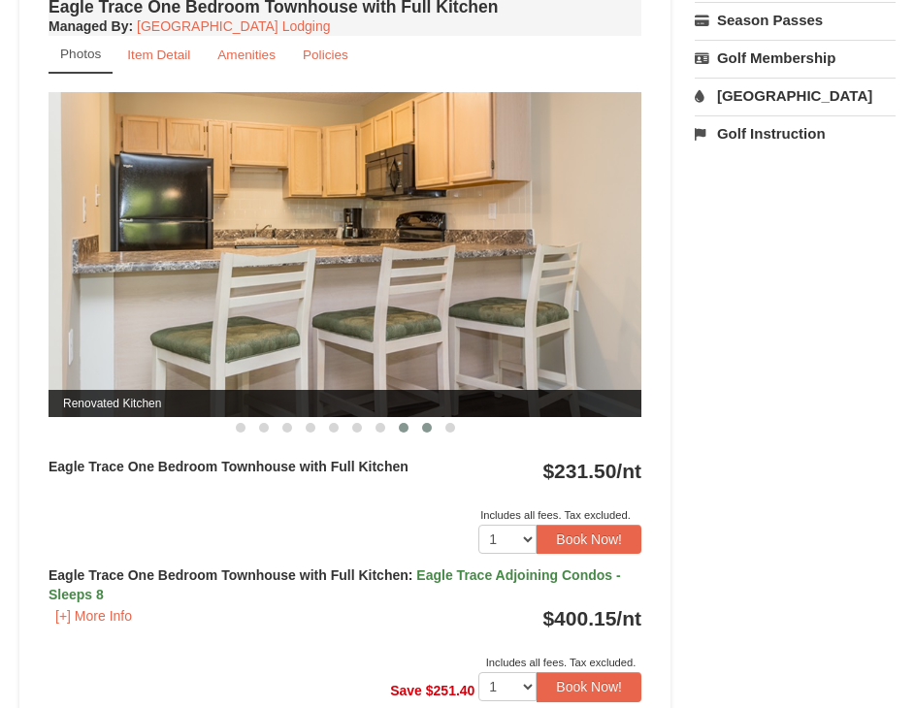
click at [419, 424] on button at bounding box center [426, 427] width 23 height 19
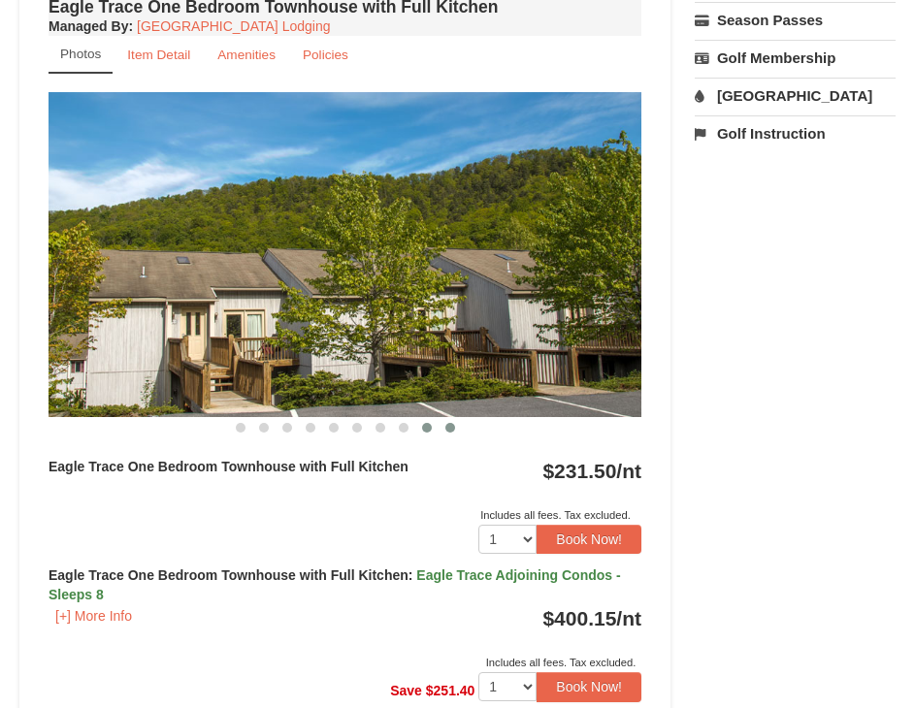
click at [454, 425] on span at bounding box center [450, 428] width 10 height 10
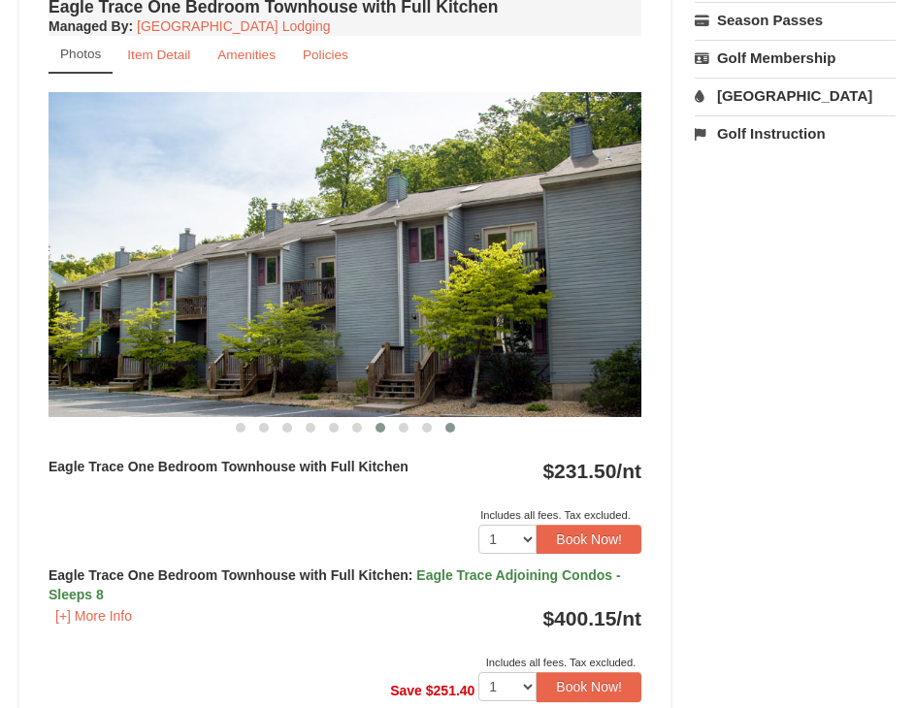
click at [372, 431] on button at bounding box center [380, 427] width 23 height 19
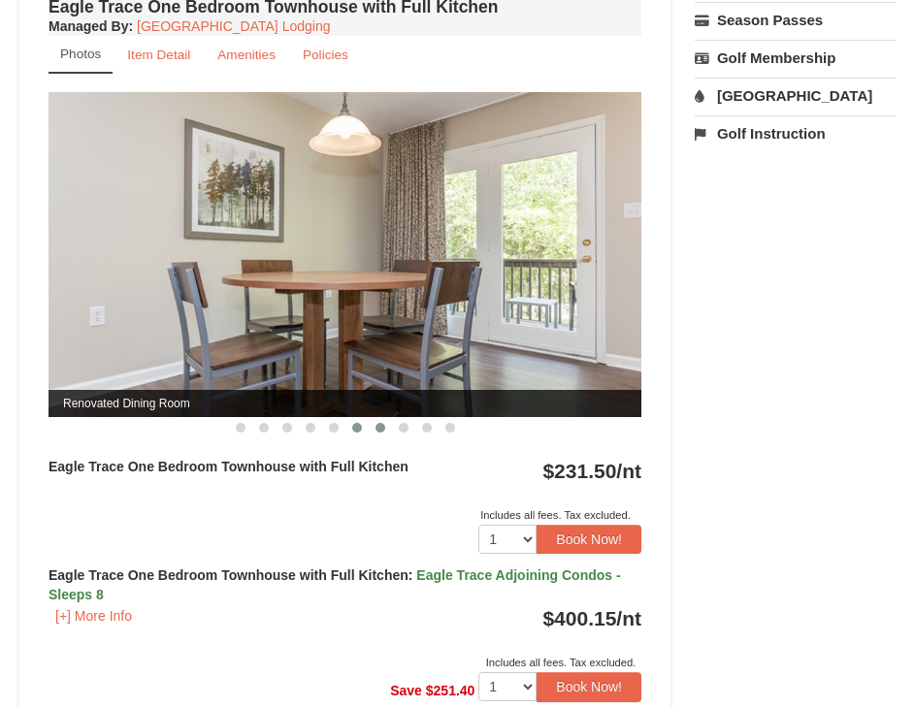
click at [356, 430] on span at bounding box center [357, 428] width 10 height 10
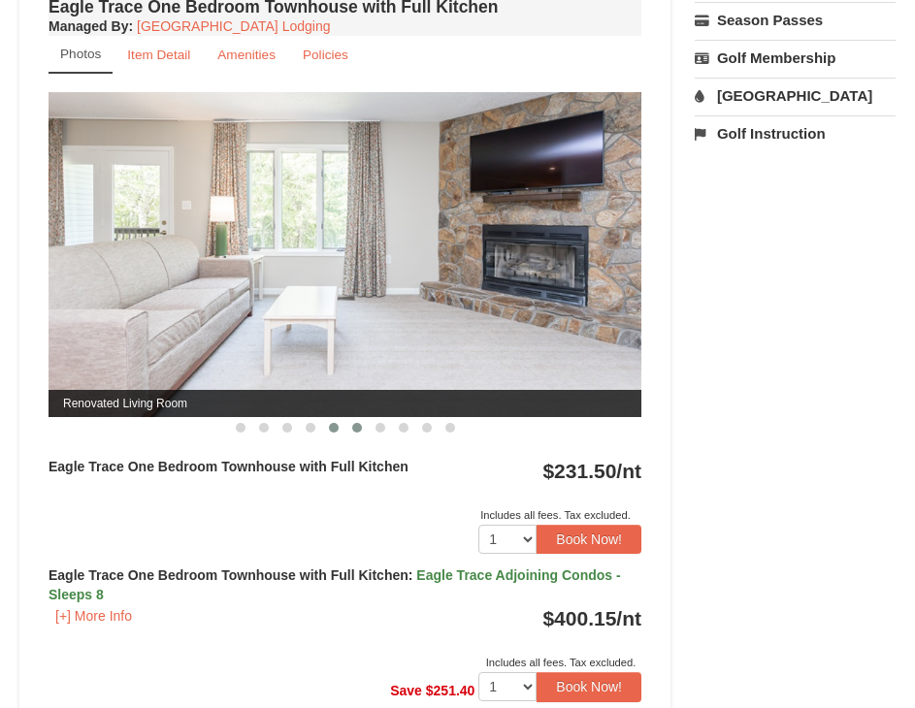
click at [329, 432] on button at bounding box center [333, 427] width 23 height 19
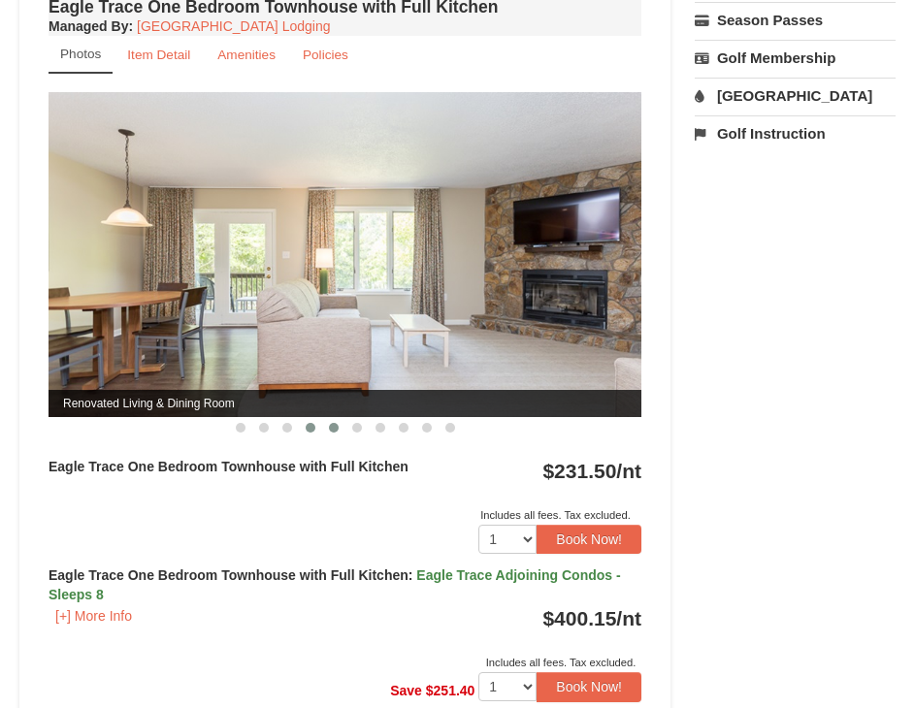
click at [302, 432] on button at bounding box center [310, 427] width 23 height 19
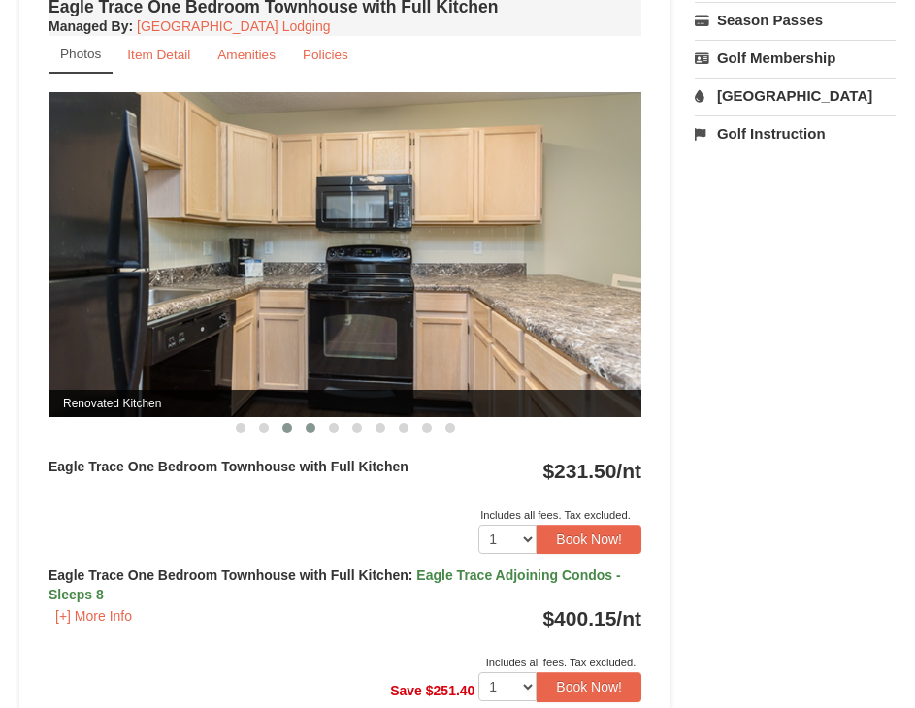
click at [280, 432] on button at bounding box center [286, 427] width 23 height 19
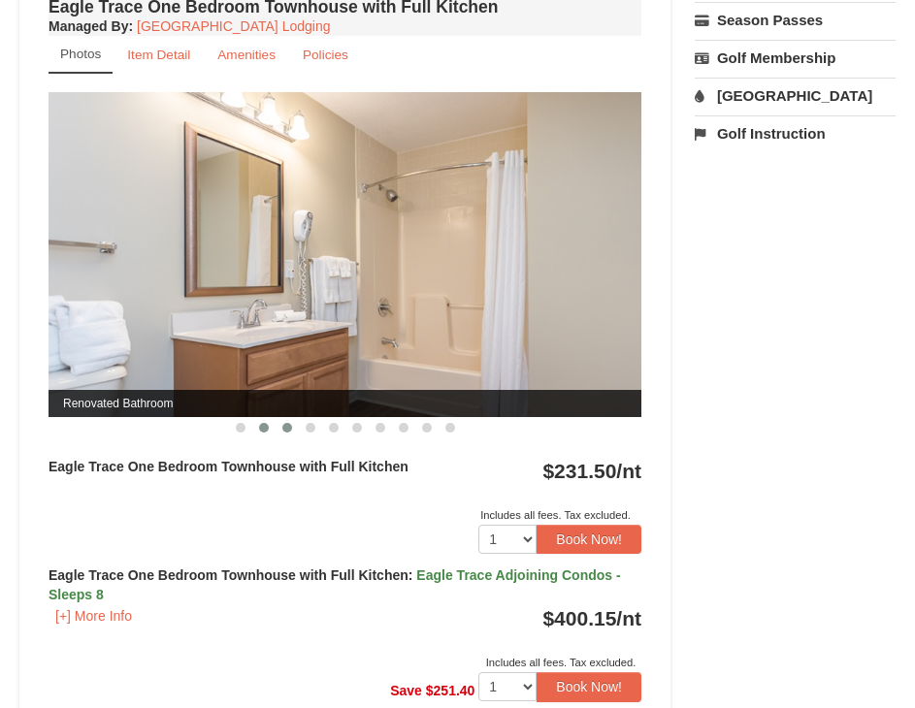
click at [268, 429] on span at bounding box center [264, 428] width 10 height 10
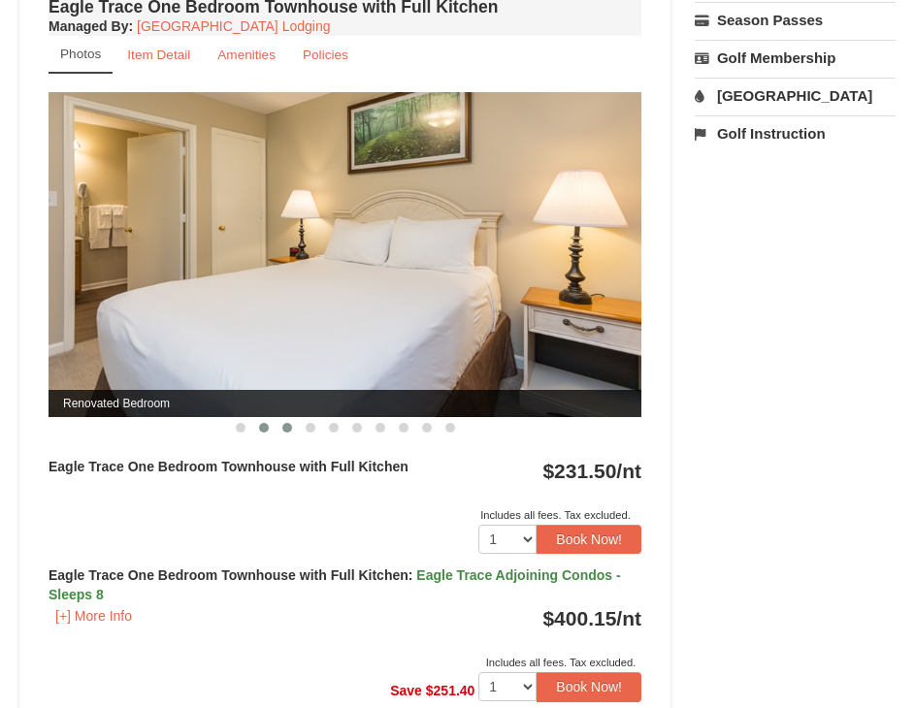
click at [283, 428] on span at bounding box center [287, 428] width 10 height 10
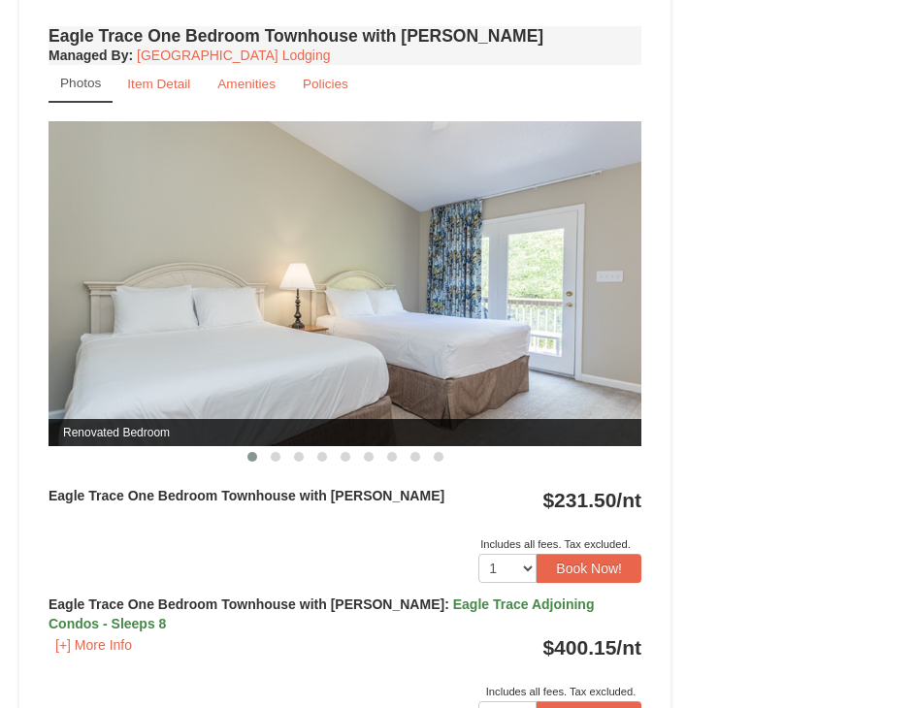
scroll to position [1765, 0]
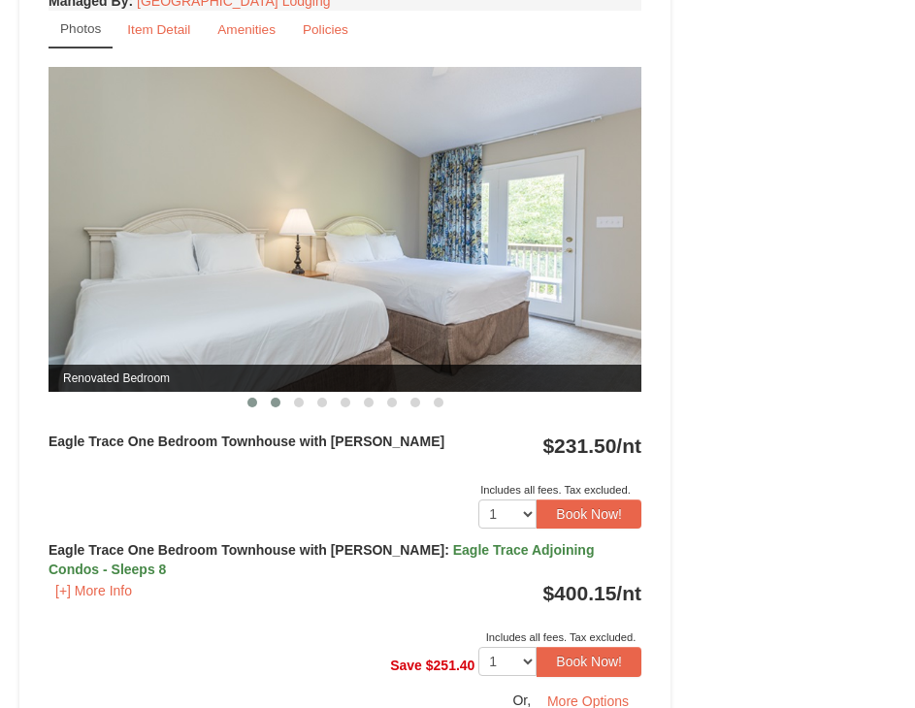
click at [271, 410] on button at bounding box center [275, 402] width 23 height 19
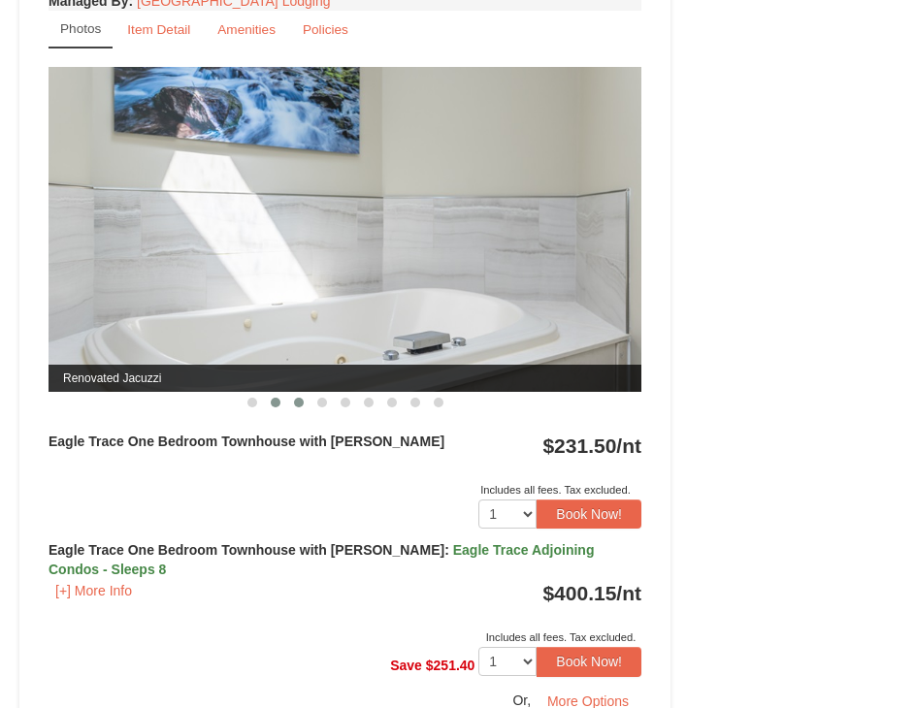
click at [295, 408] on button at bounding box center [298, 402] width 23 height 19
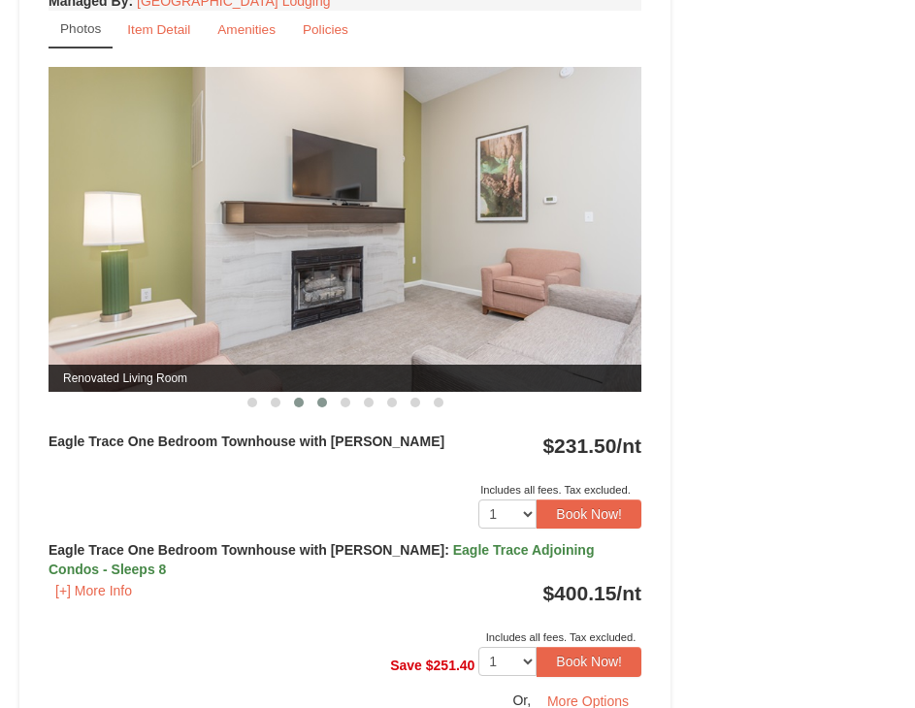
click at [317, 405] on span at bounding box center [322, 403] width 10 height 10
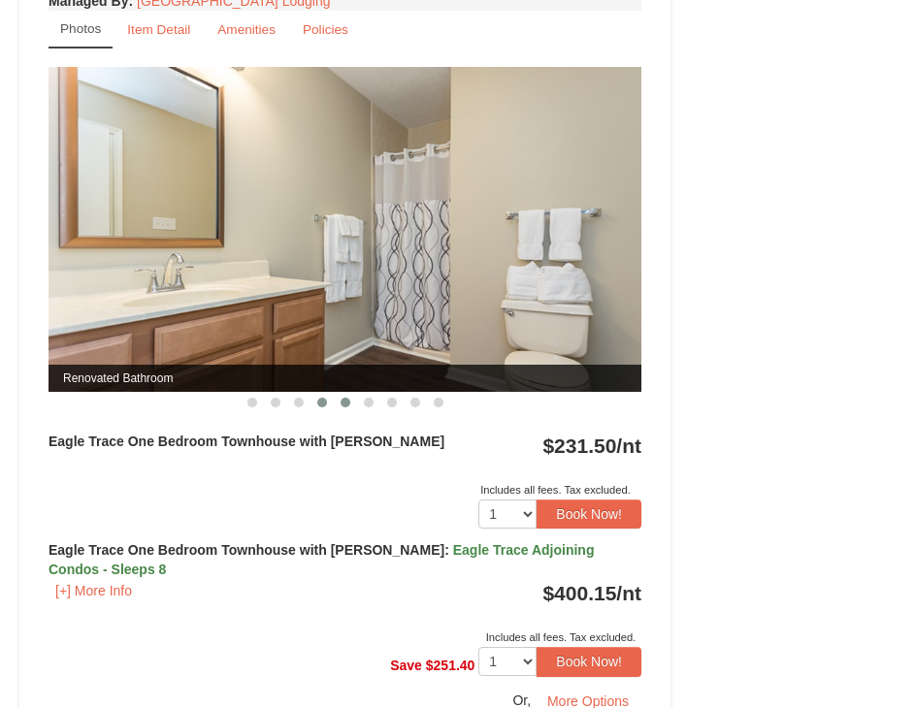
click at [343, 404] on span at bounding box center [345, 403] width 10 height 10
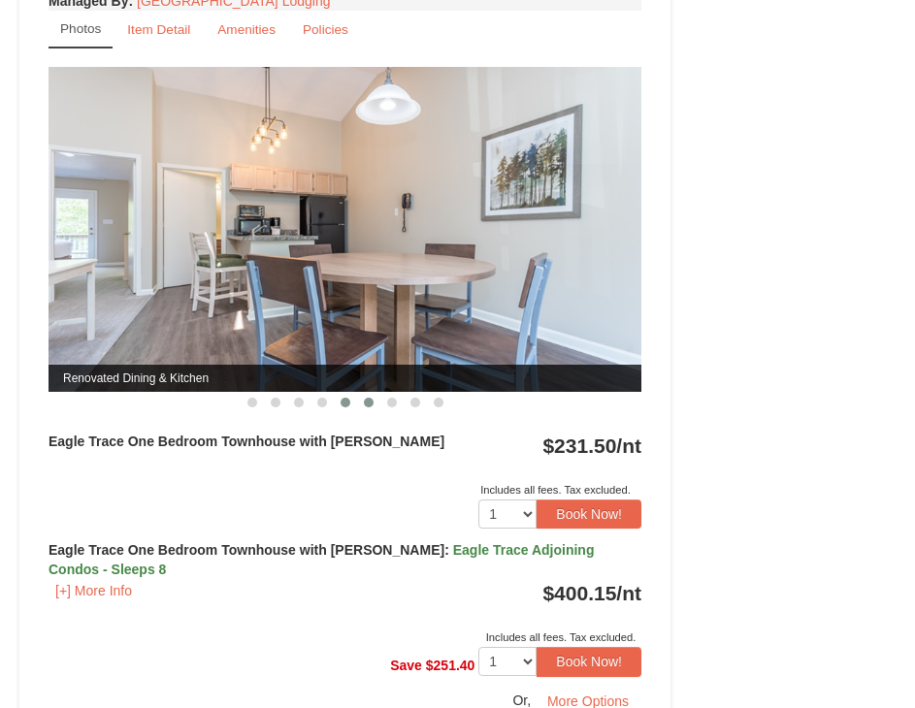
click at [362, 399] on button at bounding box center [368, 402] width 23 height 19
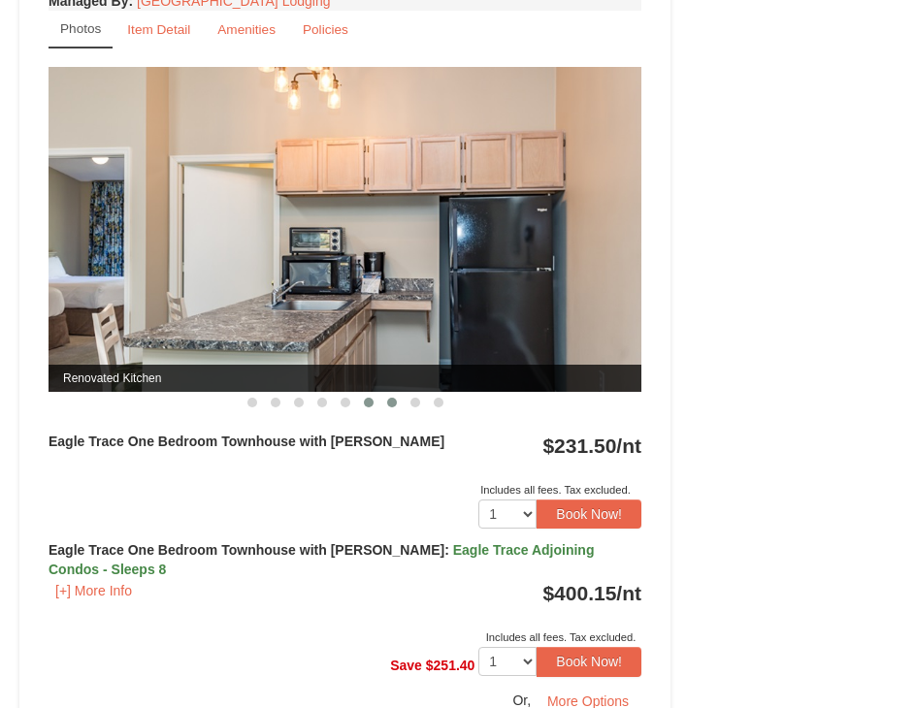
click at [398, 410] on button at bounding box center [391, 402] width 23 height 19
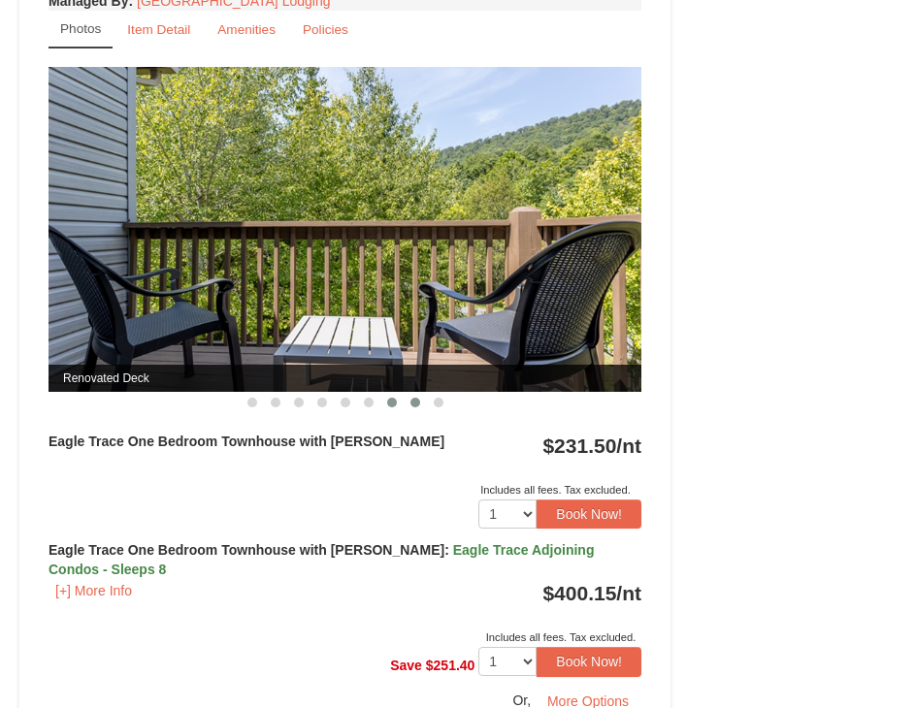
click at [411, 406] on span at bounding box center [415, 403] width 10 height 10
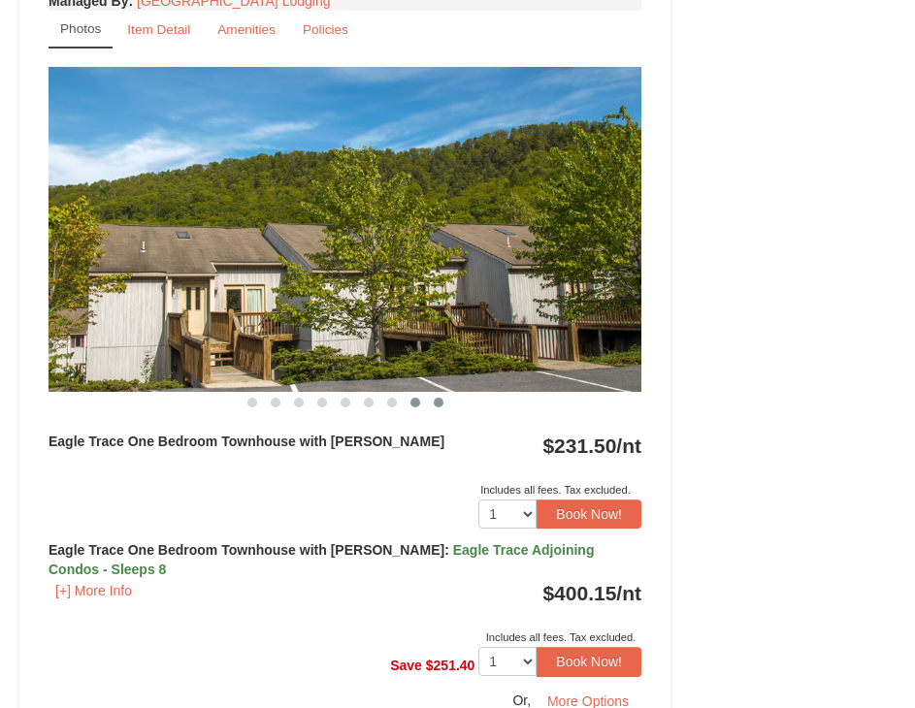
click at [445, 407] on button at bounding box center [438, 402] width 23 height 19
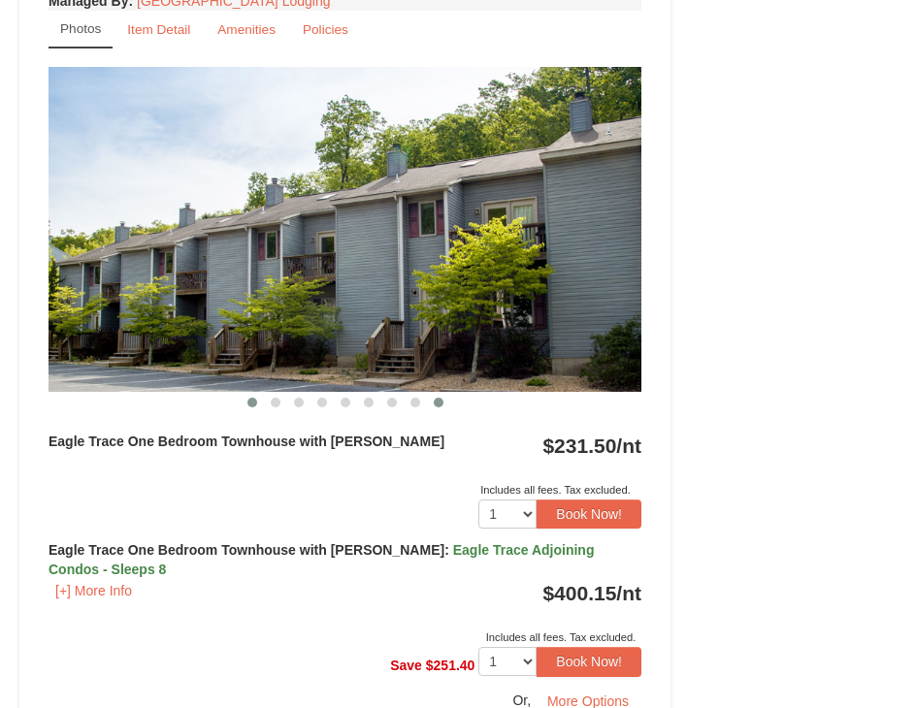
click at [256, 401] on span at bounding box center [252, 403] width 10 height 10
